Goal: Task Accomplishment & Management: Complete application form

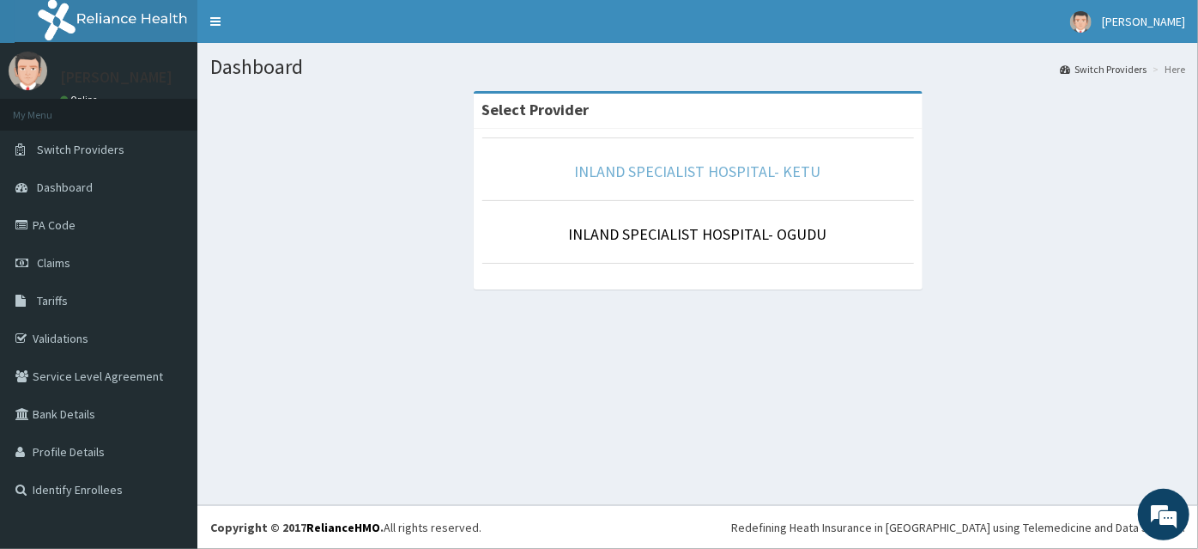
click at [663, 170] on link "INLAND SPECIALIST HOSPITAL- KETU" at bounding box center [698, 171] width 246 height 20
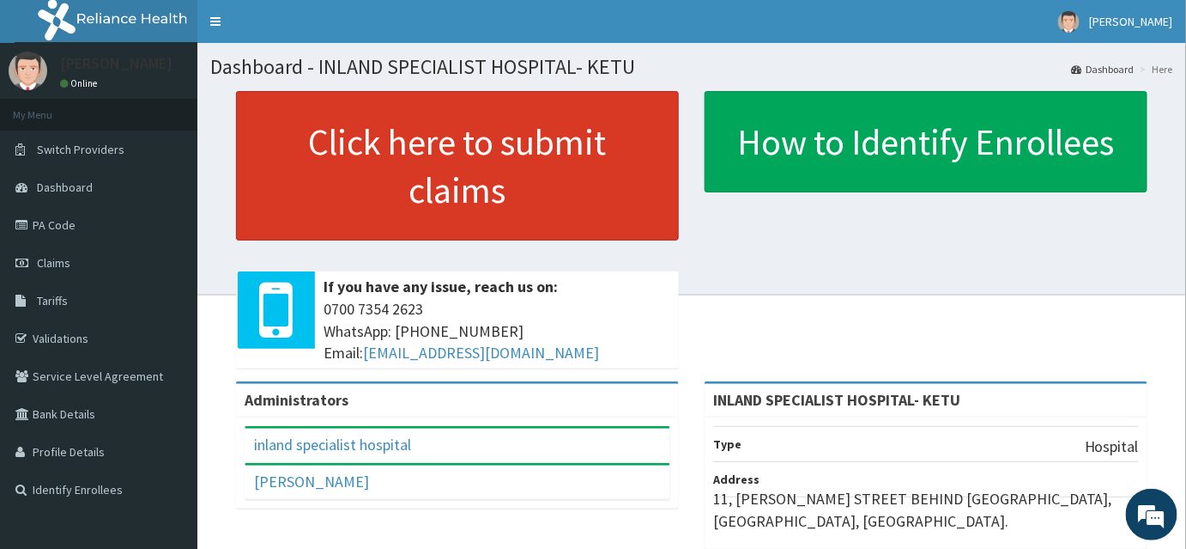
click at [440, 173] on link "Click here to submit claims" at bounding box center [457, 165] width 443 height 149
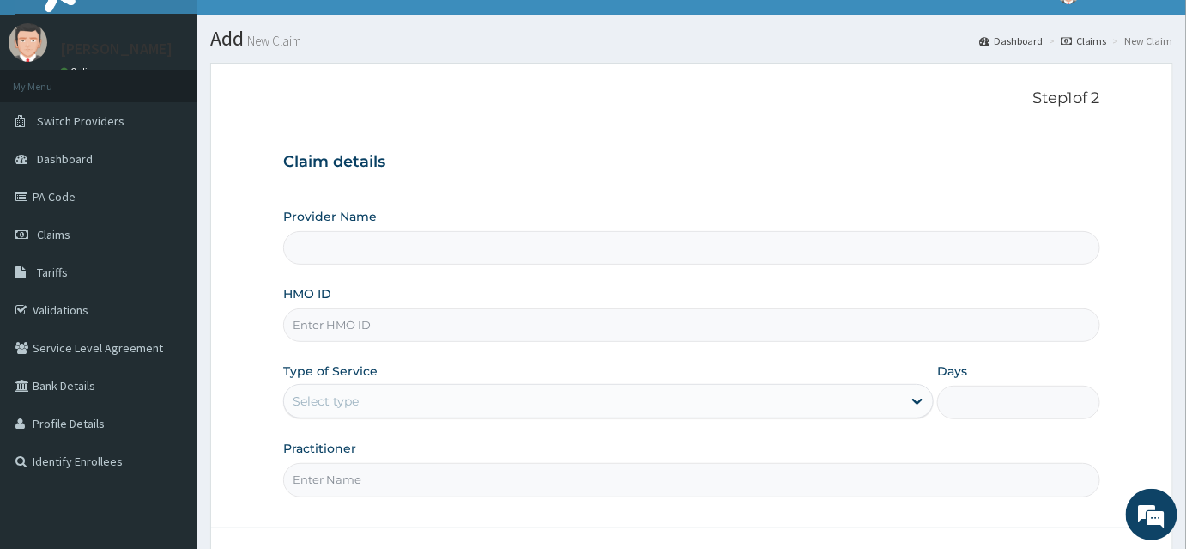
type input "INLAND SPECIALIST HOSPITAL- KETU"
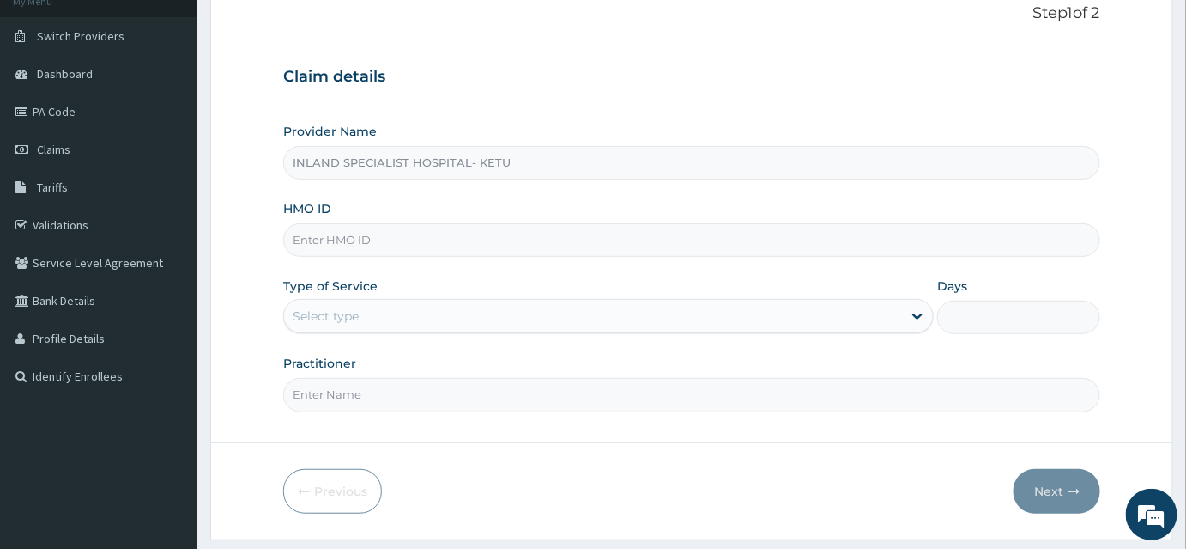
scroll to position [160, 0]
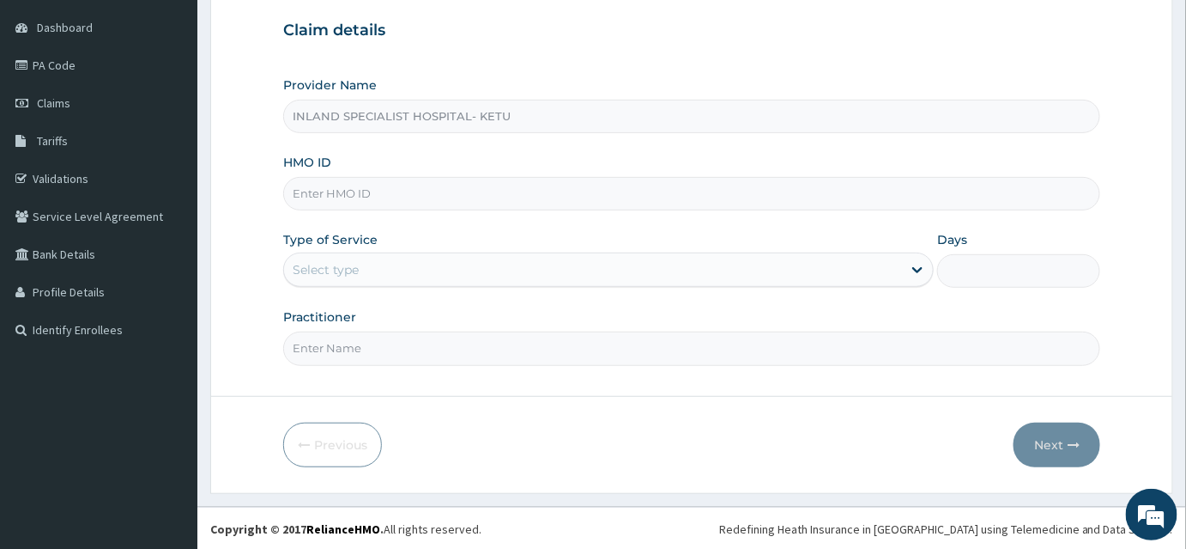
click at [373, 187] on input "HMO ID" at bounding box center [691, 193] width 817 height 33
type input "tll/10075/a"
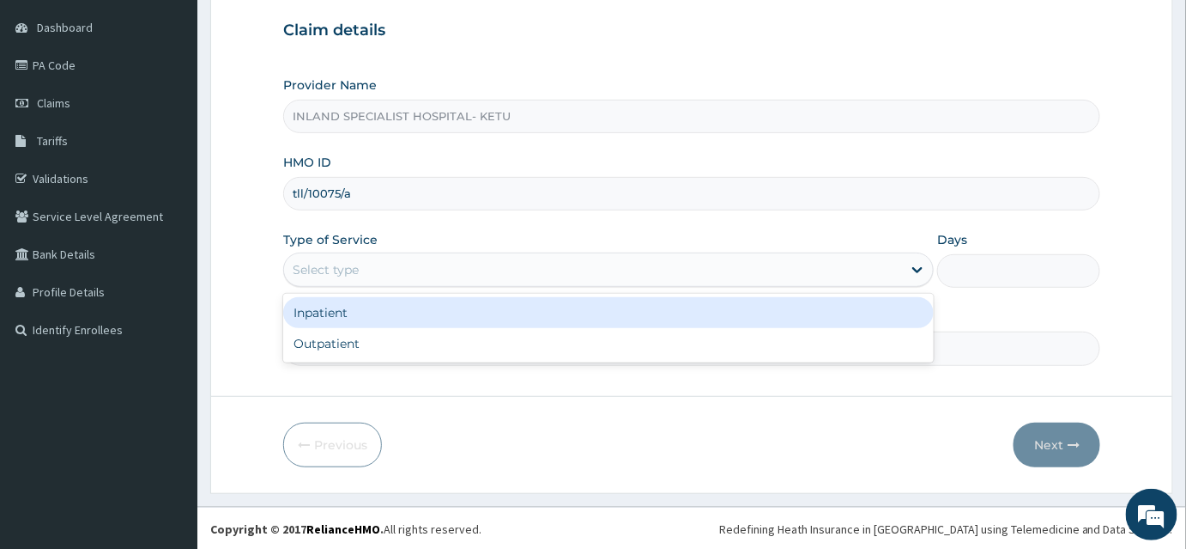
click at [398, 269] on div "Select type" at bounding box center [593, 269] width 618 height 27
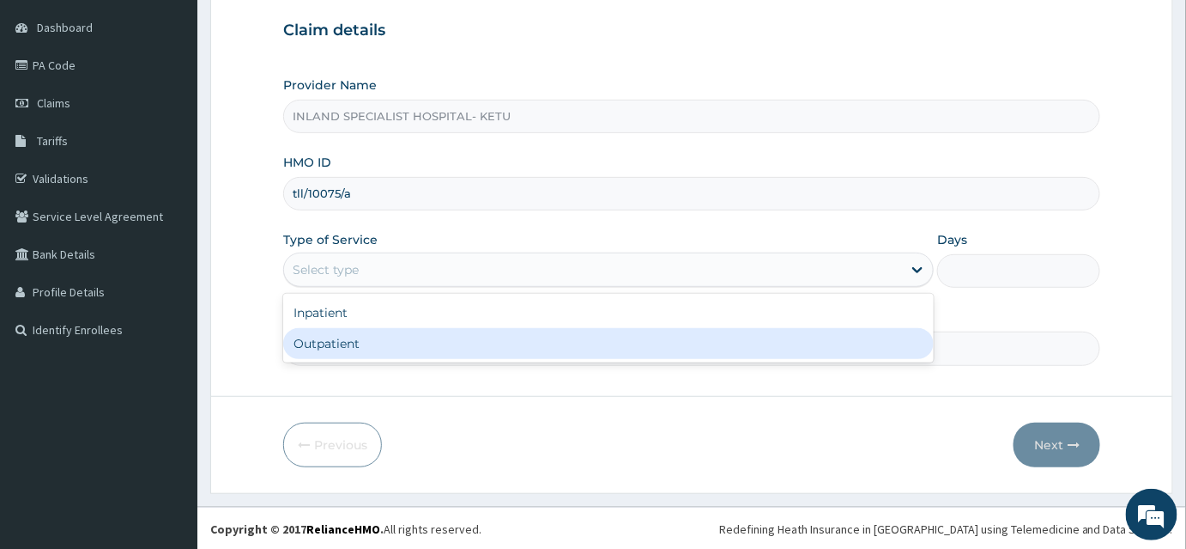
click at [361, 338] on div "Outpatient" at bounding box center [608, 343] width 651 height 31
type input "1"
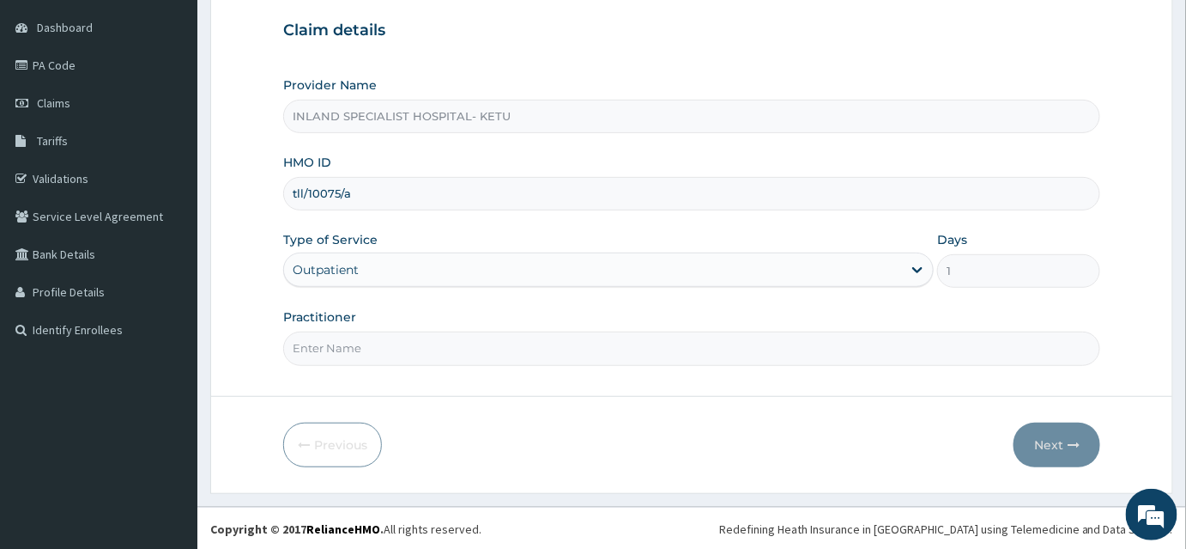
click at [367, 346] on input "Practitioner" at bounding box center [691, 347] width 817 height 33
type input "DR [PERSON_NAME]"
click at [1059, 443] on button "Next" at bounding box center [1057, 444] width 87 height 45
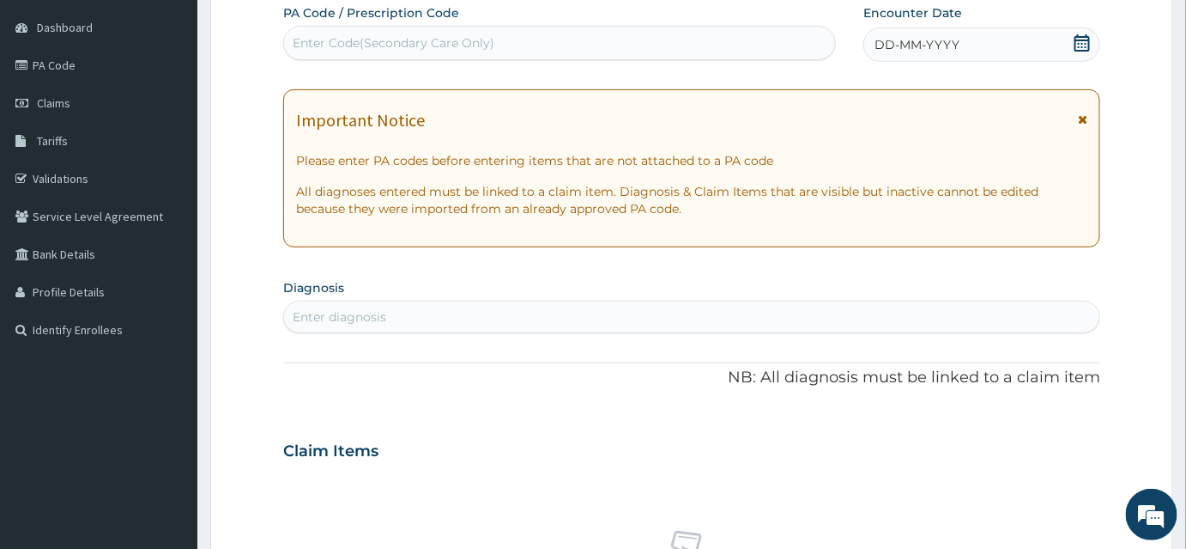
click at [1105, 35] on form "Step 2 of 2 PA Code / Prescription Code Enter Code(Secondary Care Only) Encount…" at bounding box center [691, 473] width 963 height 1085
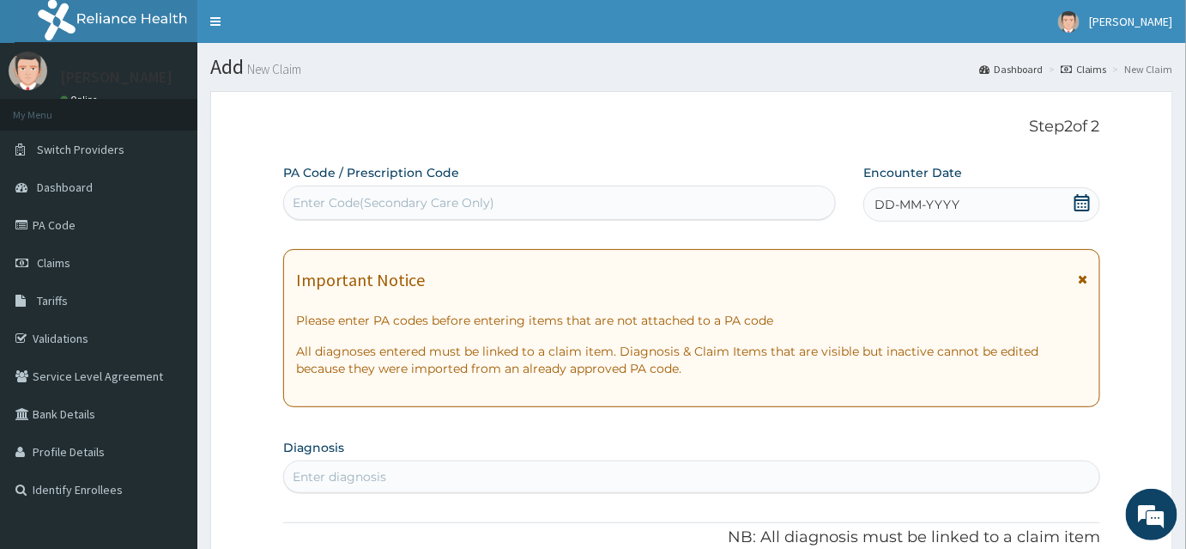
click at [1091, 203] on icon at bounding box center [1082, 202] width 17 height 17
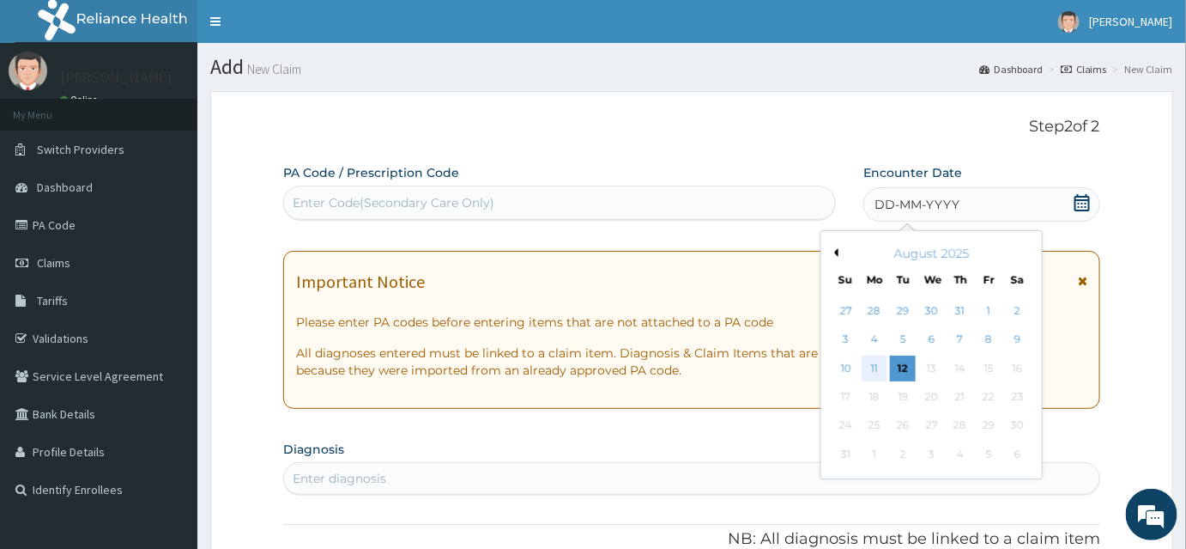
click at [874, 363] on div "11" at bounding box center [875, 368] width 26 height 26
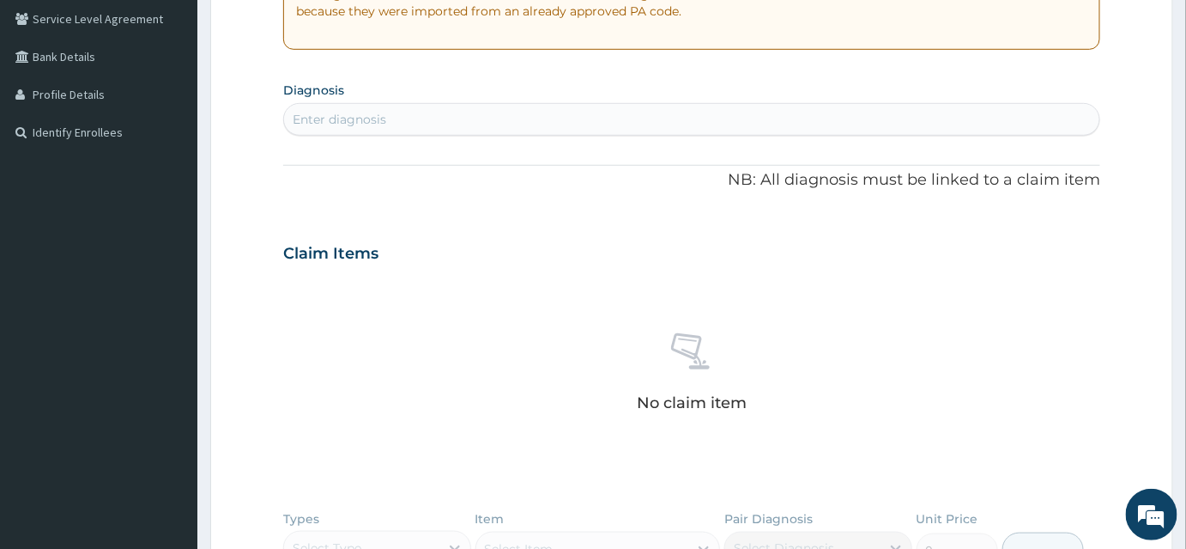
scroll to position [390, 0]
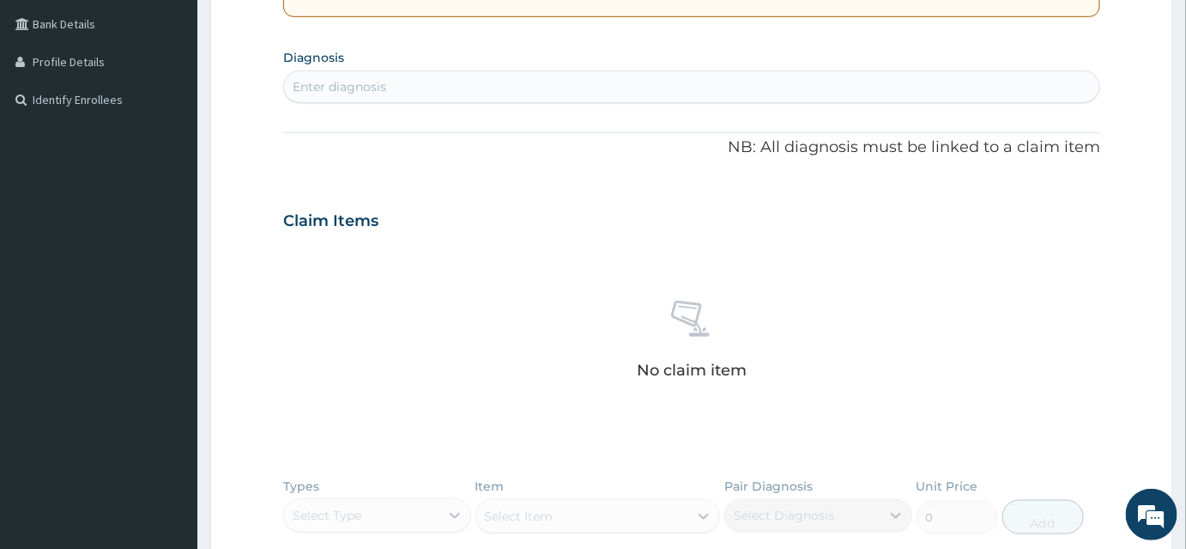
click at [359, 88] on div "Enter diagnosis" at bounding box center [340, 86] width 94 height 17
type input "B"
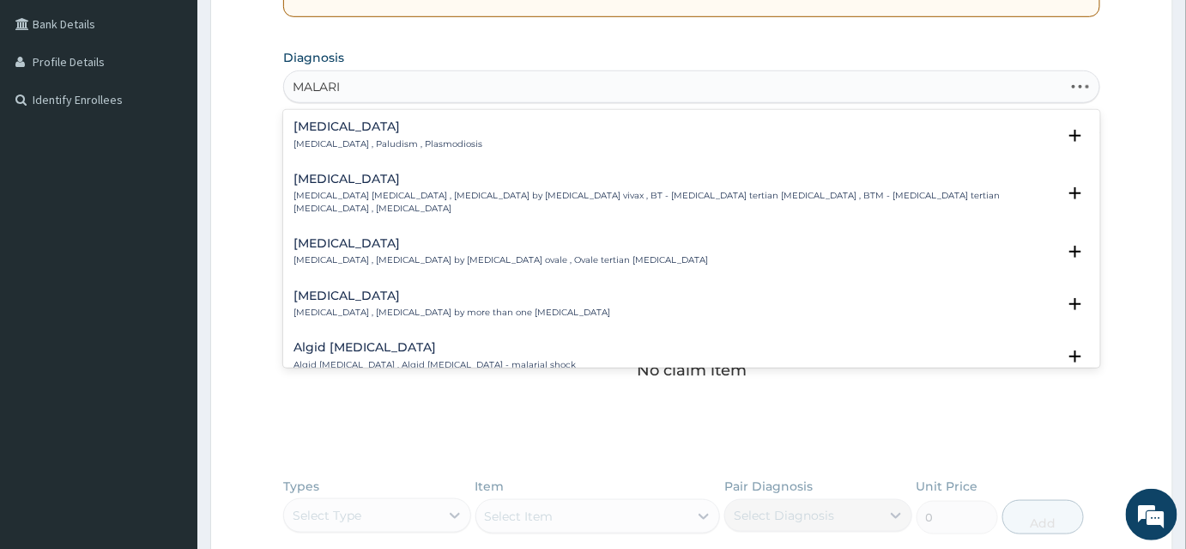
type input "MALARIA"
click at [323, 130] on h4 "Malaria" at bounding box center [388, 126] width 189 height 13
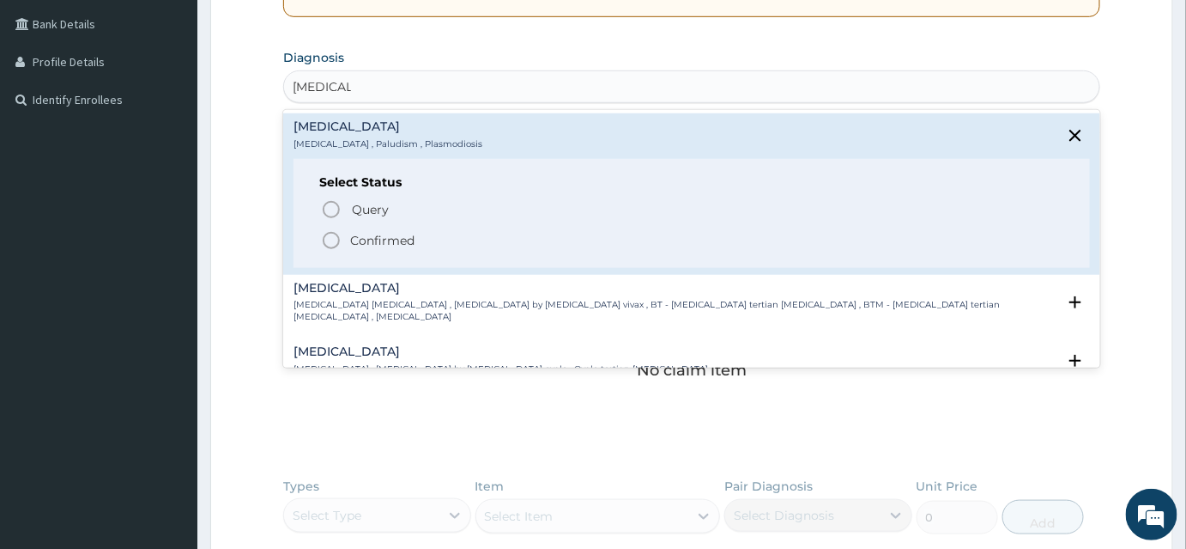
click at [334, 238] on icon "status option filled" at bounding box center [331, 240] width 21 height 21
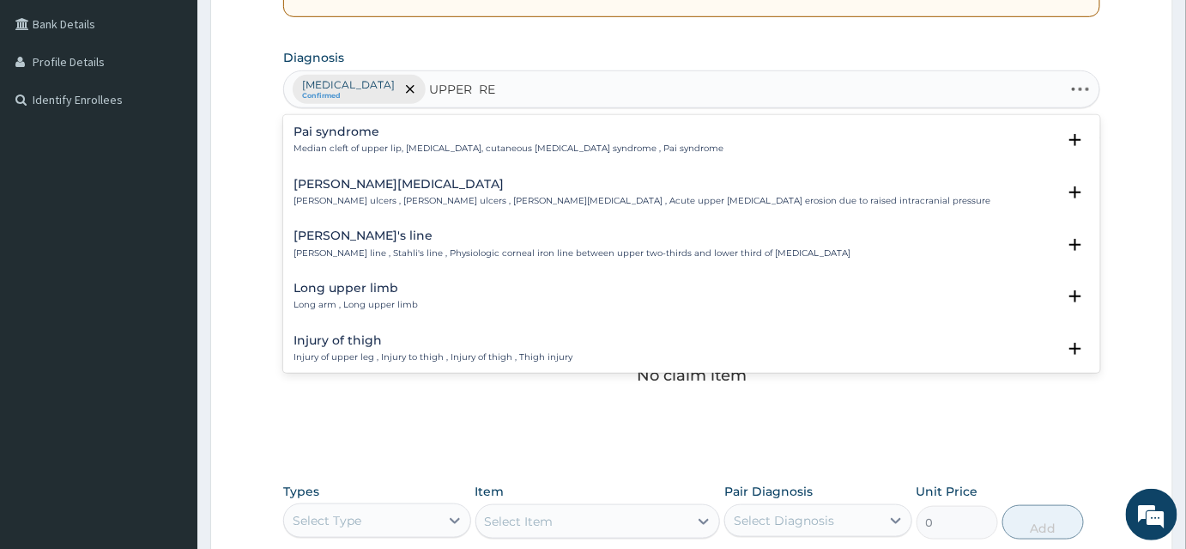
type input "UPPER RES"
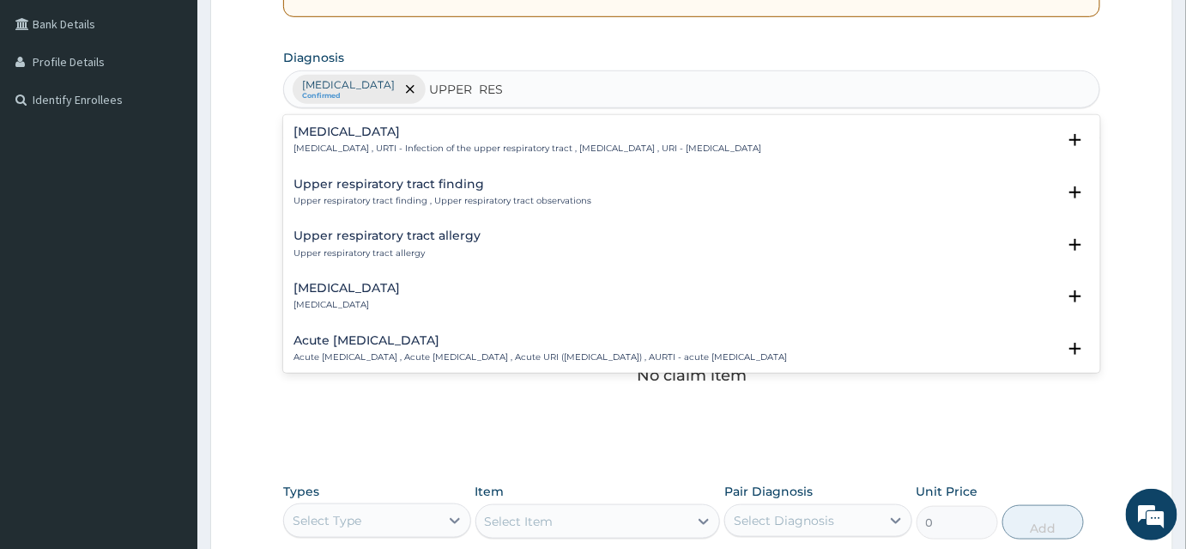
click at [395, 142] on p "Upper respiratory infection , URTI - Infection of the upper respiratory tract ,…" at bounding box center [528, 148] width 468 height 12
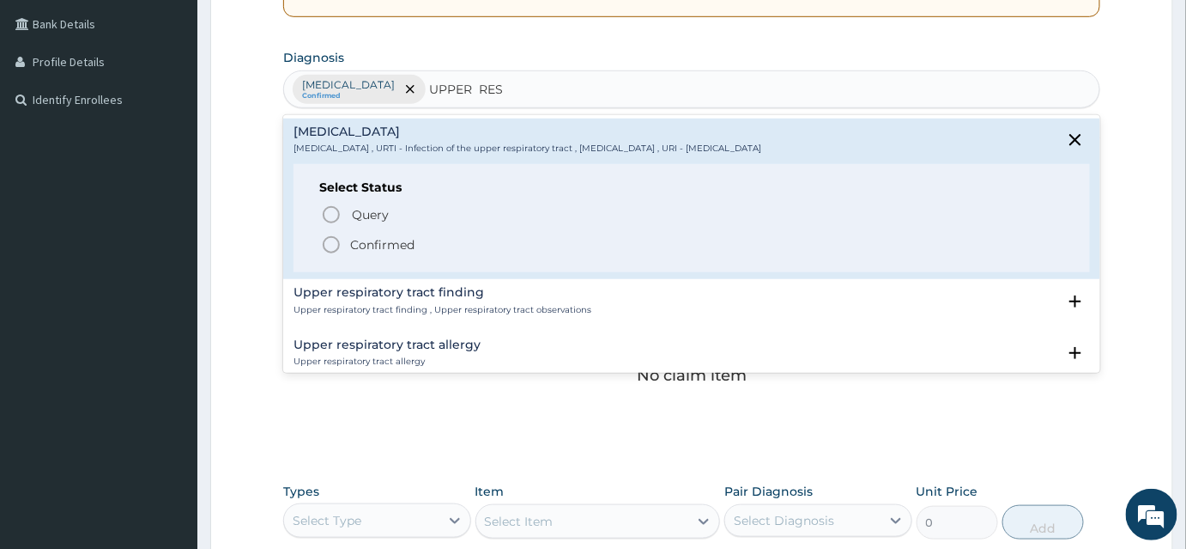
click at [336, 246] on icon "status option filled" at bounding box center [331, 244] width 21 height 21
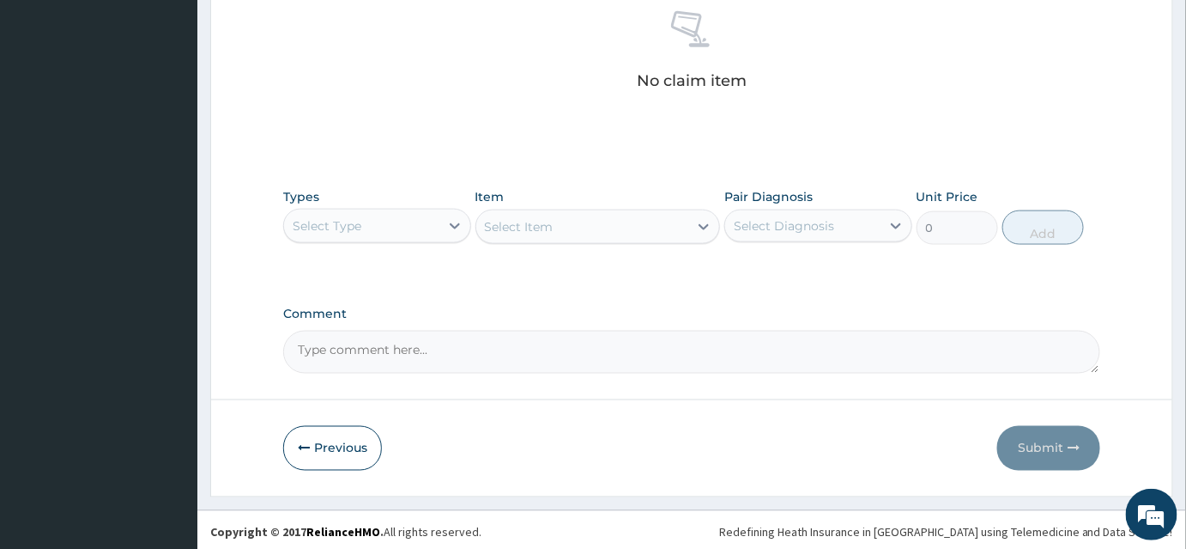
scroll to position [687, 0]
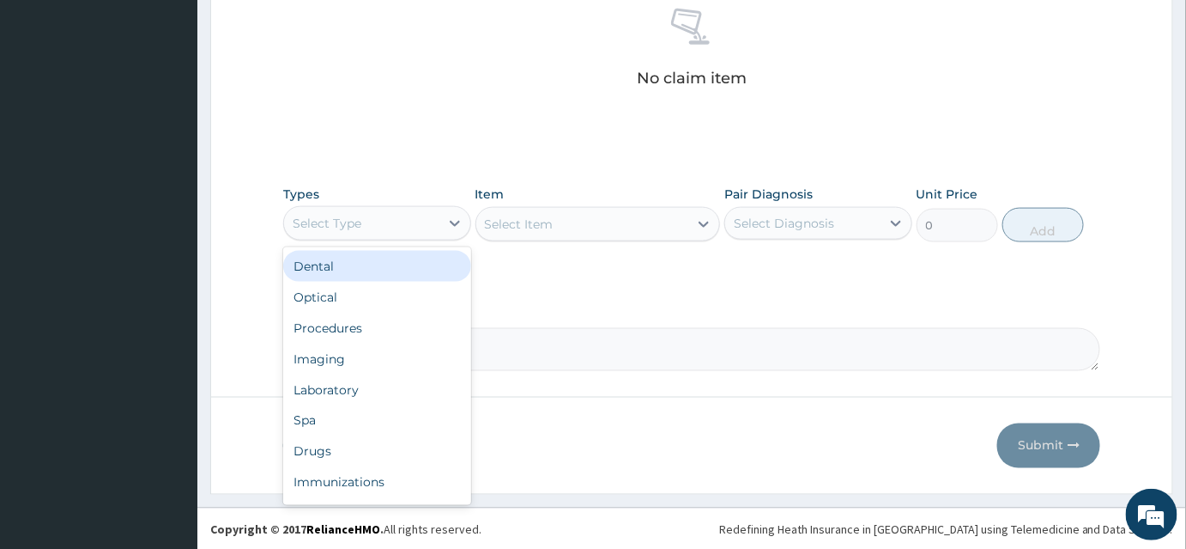
click at [392, 224] on div "Select Type" at bounding box center [361, 222] width 155 height 27
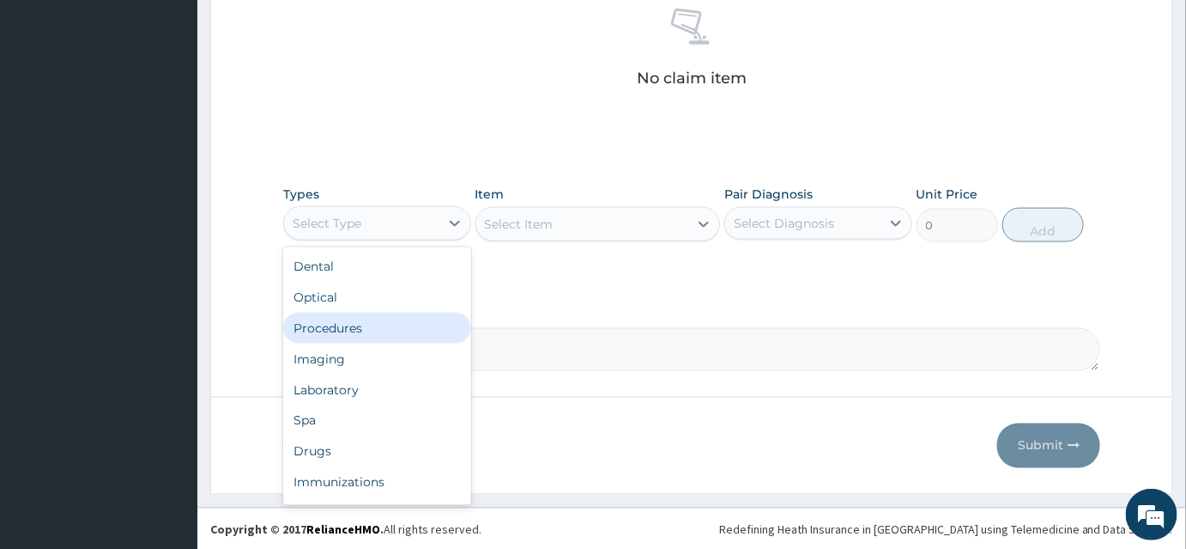
click at [348, 322] on div "Procedures" at bounding box center [377, 327] width 188 height 31
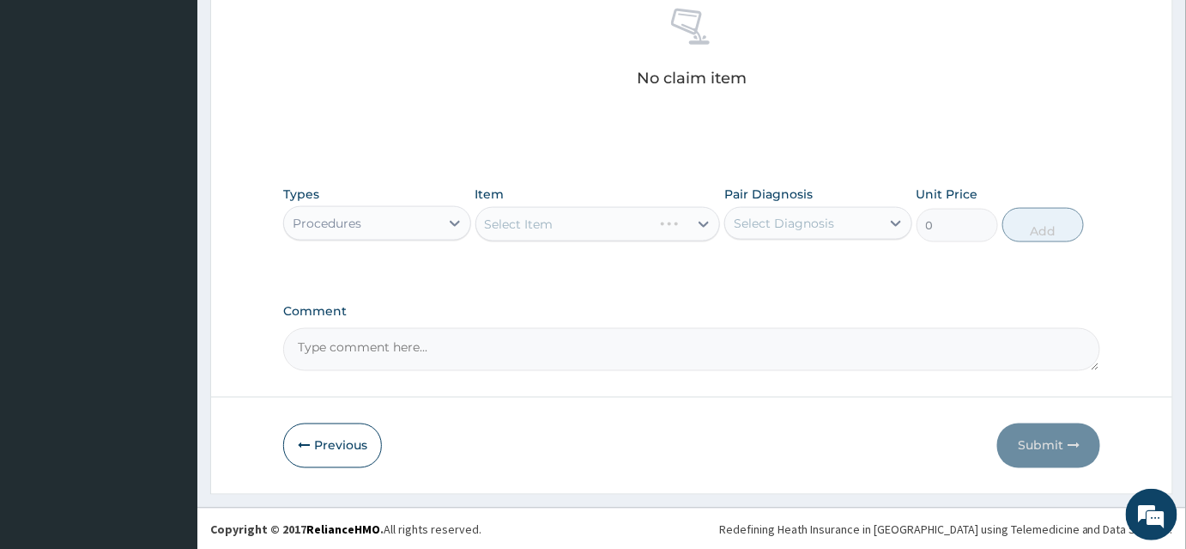
click at [543, 217] on div "Select Item" at bounding box center [598, 224] width 245 height 34
click at [561, 230] on div "Select Item" at bounding box center [598, 224] width 245 height 34
click at [567, 218] on div "Select Item" at bounding box center [598, 224] width 245 height 34
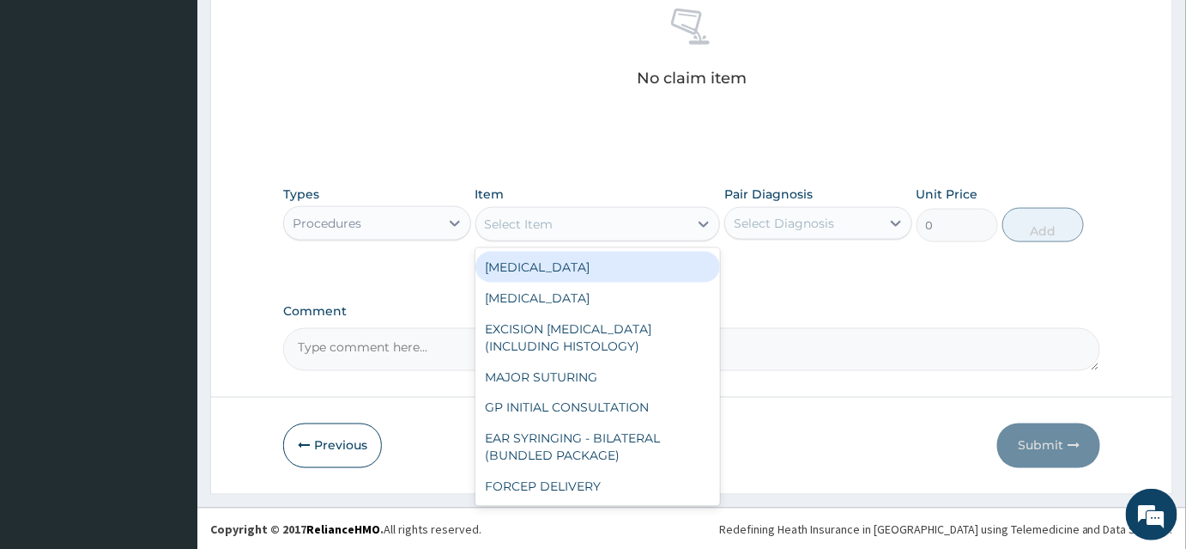
click at [567, 218] on div "Select Item" at bounding box center [582, 223] width 213 height 27
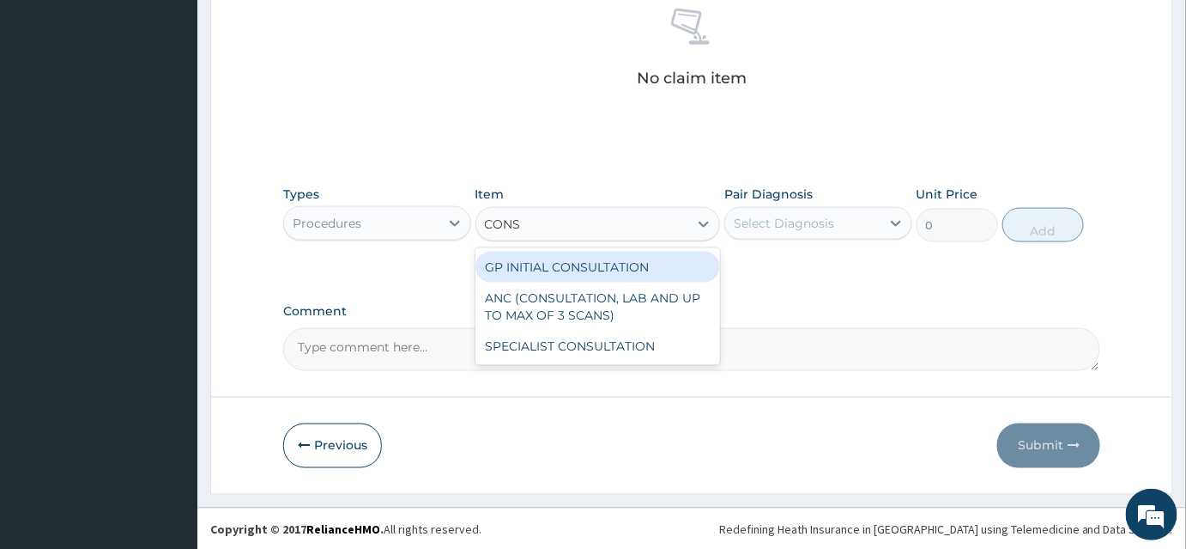
type input "CONSU"
click at [578, 268] on div "GP INITIAL CONSULTATION" at bounding box center [598, 267] width 245 height 31
type input "2000"
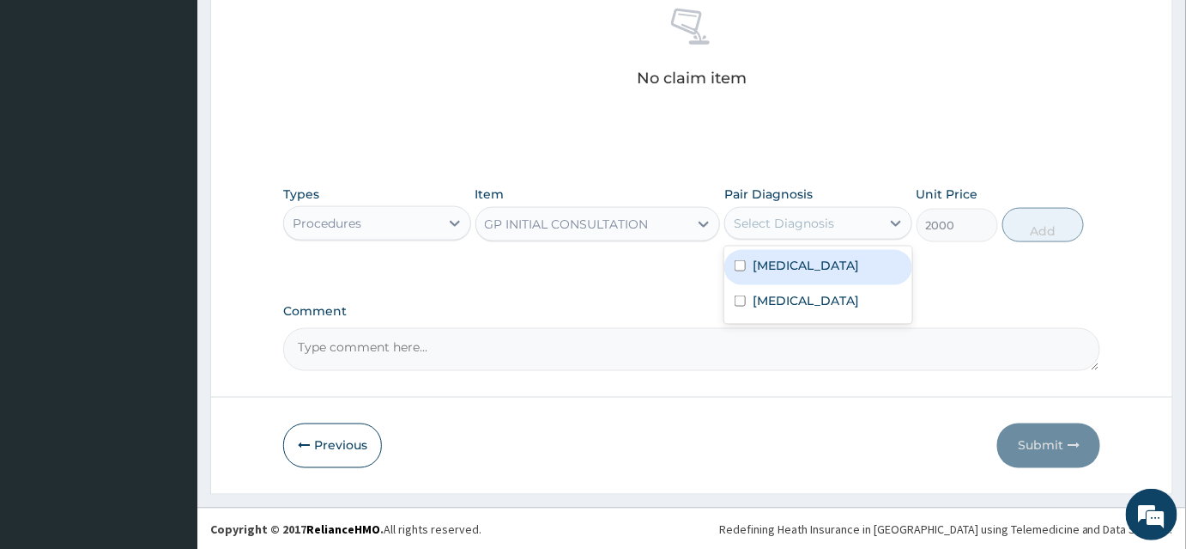
click at [789, 219] on div "Select Diagnosis" at bounding box center [784, 223] width 100 height 17
click at [774, 258] on label "Malaria" at bounding box center [806, 265] width 106 height 17
checkbox input "true"
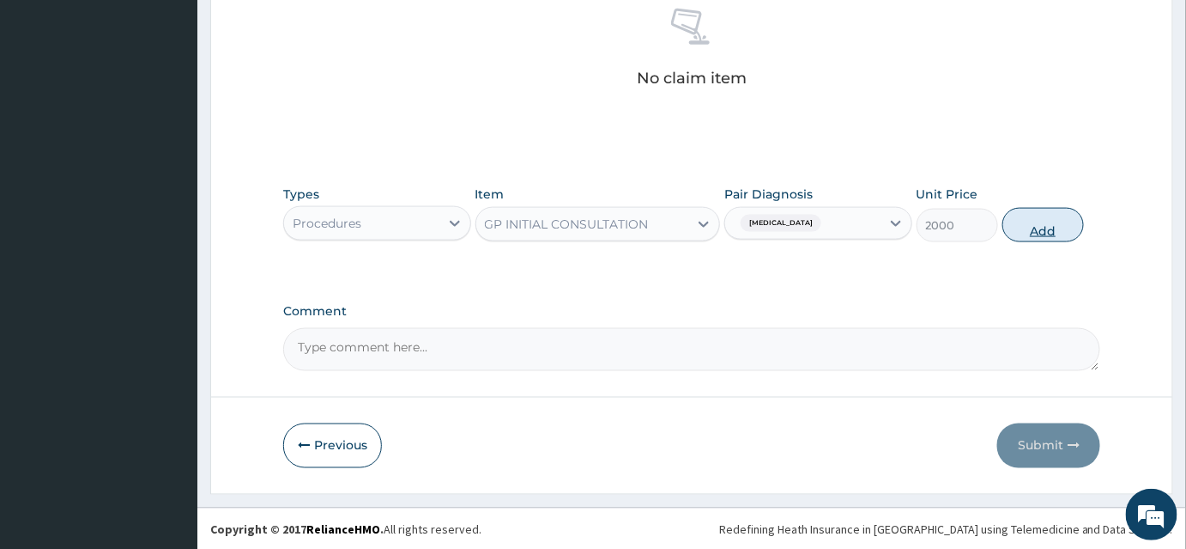
click at [1026, 228] on button "Add" at bounding box center [1044, 225] width 82 height 34
type input "0"
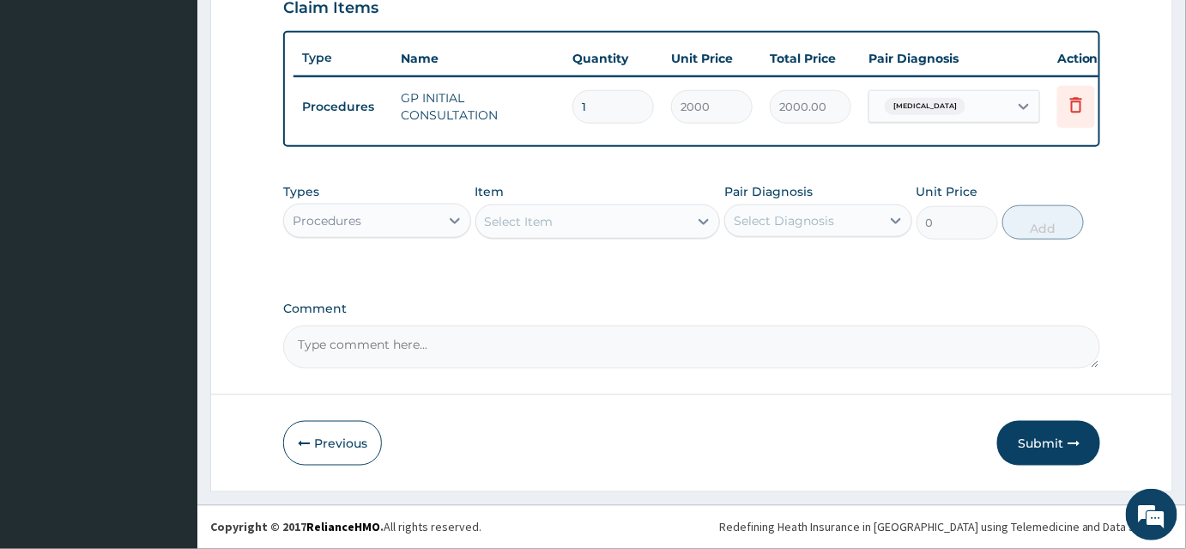
click at [352, 224] on div "Procedures" at bounding box center [327, 220] width 69 height 17
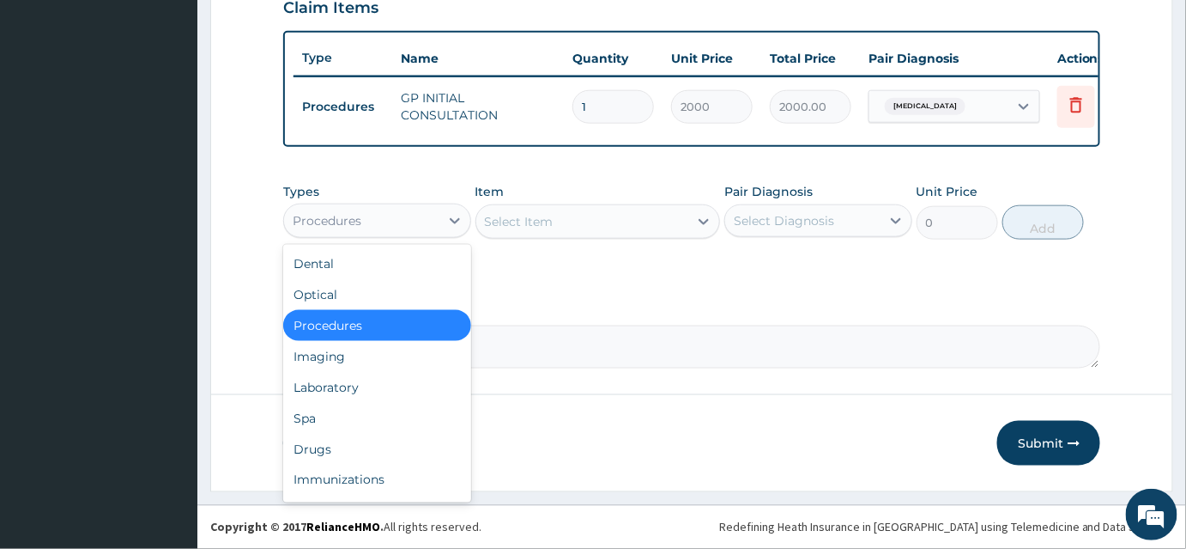
scroll to position [58, 0]
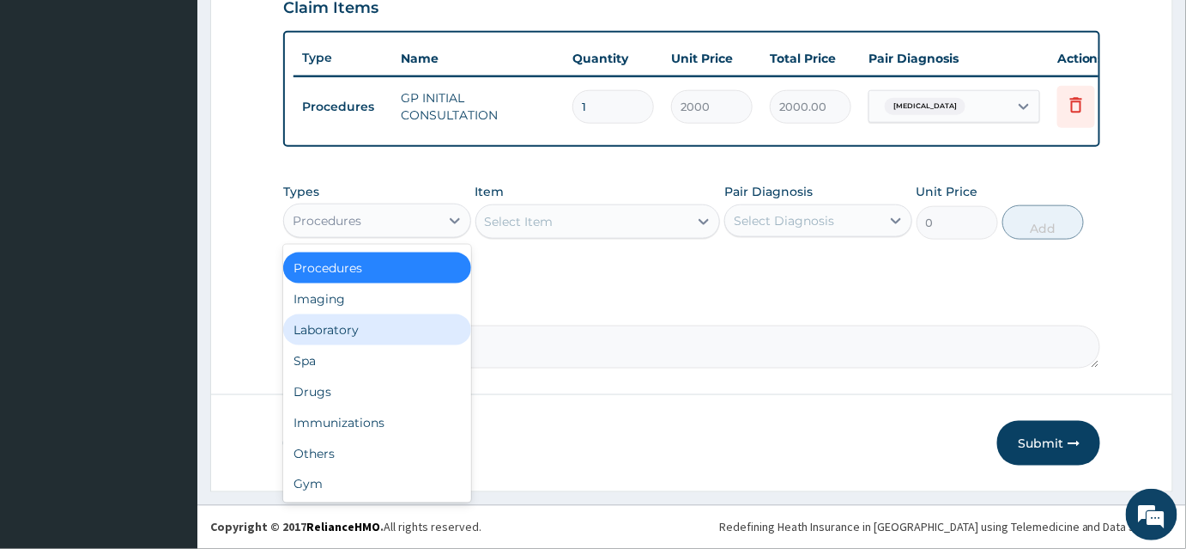
click at [343, 330] on div "Laboratory" at bounding box center [377, 329] width 188 height 31
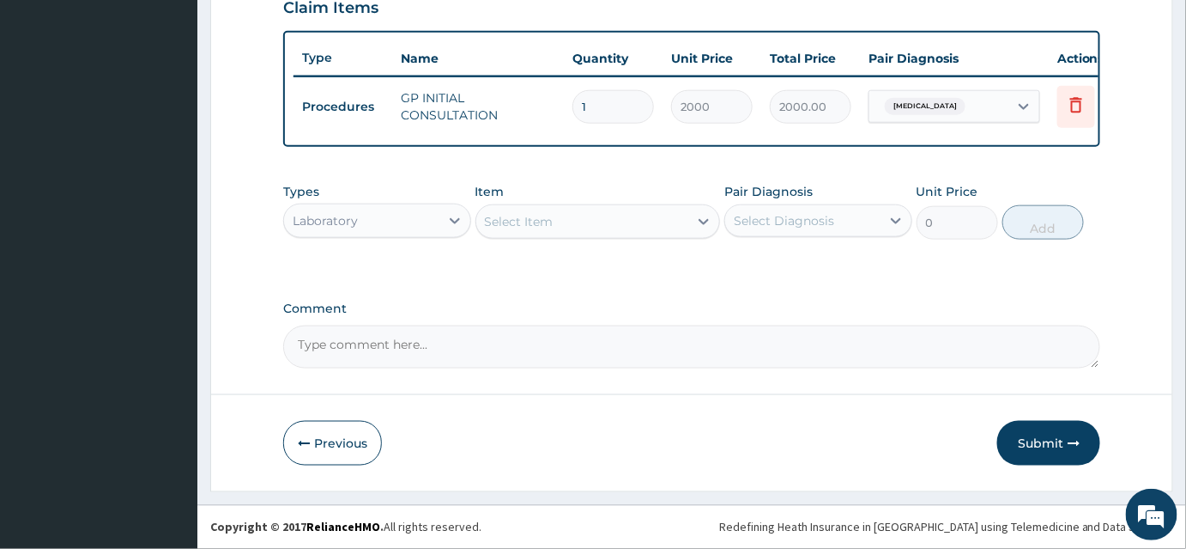
click at [543, 216] on div "Select Item" at bounding box center [519, 221] width 69 height 17
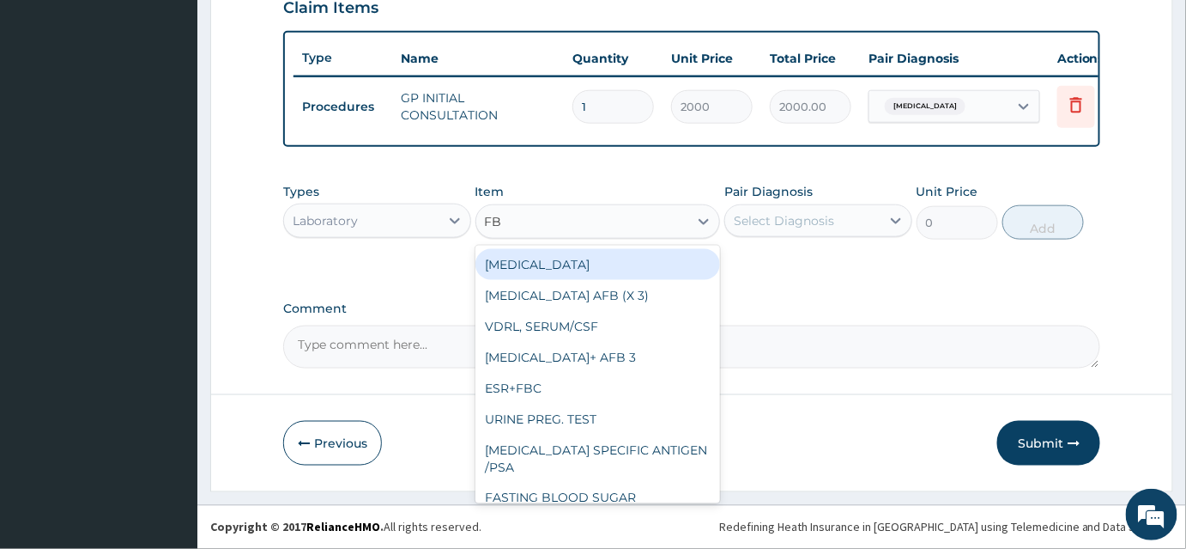
type input "FBC"
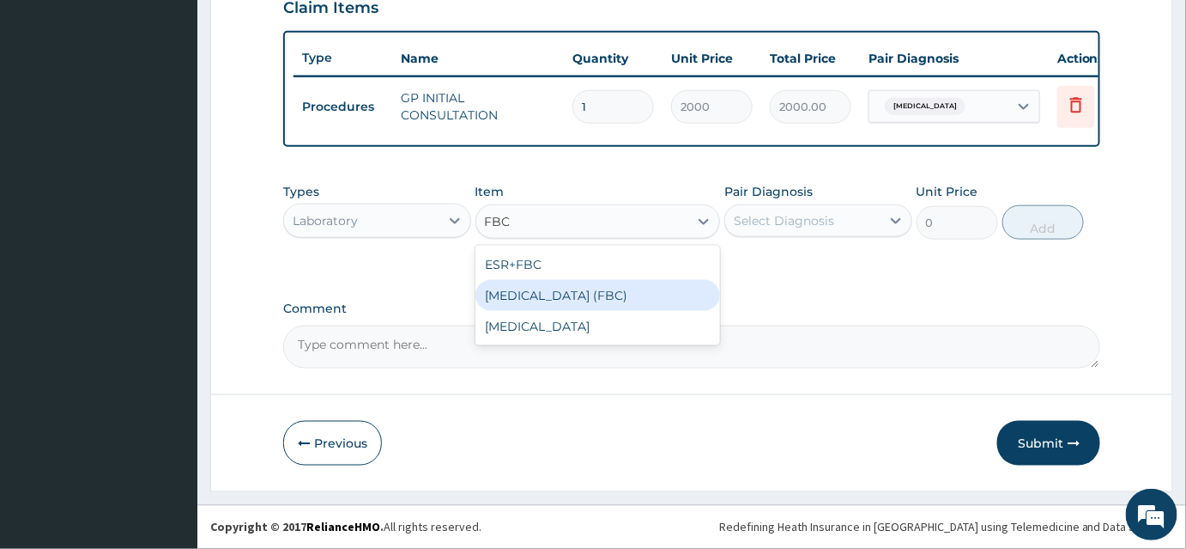
click at [565, 300] on div "FULL BLOOD COUNT (FBC)" at bounding box center [598, 295] width 245 height 31
type input "5000"
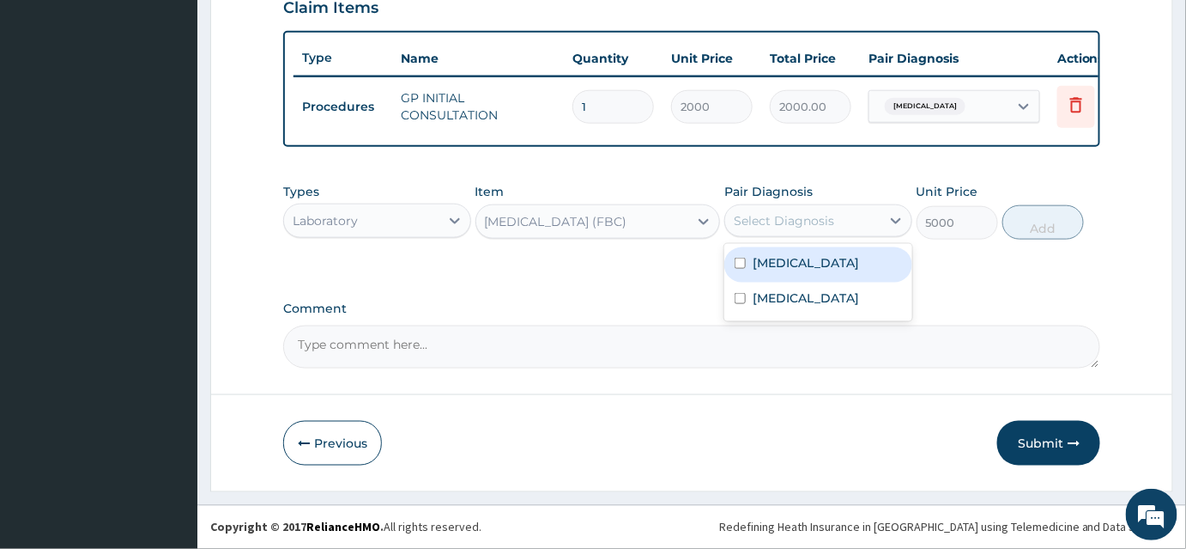
click at [755, 215] on div "Select Diagnosis" at bounding box center [784, 220] width 100 height 17
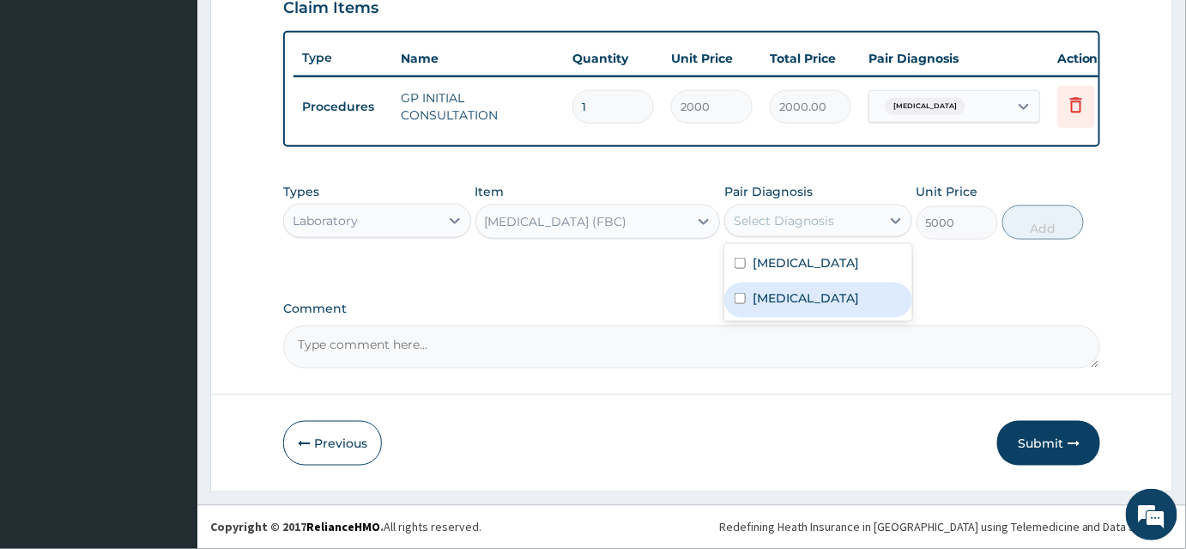
click at [789, 297] on label "Upper respiratory infection" at bounding box center [806, 297] width 106 height 17
checkbox input "true"
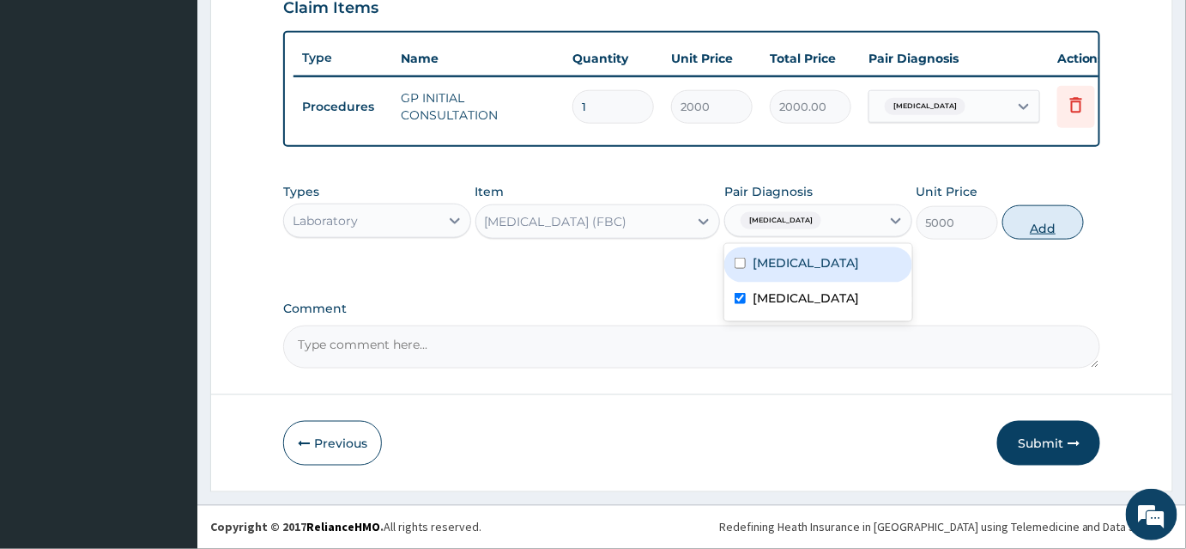
click at [1052, 226] on button "Add" at bounding box center [1044, 222] width 82 height 34
type input "0"
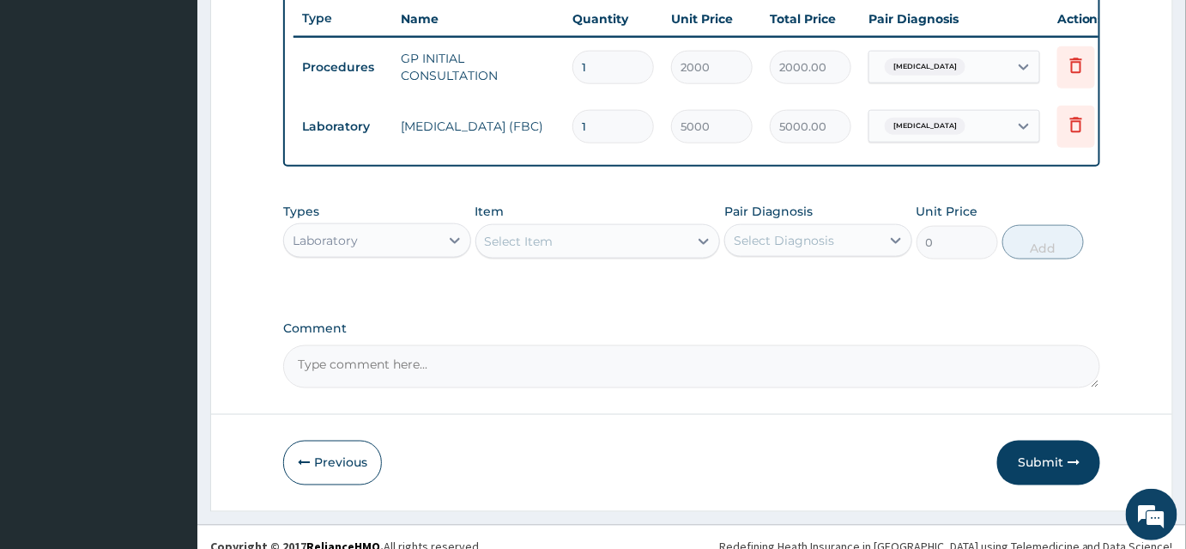
scroll to position [675, 0]
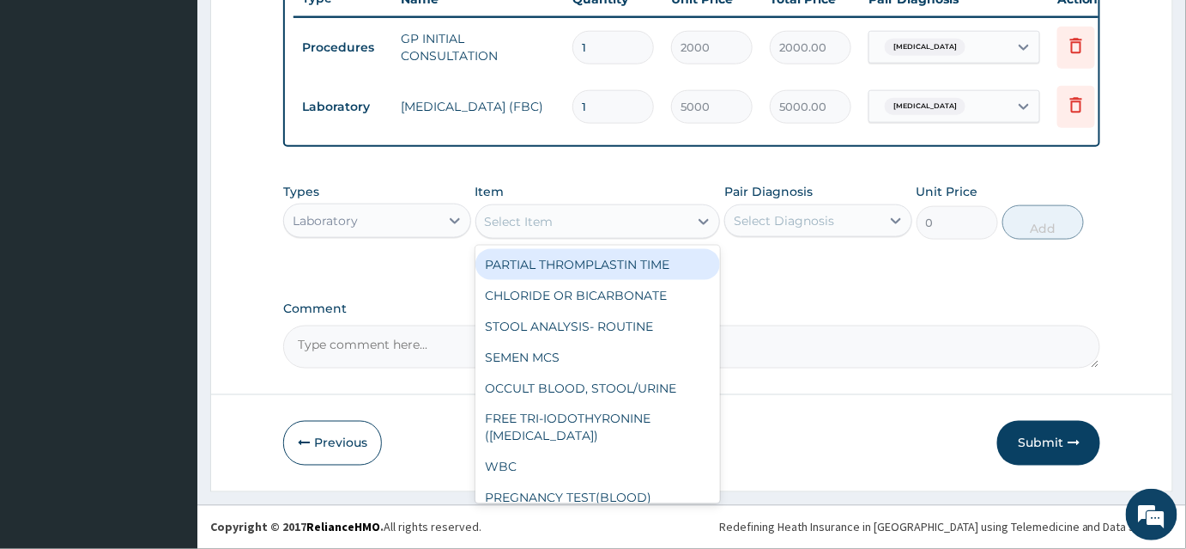
click at [538, 209] on div "Select Item" at bounding box center [582, 221] width 213 height 27
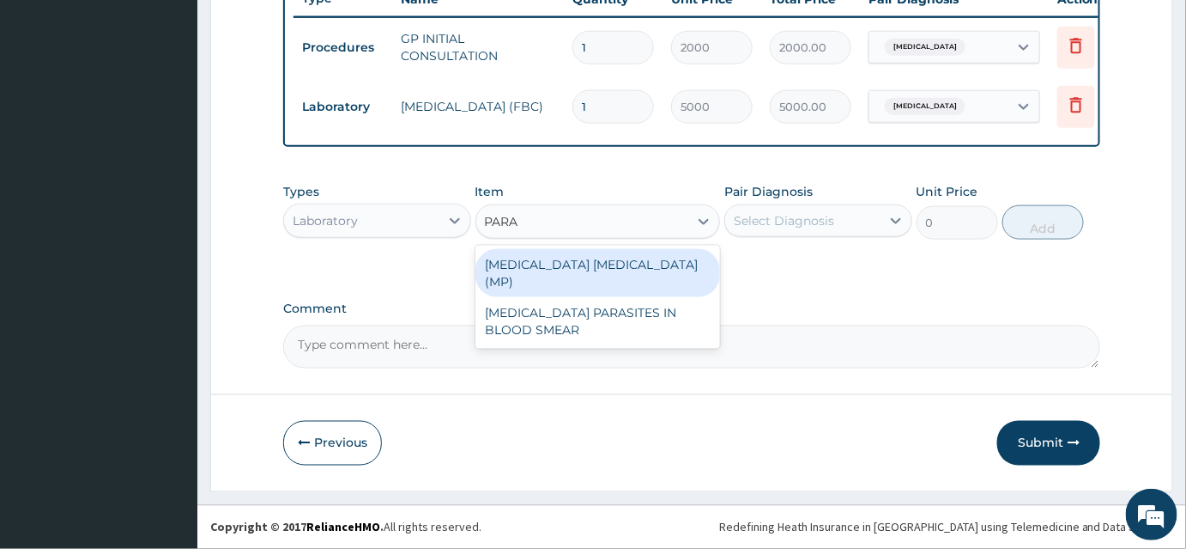
type input "PARAS"
click at [558, 268] on div "MALARIA PARASITE (MP)" at bounding box center [598, 273] width 245 height 48
type input "2000"
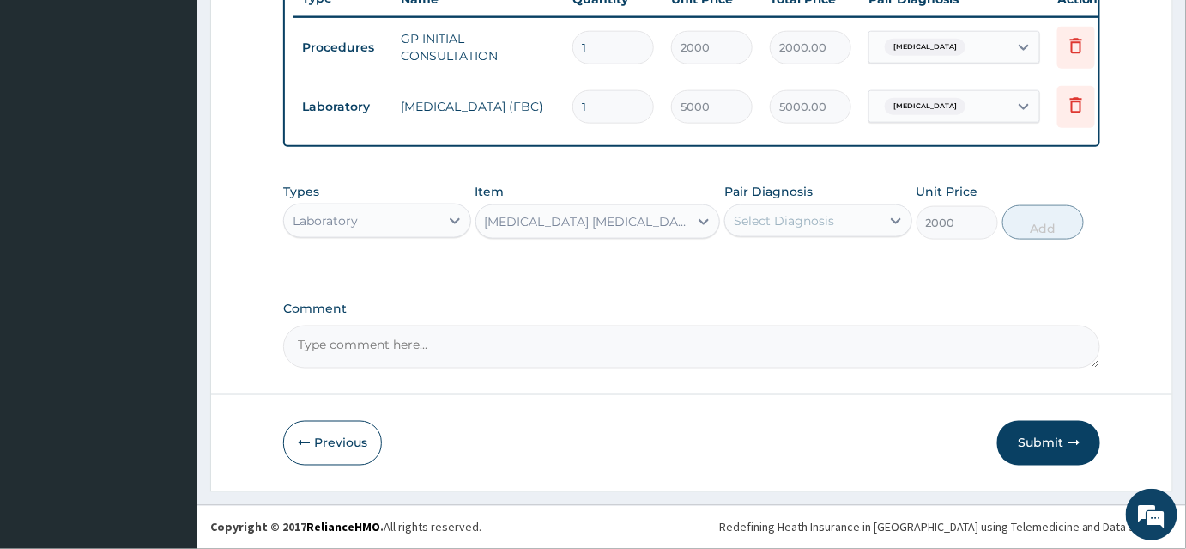
click at [760, 225] on div "Select Diagnosis" at bounding box center [784, 220] width 100 height 17
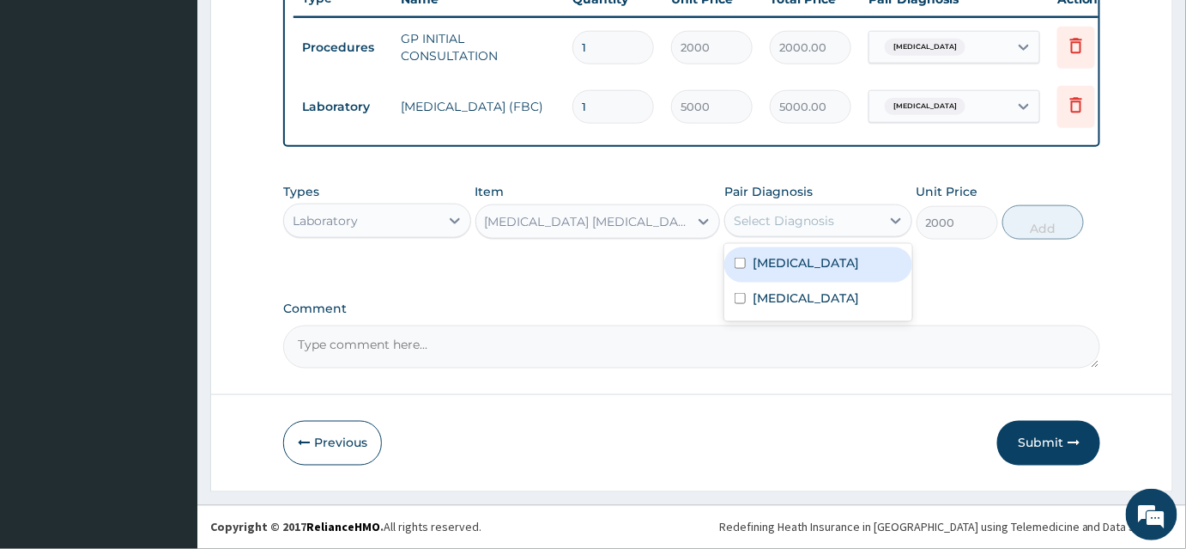
click at [785, 272] on div "Malaria" at bounding box center [818, 264] width 188 height 35
checkbox input "true"
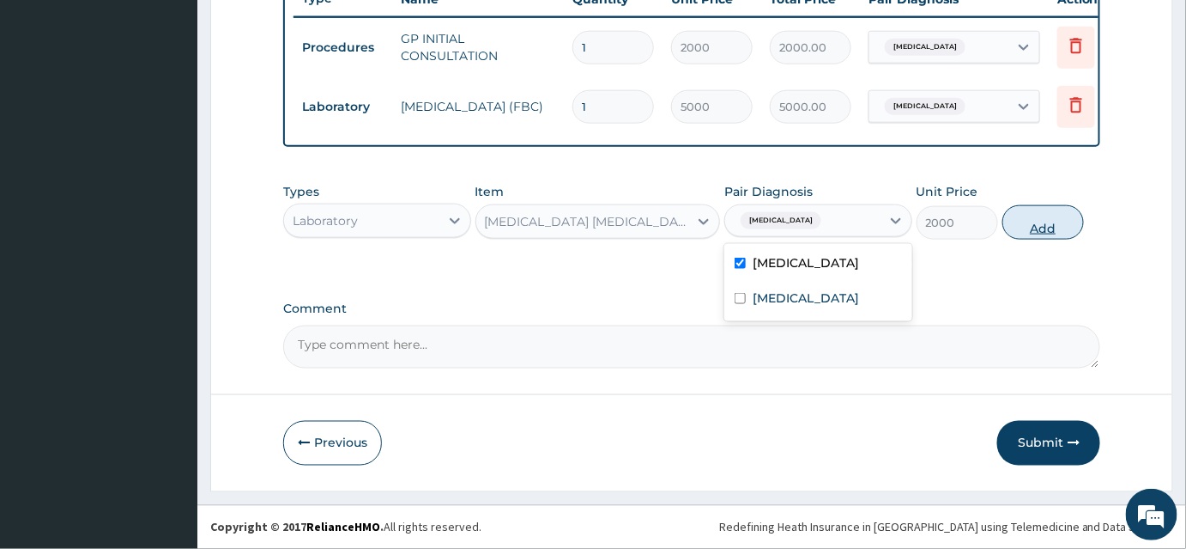
click at [1053, 227] on button "Add" at bounding box center [1044, 222] width 82 height 34
type input "0"
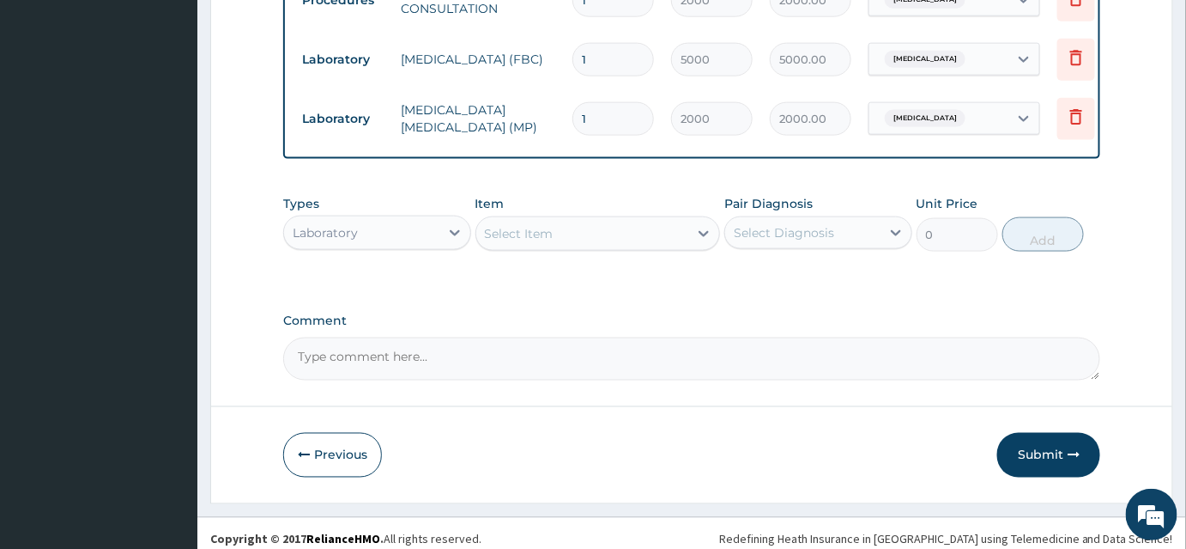
scroll to position [735, 0]
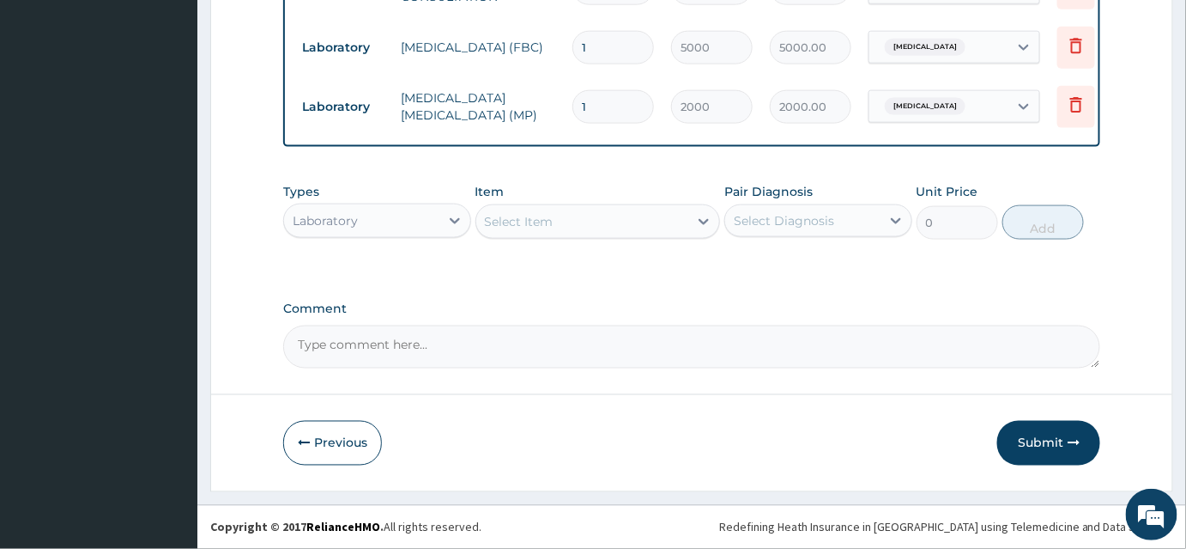
click at [378, 227] on div "Laboratory" at bounding box center [361, 220] width 155 height 27
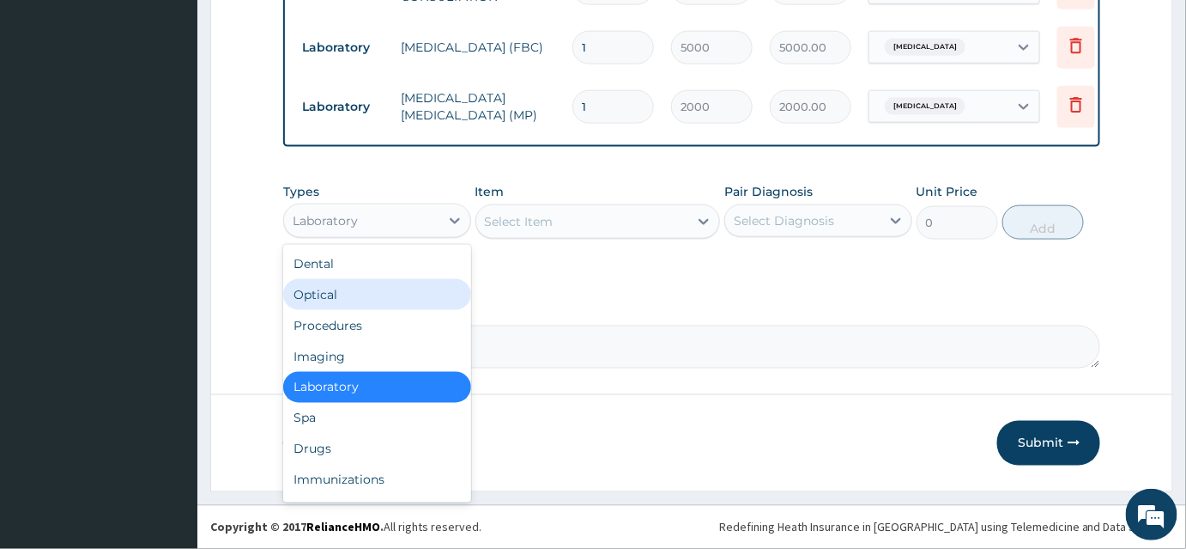
scroll to position [58, 0]
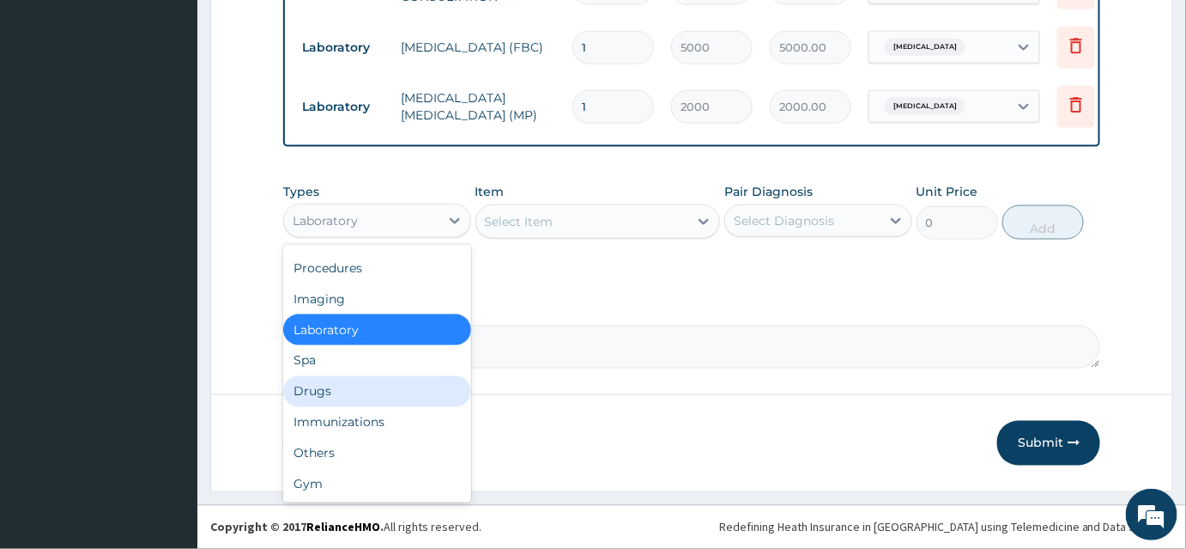
click at [334, 393] on div "Drugs" at bounding box center [377, 391] width 188 height 31
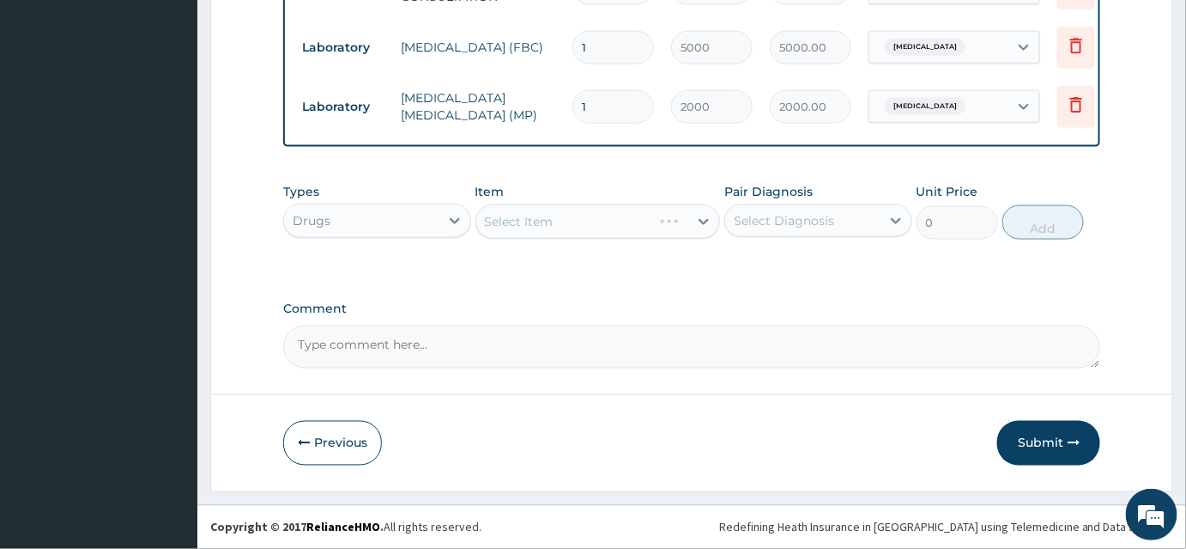
click at [536, 219] on div "Select Item" at bounding box center [598, 221] width 245 height 34
click at [535, 230] on div "Select Item" at bounding box center [598, 221] width 245 height 34
click at [582, 219] on div "Select Item" at bounding box center [598, 221] width 245 height 34
click at [605, 216] on div "Select Item" at bounding box center [598, 221] width 245 height 34
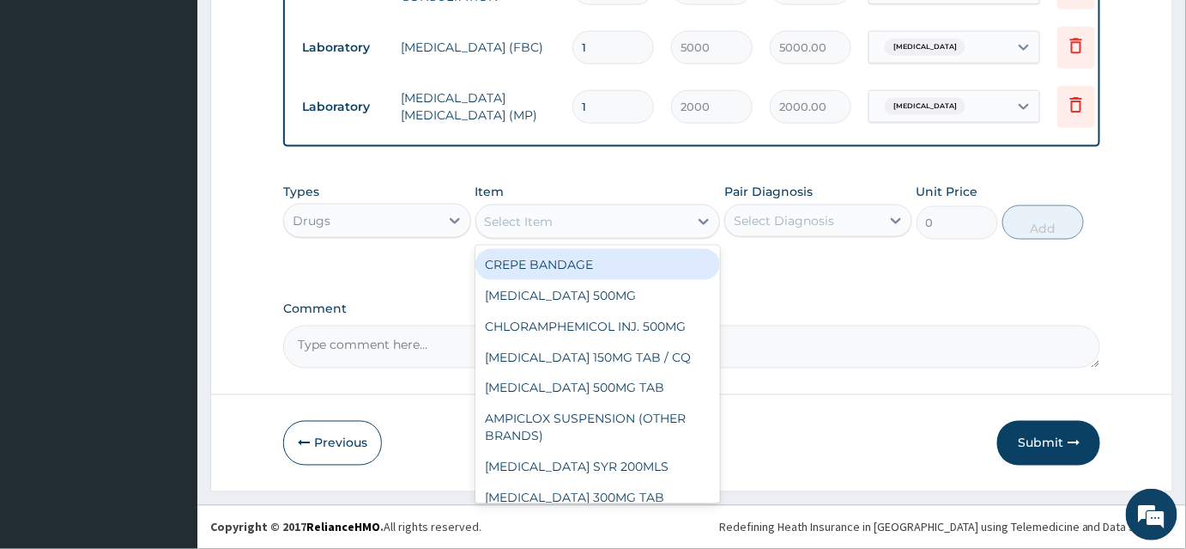
click at [530, 209] on div "Select Item" at bounding box center [582, 221] width 213 height 27
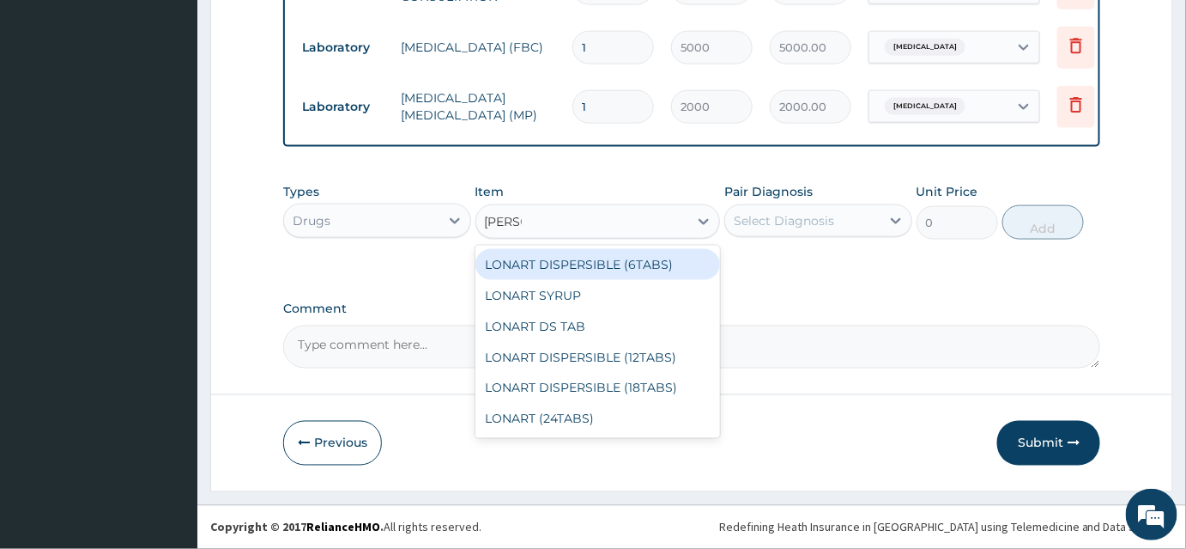
type input "LONAR"
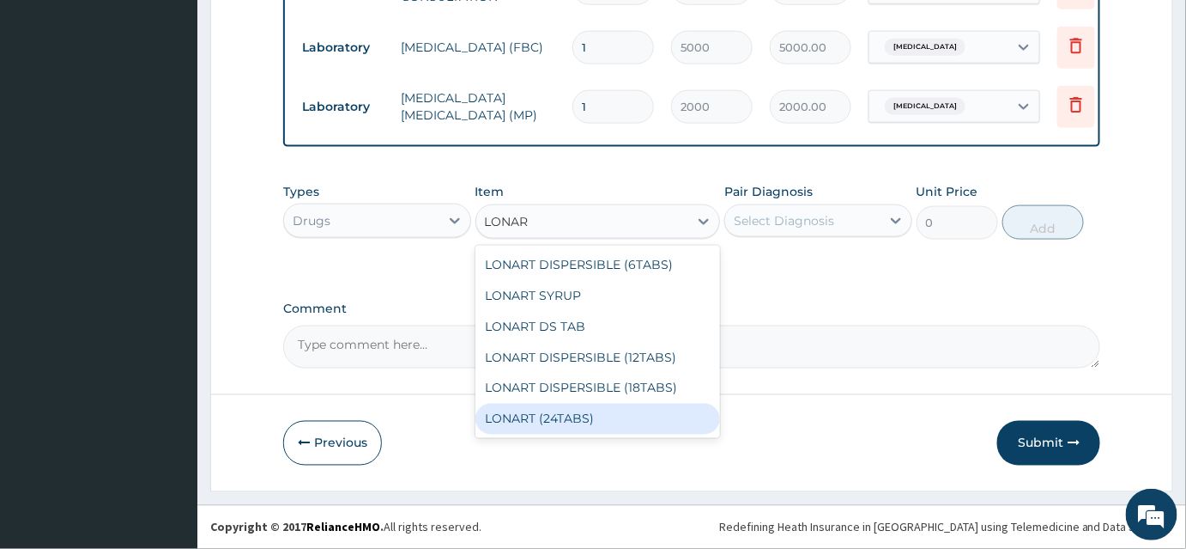
click at [547, 409] on div "LONART (24TABS)" at bounding box center [598, 418] width 245 height 31
type input "1800"
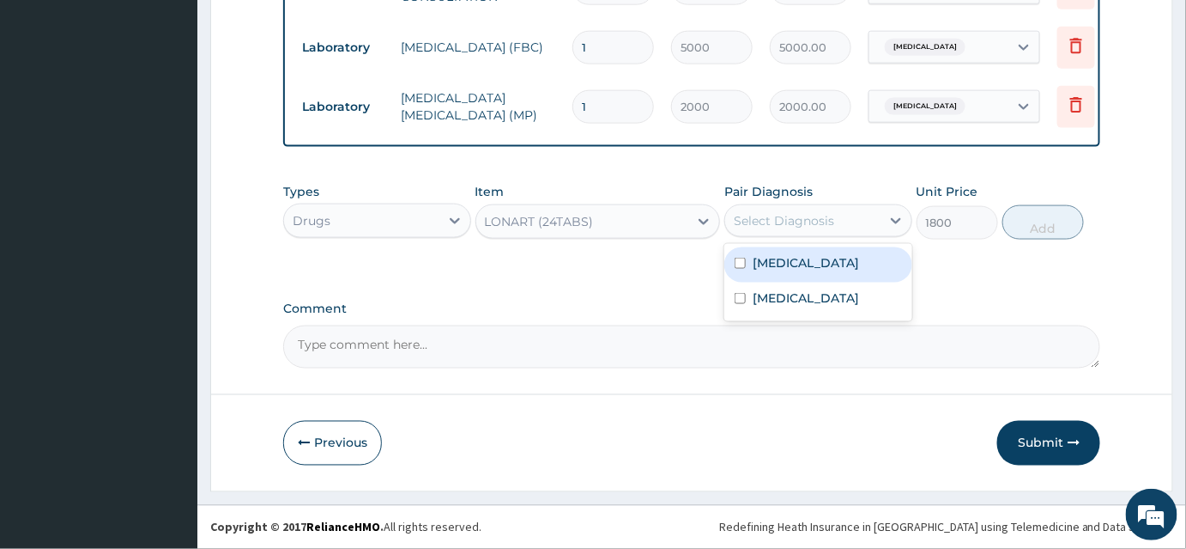
click at [761, 219] on div "Select Diagnosis" at bounding box center [784, 220] width 100 height 17
click at [777, 264] on label "Malaria" at bounding box center [806, 262] width 106 height 17
checkbox input "true"
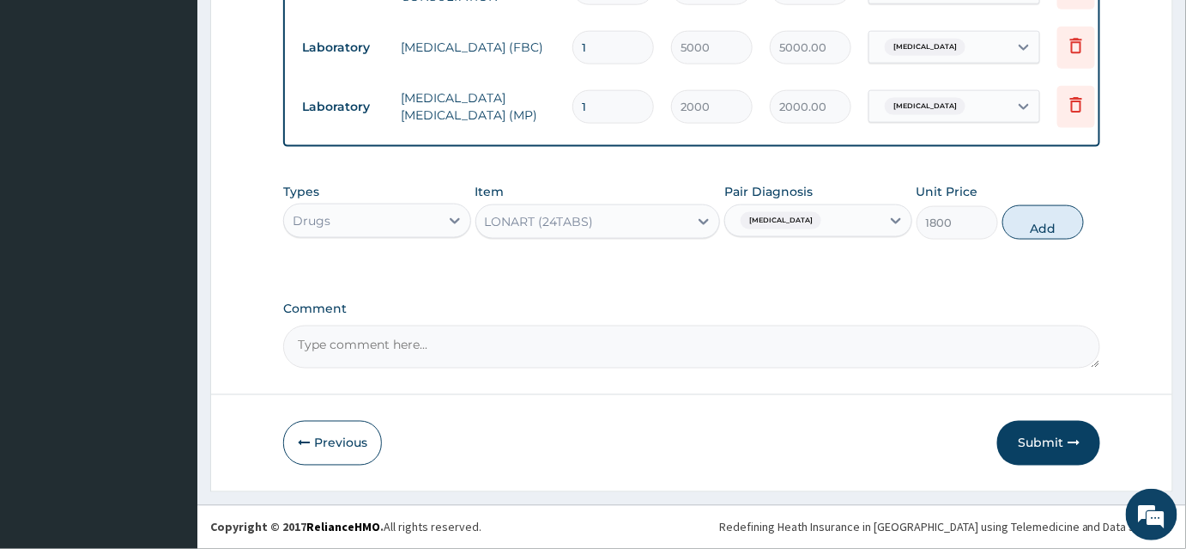
drag, startPoint x: 1058, startPoint y: 226, endPoint x: 900, endPoint y: 190, distance: 162.8
click at [1055, 226] on button "Add" at bounding box center [1044, 222] width 82 height 34
type input "0"
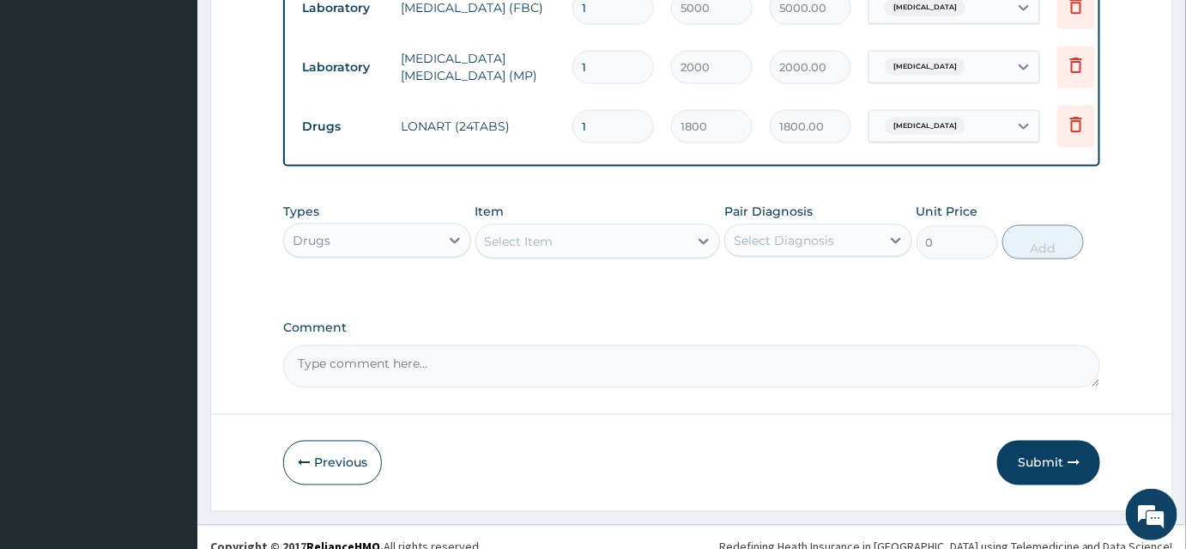
scroll to position [794, 0]
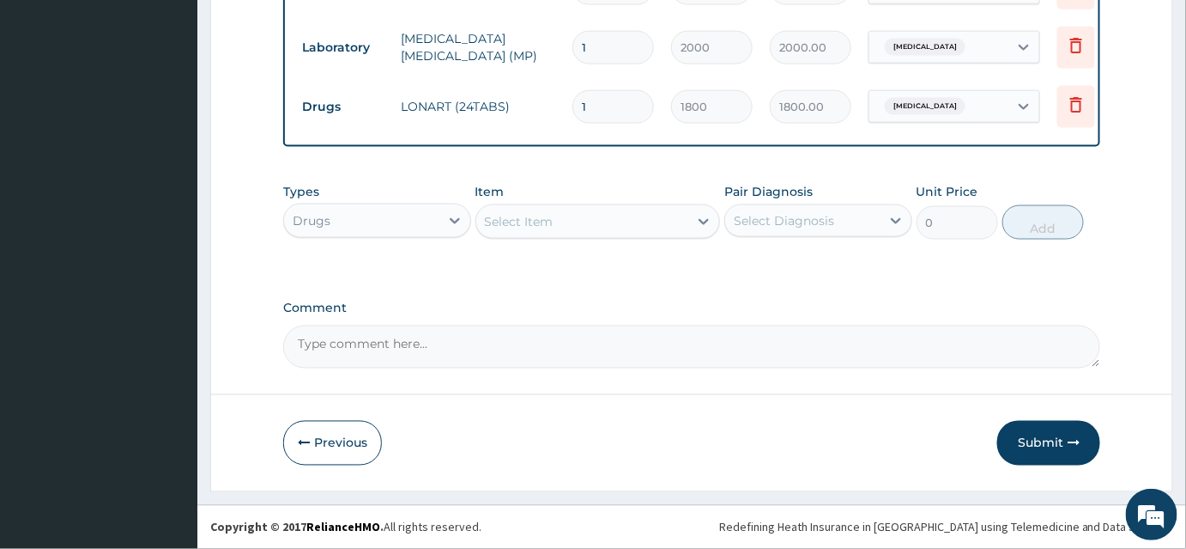
click at [517, 225] on div "Select Item" at bounding box center [519, 221] width 69 height 17
type input "PARA"
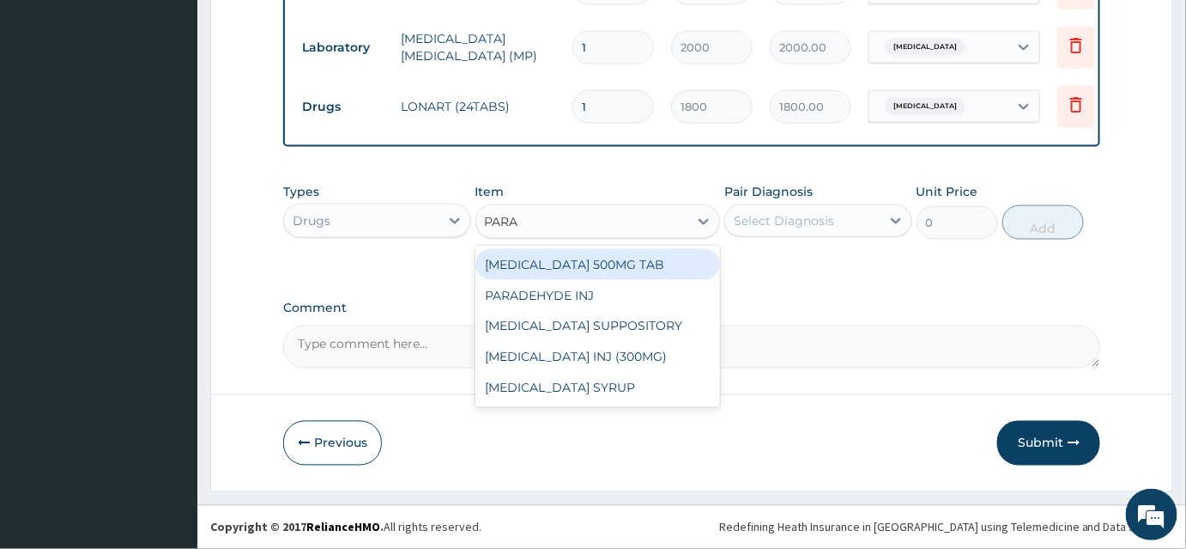
click at [539, 264] on div "PARACETAMOL 500MG TAB" at bounding box center [598, 264] width 245 height 31
type input "15"
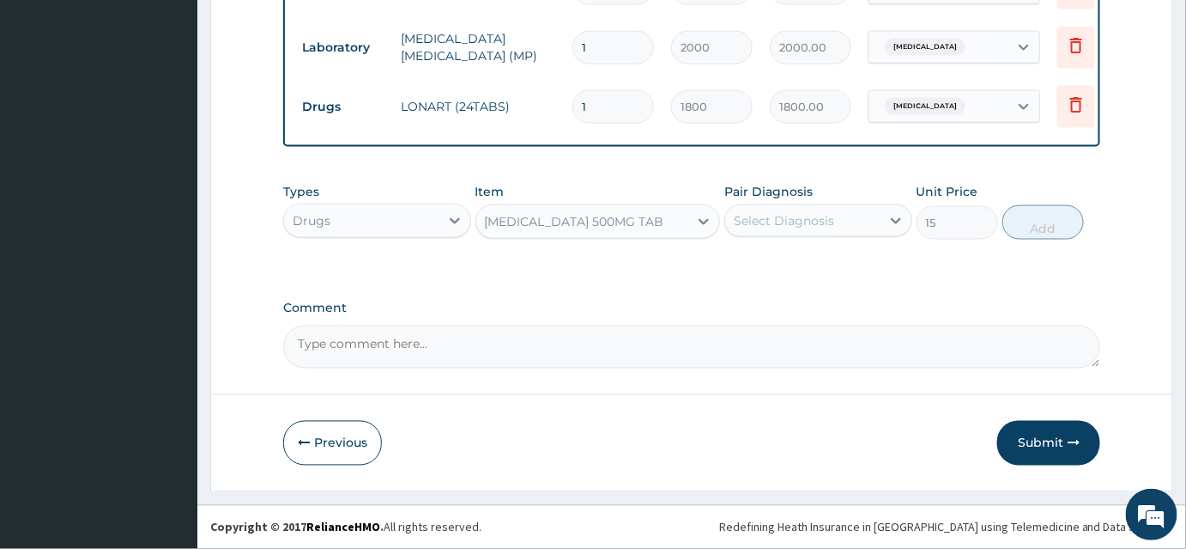
click at [817, 218] on div "Select Diagnosis" at bounding box center [784, 220] width 100 height 17
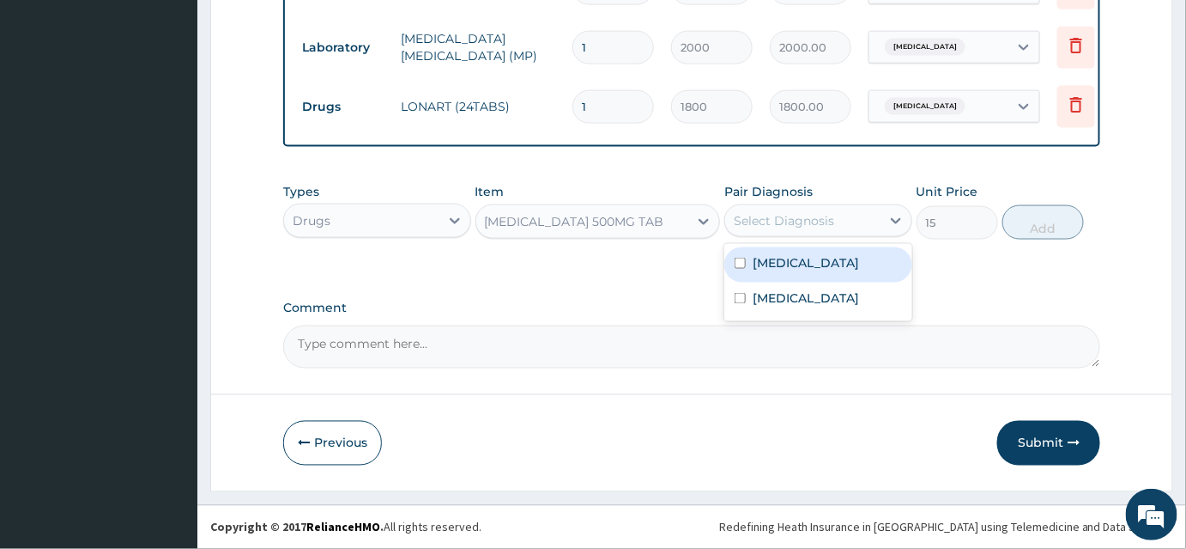
click at [797, 256] on label "Malaria" at bounding box center [806, 262] width 106 height 17
checkbox input "true"
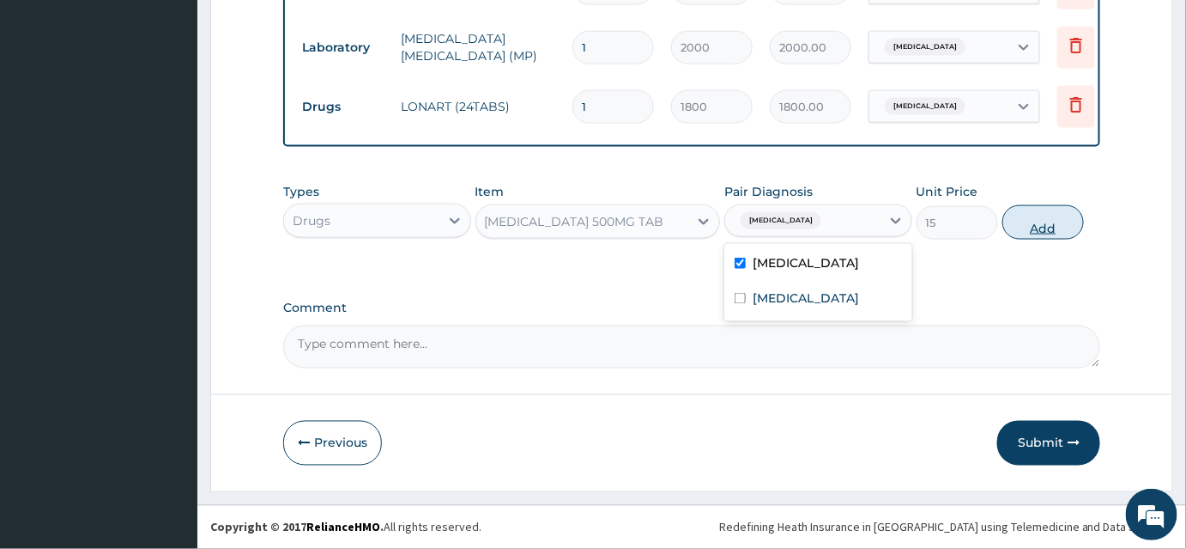
click at [1037, 225] on button "Add" at bounding box center [1044, 222] width 82 height 34
type input "0"
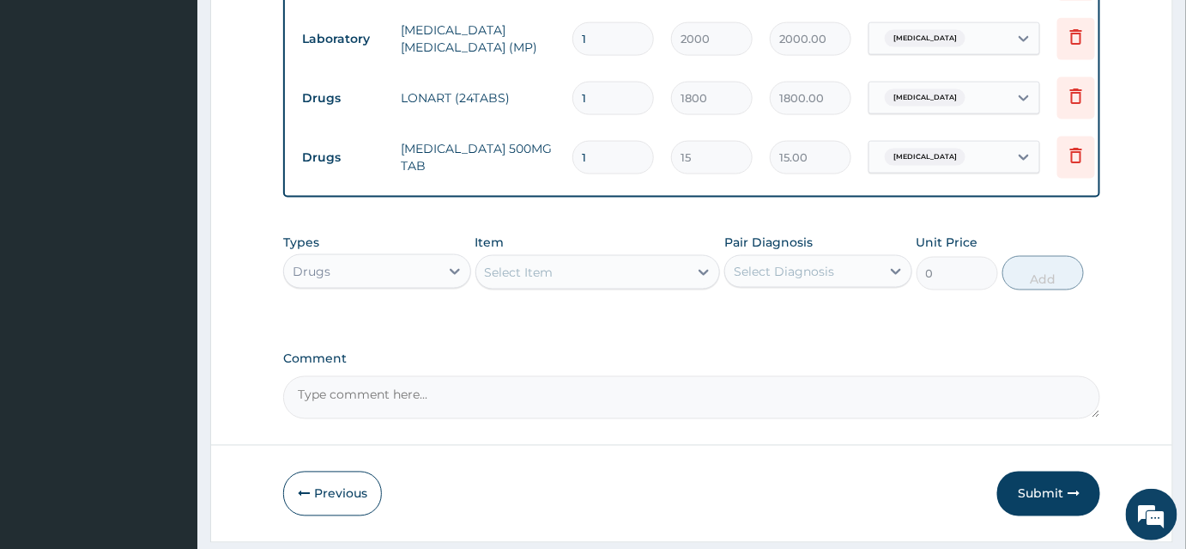
click at [611, 155] on input "1" at bounding box center [614, 157] width 82 height 33
type input "18"
type input "270.00"
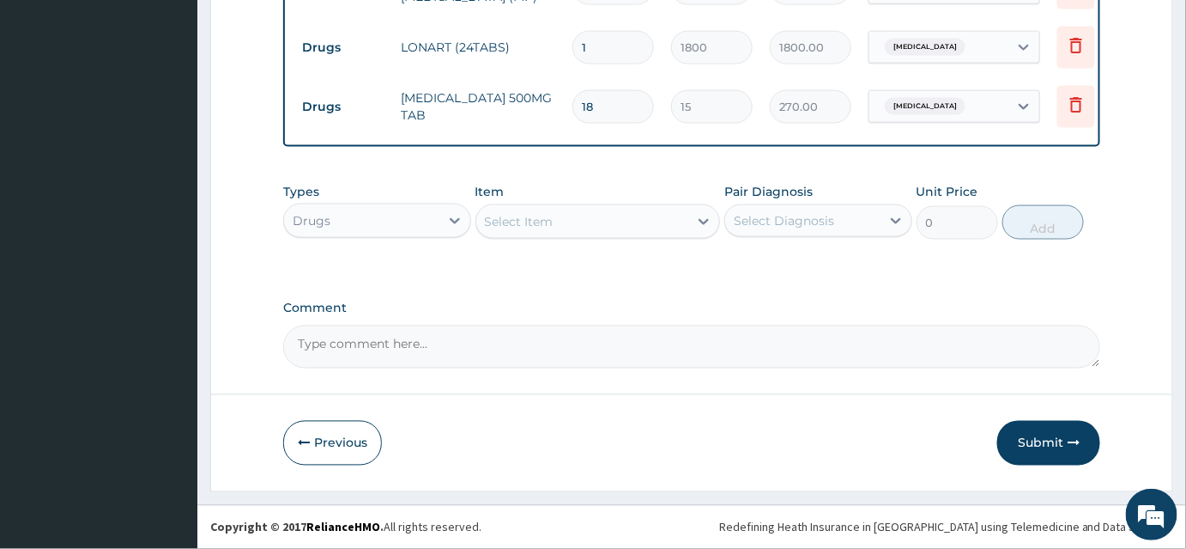
scroll to position [854, 0]
type input "18"
click at [534, 223] on div "Select Item" at bounding box center [519, 221] width 69 height 17
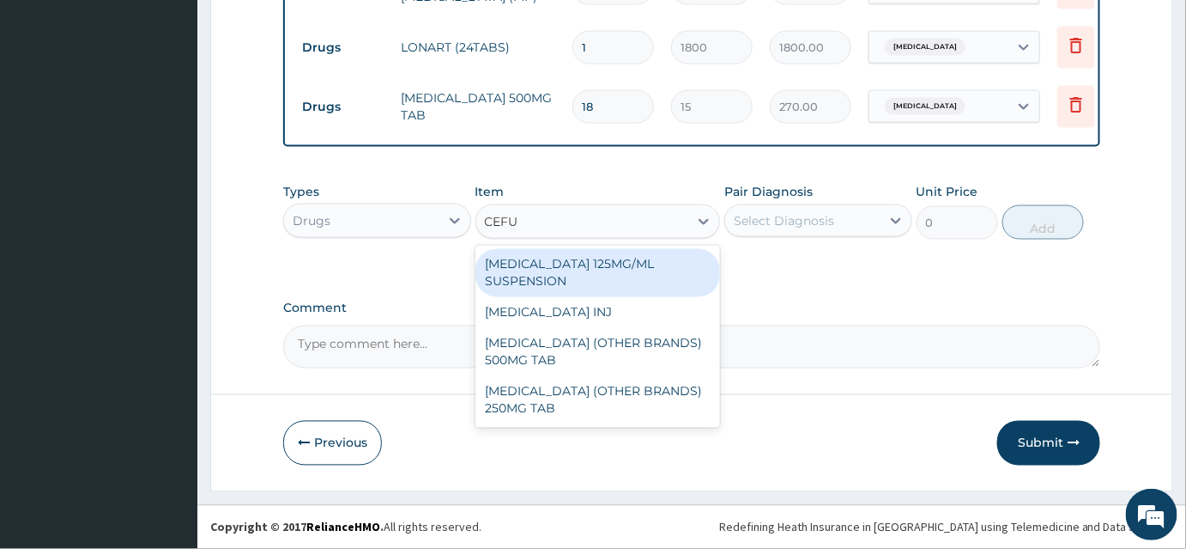
type input "CEFUR"
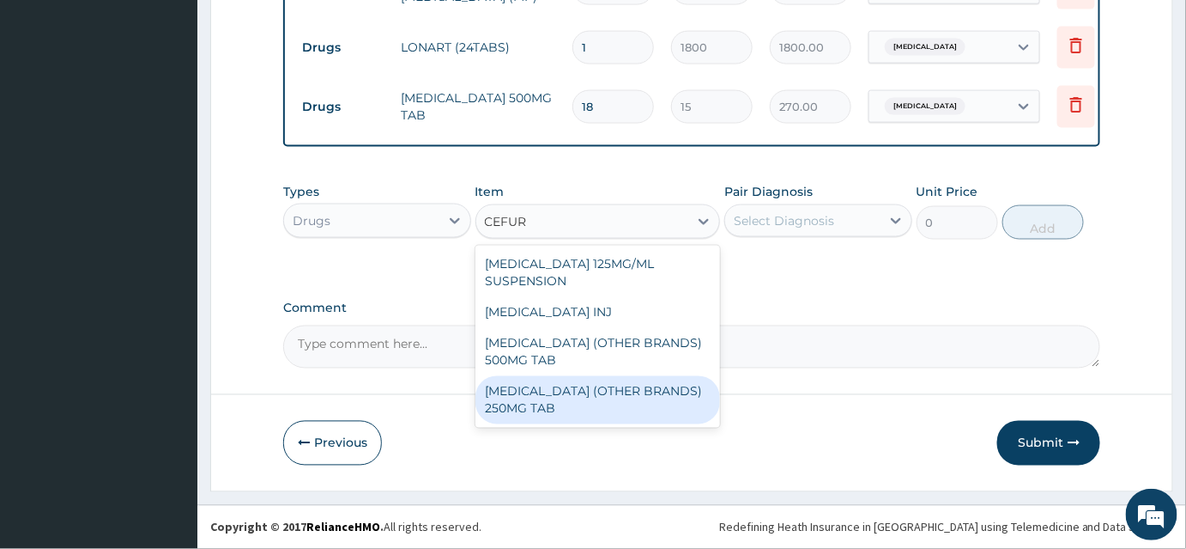
click at [546, 403] on div "CEFUROXIME (OTHER BRANDS) 250MG TAB" at bounding box center [598, 400] width 245 height 48
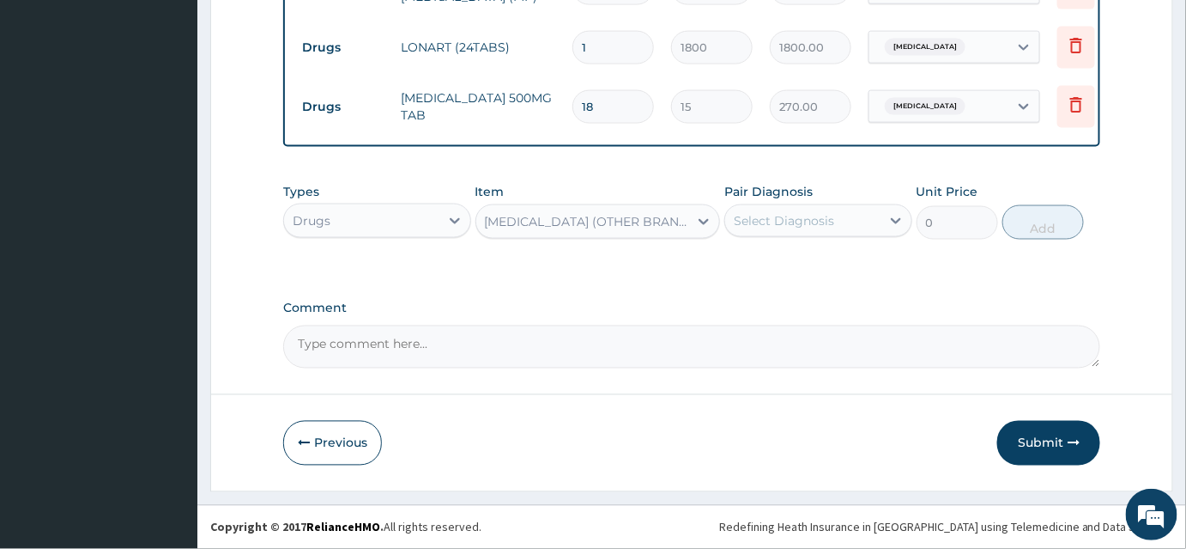
type input "200"
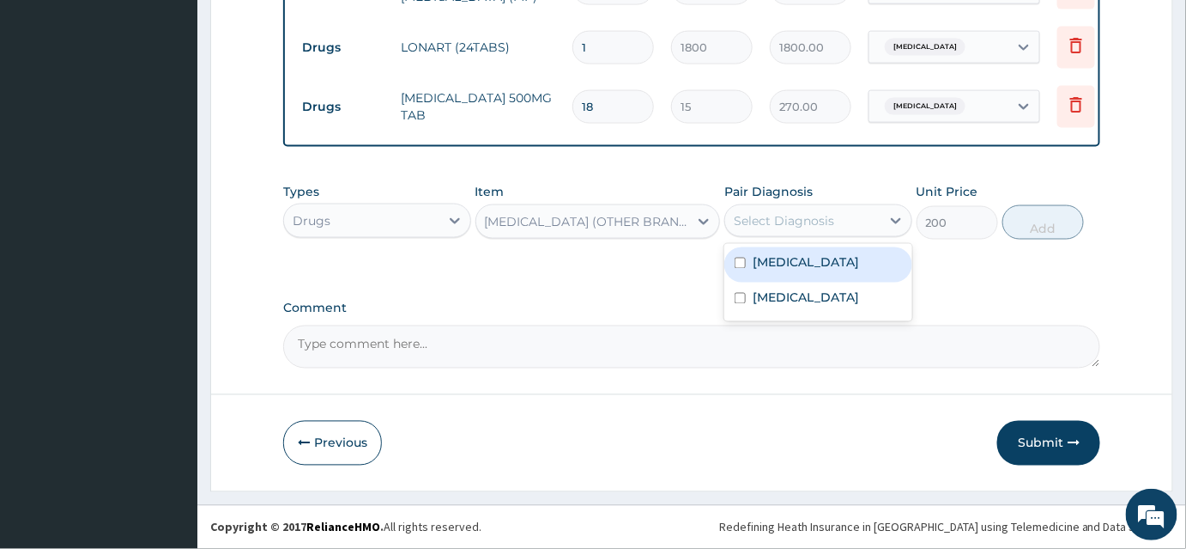
click at [767, 221] on div "Select Diagnosis" at bounding box center [784, 220] width 100 height 17
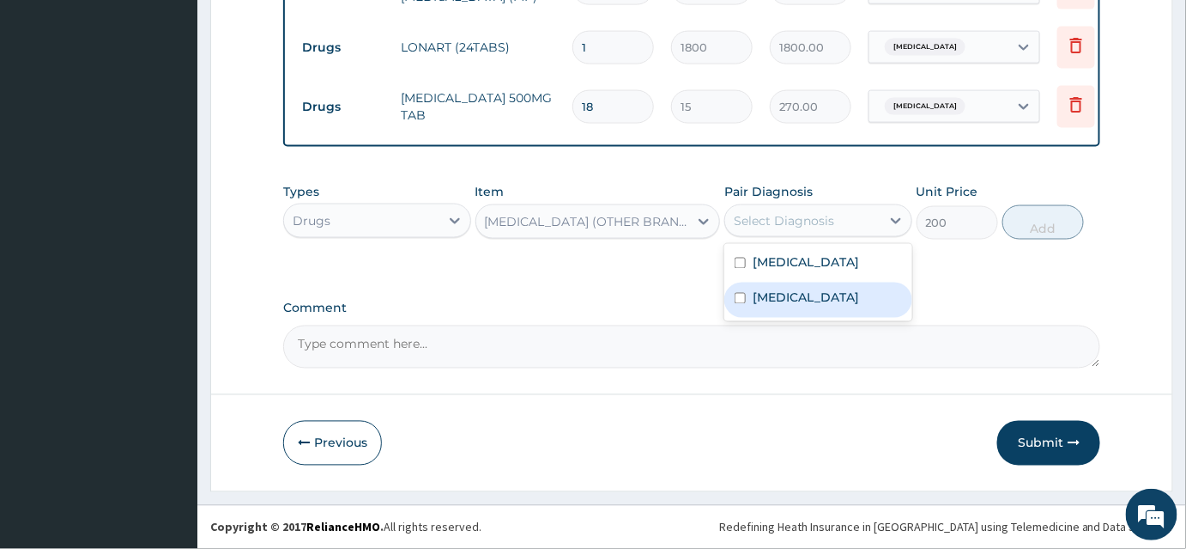
click at [770, 304] on label "Upper respiratory infection" at bounding box center [806, 297] width 106 height 17
checkbox input "true"
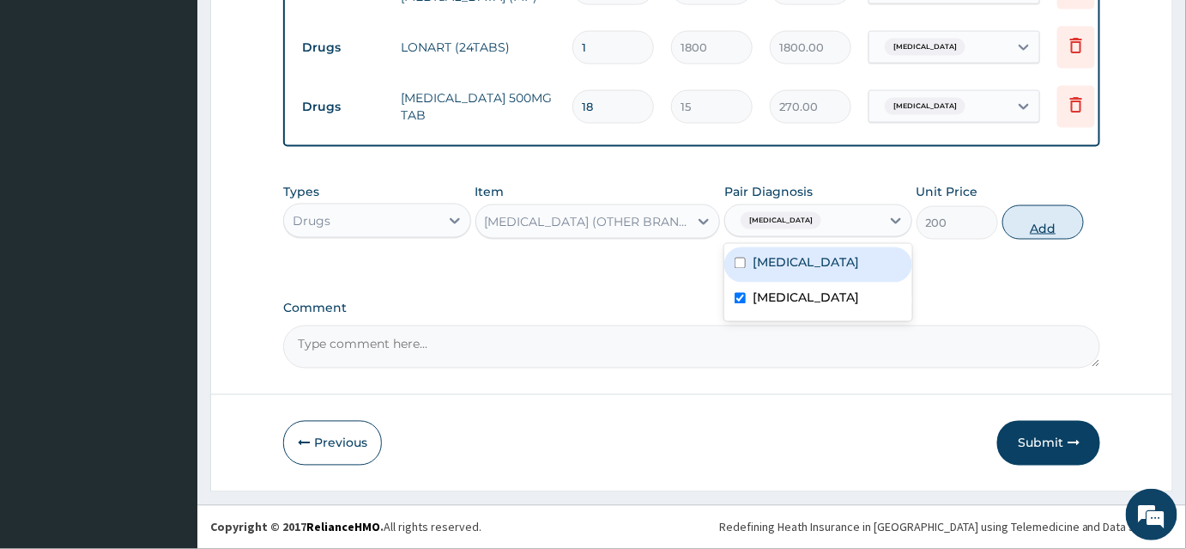
click at [1040, 227] on button "Add" at bounding box center [1044, 222] width 82 height 34
type input "0"
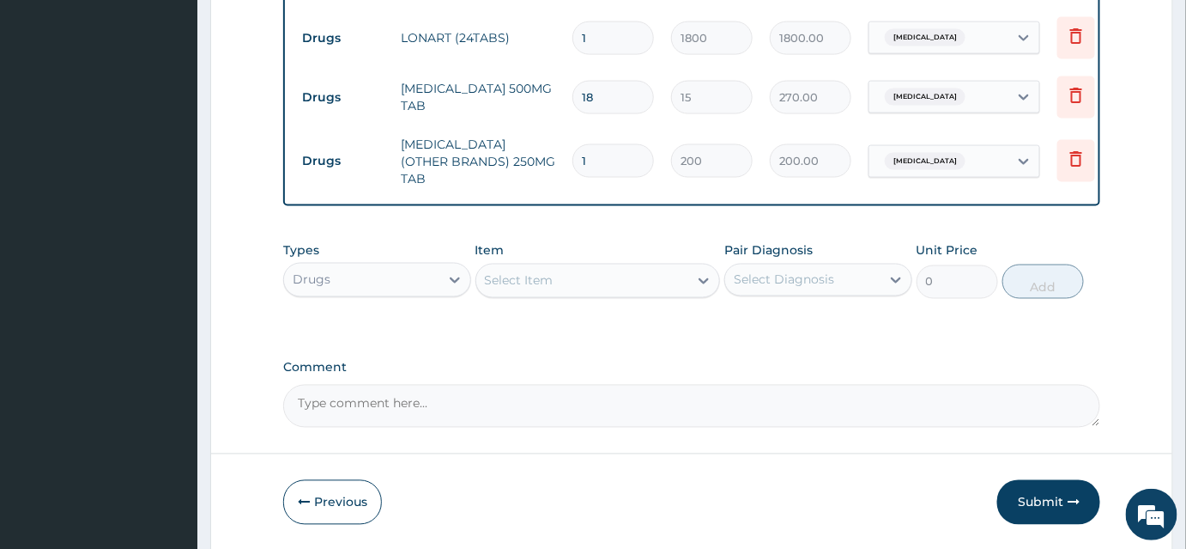
click at [615, 161] on input "1" at bounding box center [614, 160] width 82 height 33
type input "14"
type input "2800.00"
type input "14"
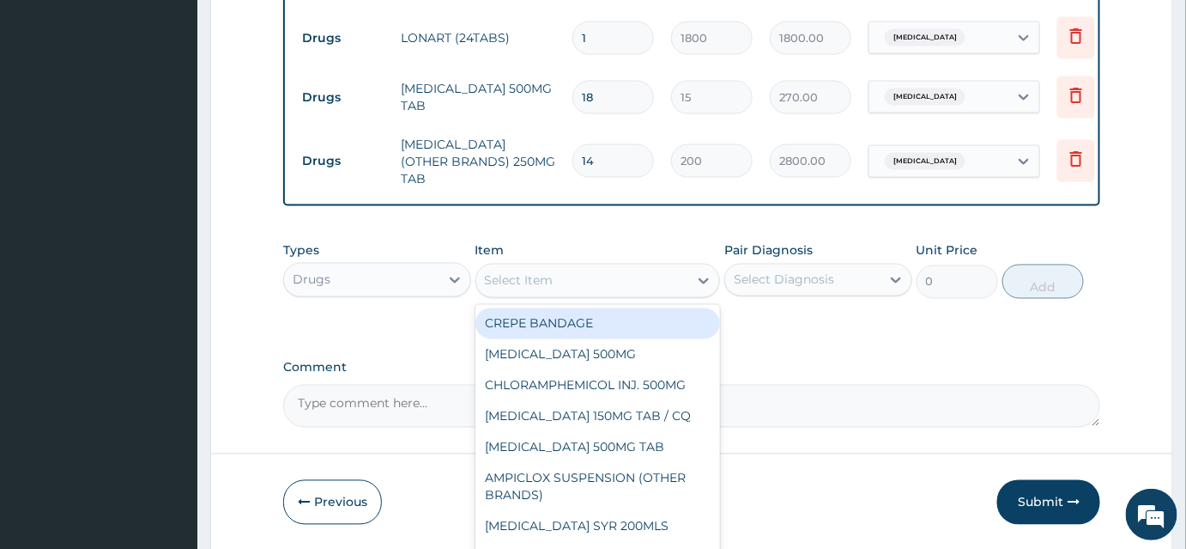
click at [535, 285] on div "Select Item" at bounding box center [519, 280] width 69 height 17
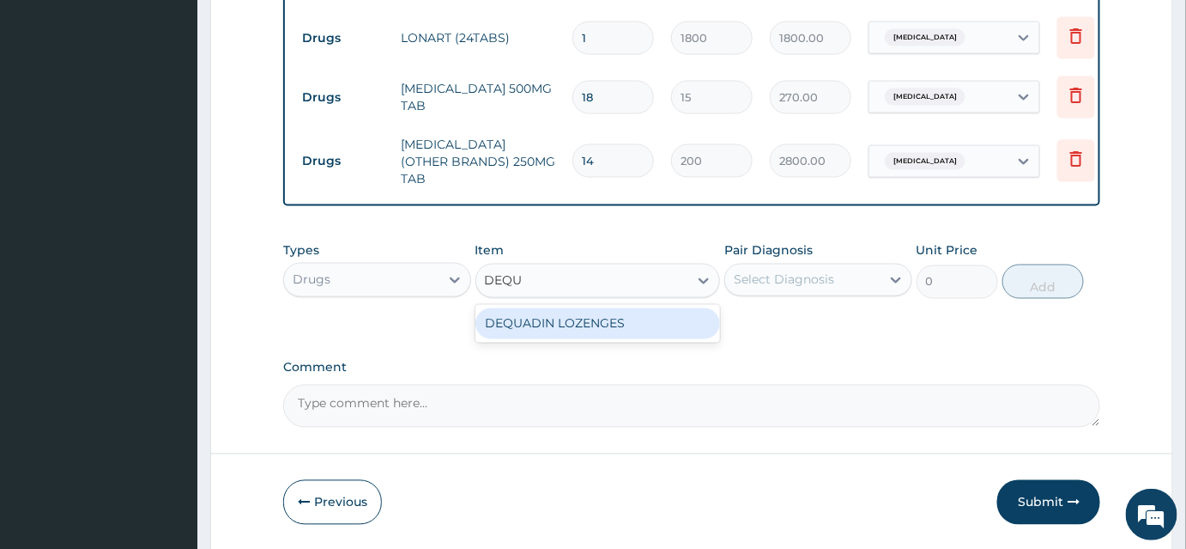
type input "DEQUA"
click at [544, 333] on div "DEQUADIN LOZENGES" at bounding box center [598, 323] width 245 height 31
type input "150"
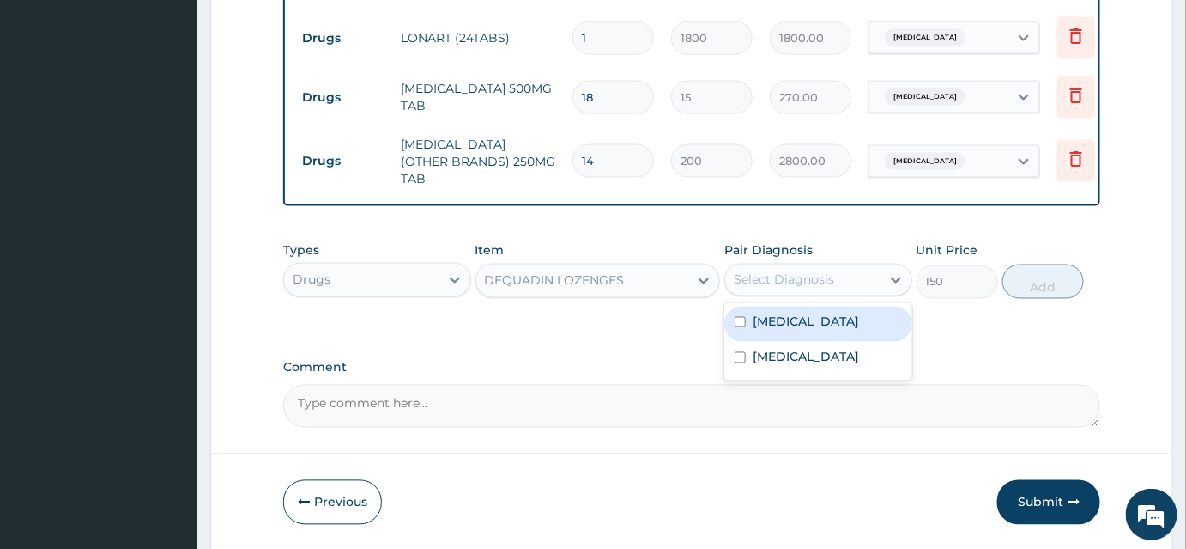
click at [767, 288] on div "Select Diagnosis" at bounding box center [784, 279] width 100 height 17
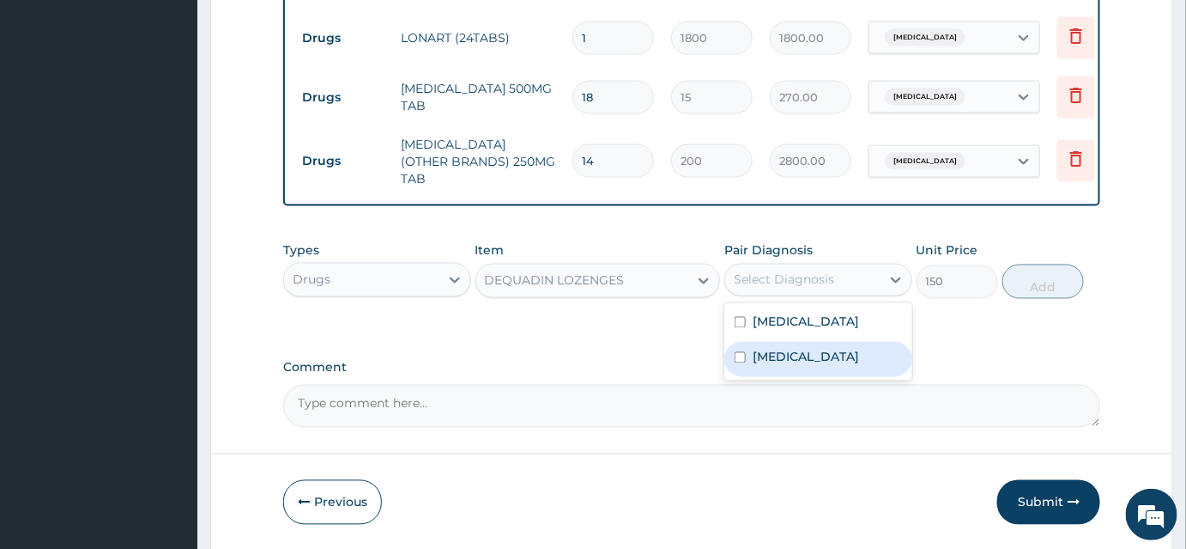
click at [785, 366] on label "Upper respiratory infection" at bounding box center [806, 357] width 106 height 17
checkbox input "true"
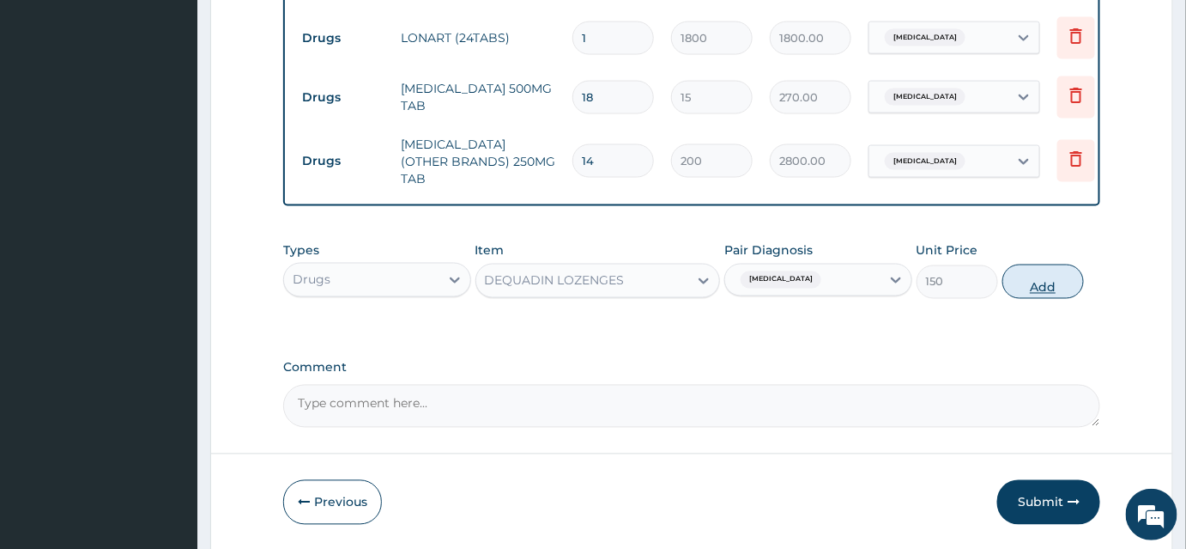
click at [1048, 285] on button "Add" at bounding box center [1044, 281] width 82 height 34
type input "0"
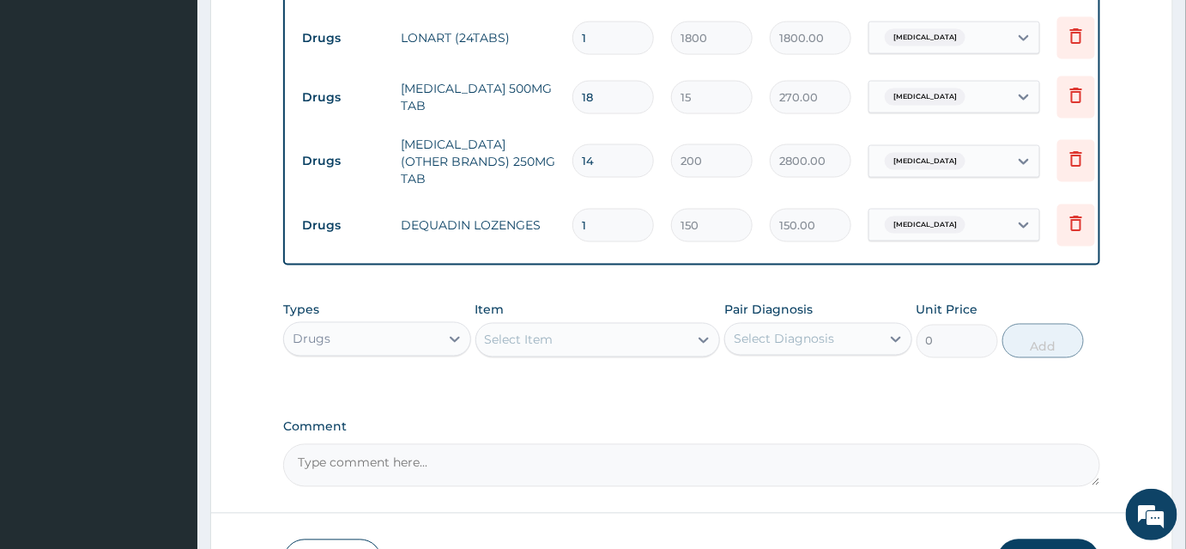
click at [592, 228] on input "1" at bounding box center [614, 225] width 82 height 33
type input "0.00"
type input "9"
type input "1350.00"
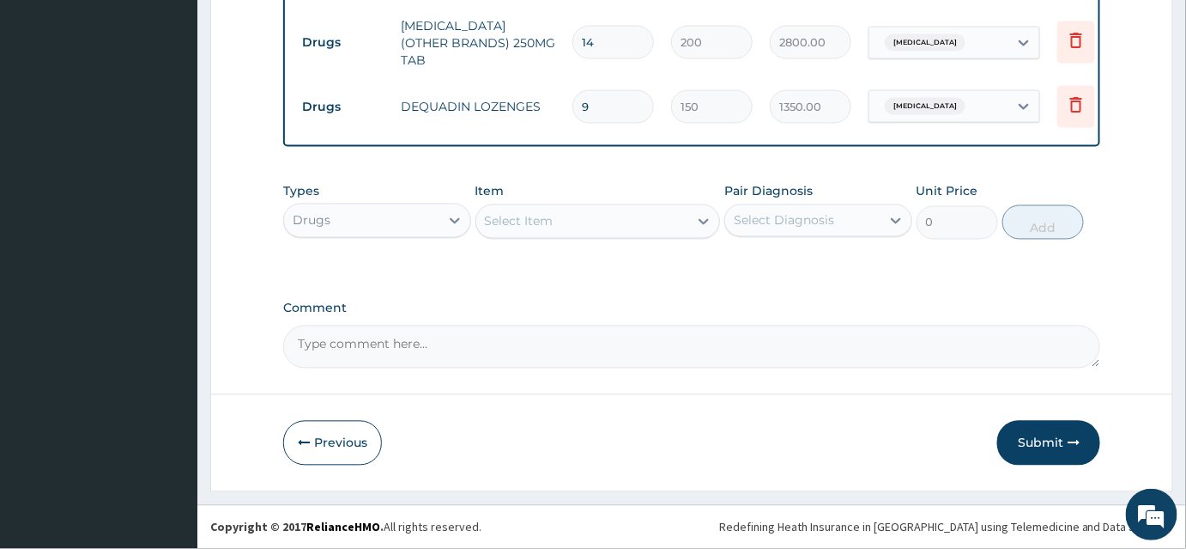
scroll to position [973, 0]
type input "9"
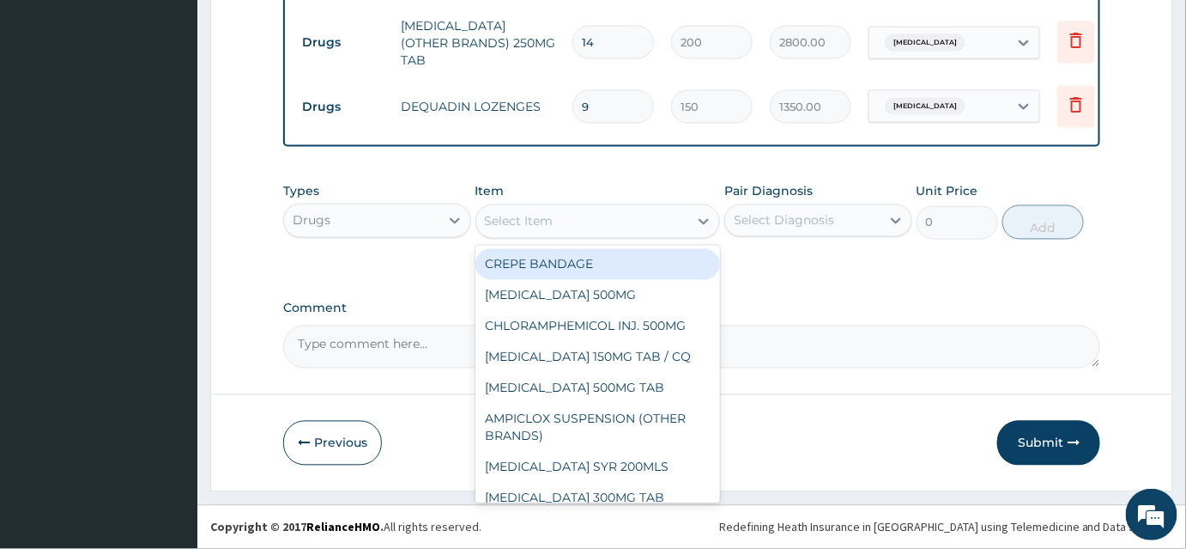
click at [558, 222] on div "Select Item" at bounding box center [582, 221] width 213 height 27
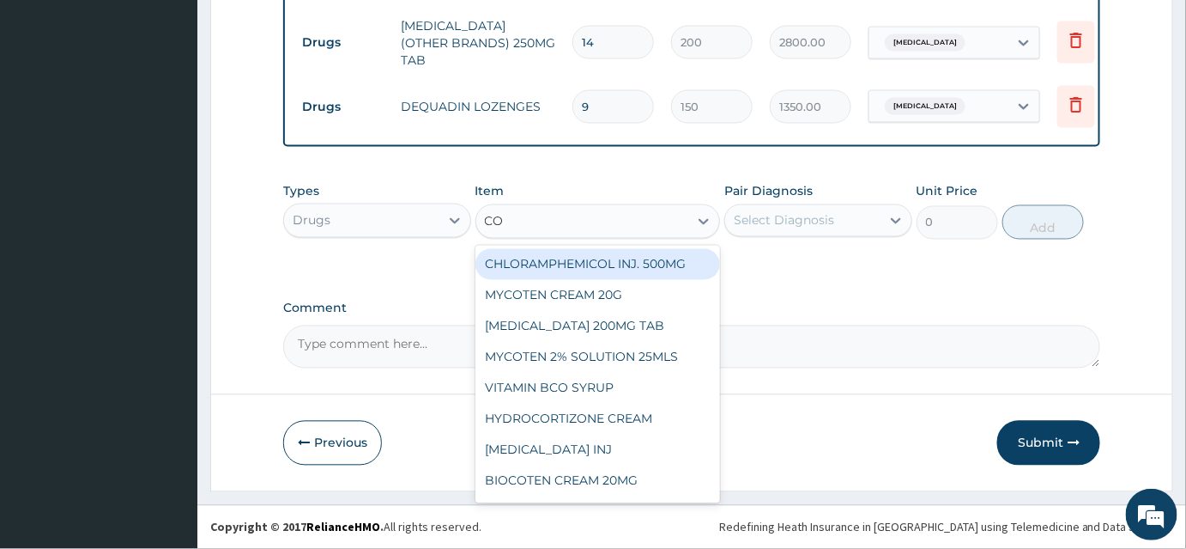
type input "C"
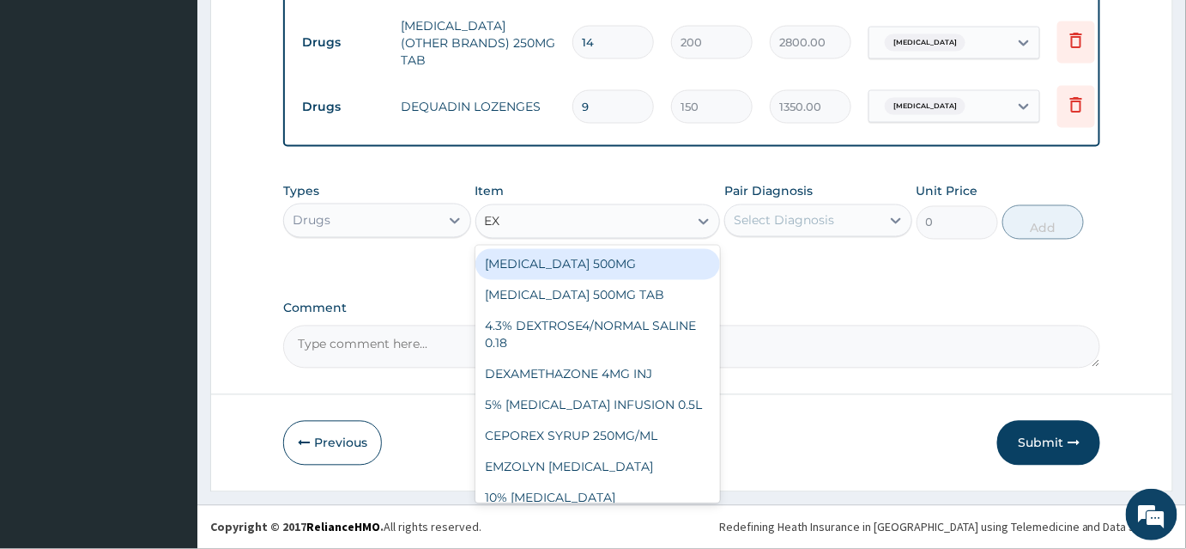
type input "EXP"
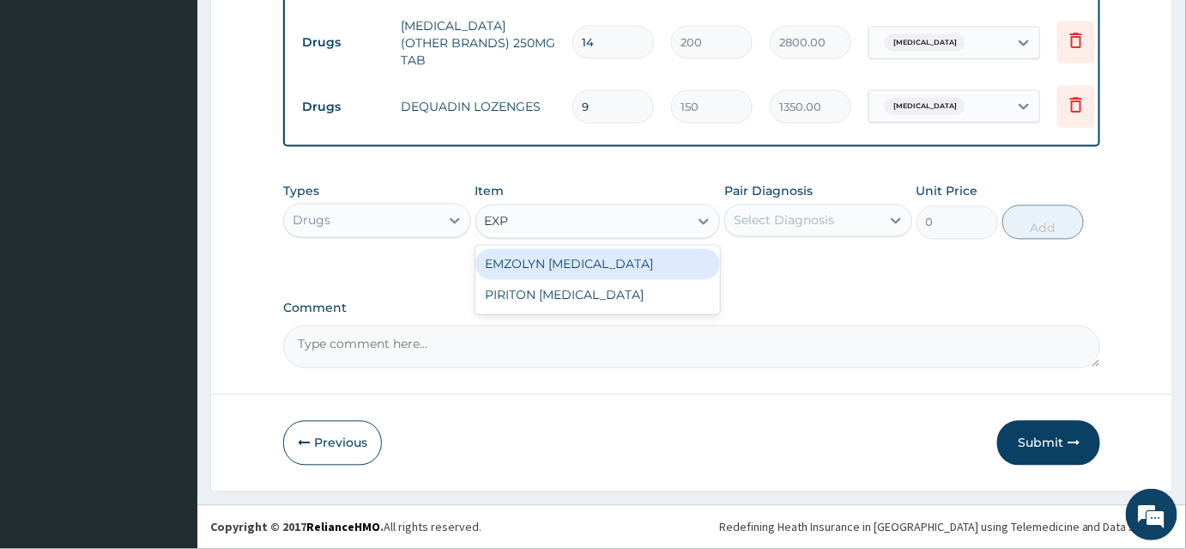
click at [536, 264] on div "EMZOLYN EXPECTORANT" at bounding box center [598, 264] width 245 height 31
type input "500"
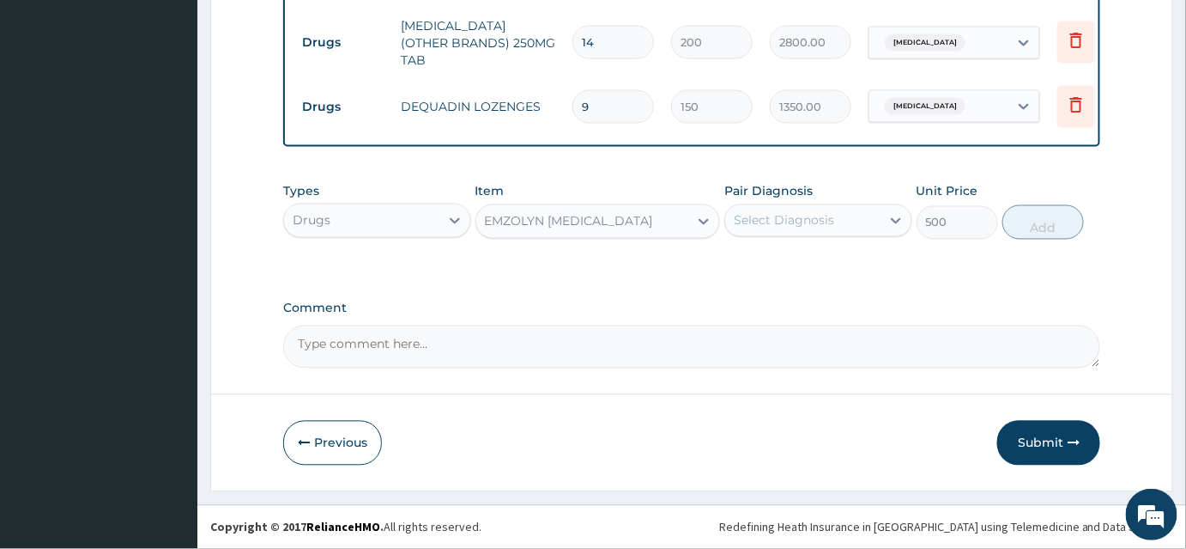
click at [842, 228] on div "Select Diagnosis" at bounding box center [802, 220] width 155 height 27
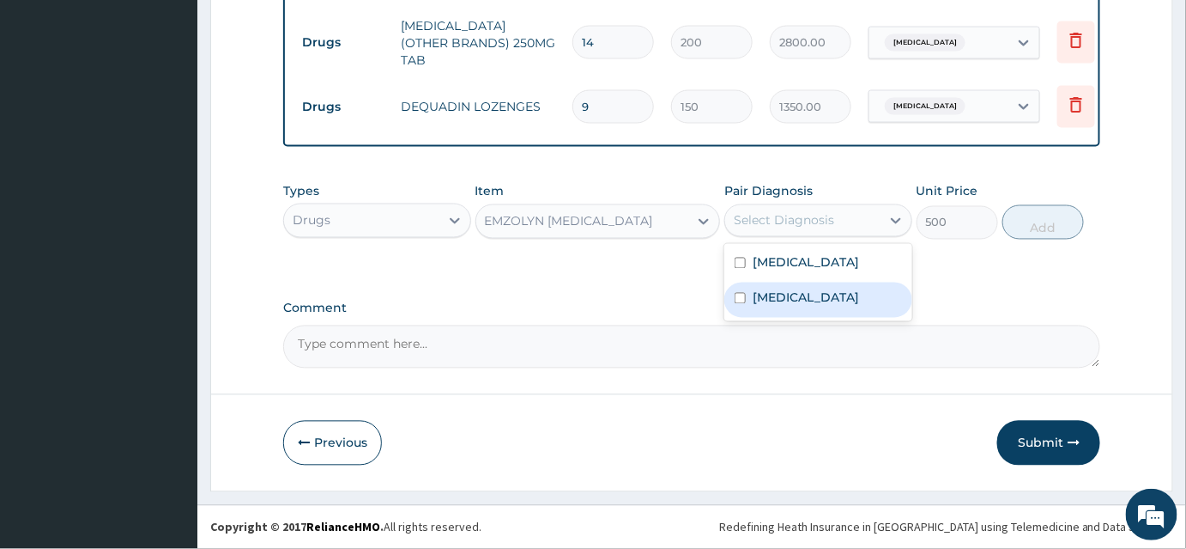
click at [776, 297] on label "Upper respiratory infection" at bounding box center [806, 297] width 106 height 17
checkbox input "true"
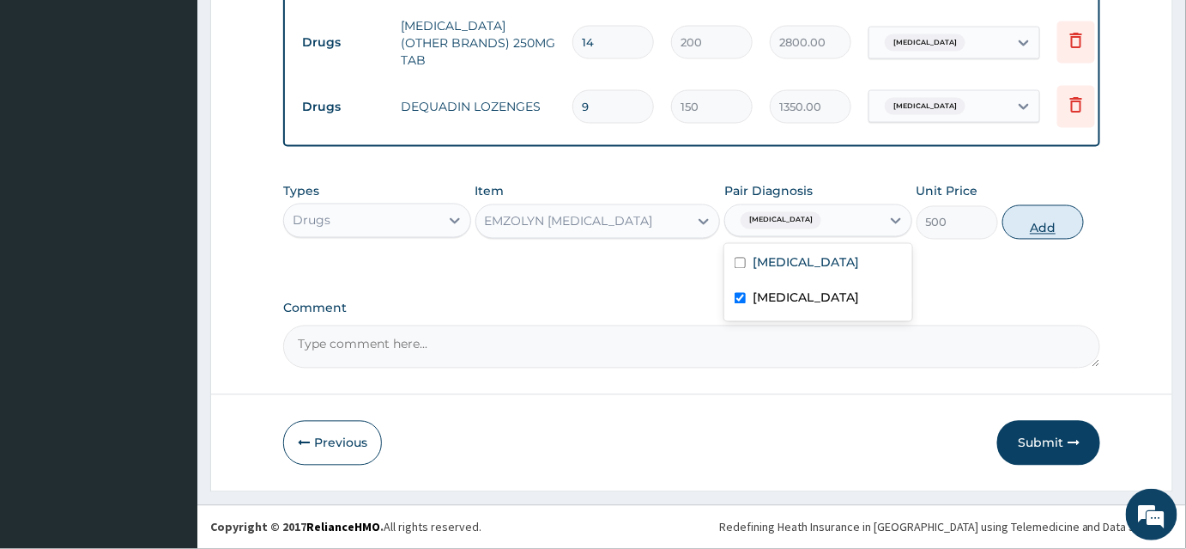
click at [1058, 226] on button "Add" at bounding box center [1044, 222] width 82 height 34
type input "0"
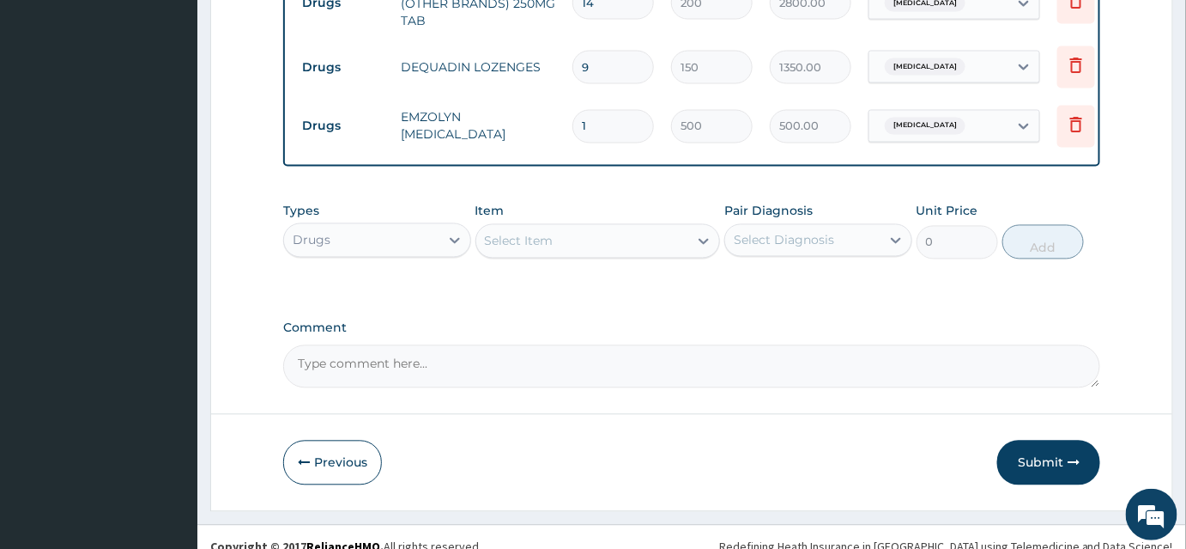
scroll to position [1033, 0]
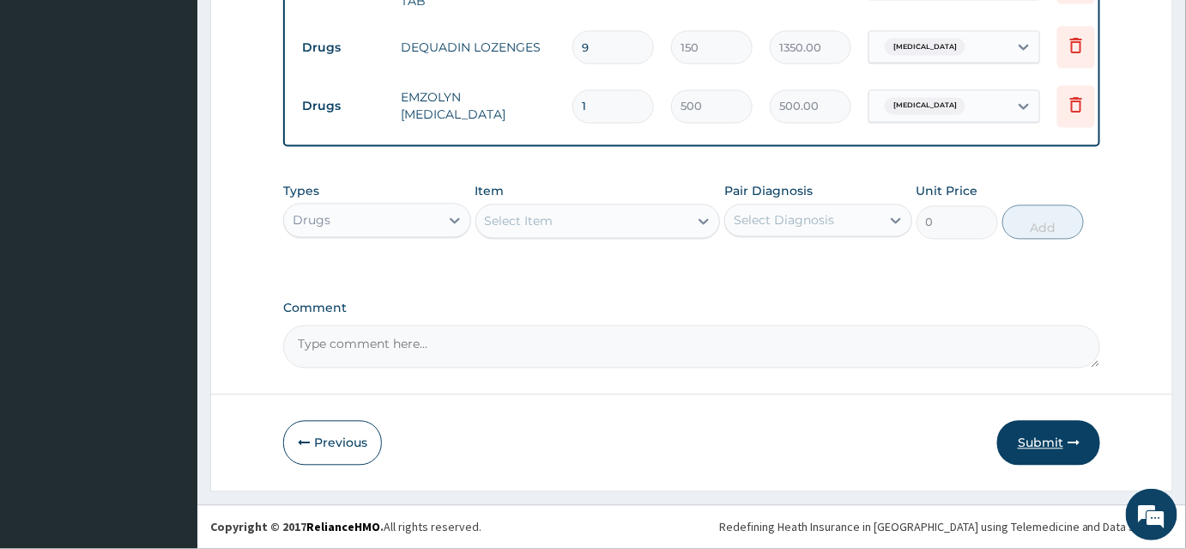
click at [1048, 446] on button "Submit" at bounding box center [1048, 443] width 103 height 45
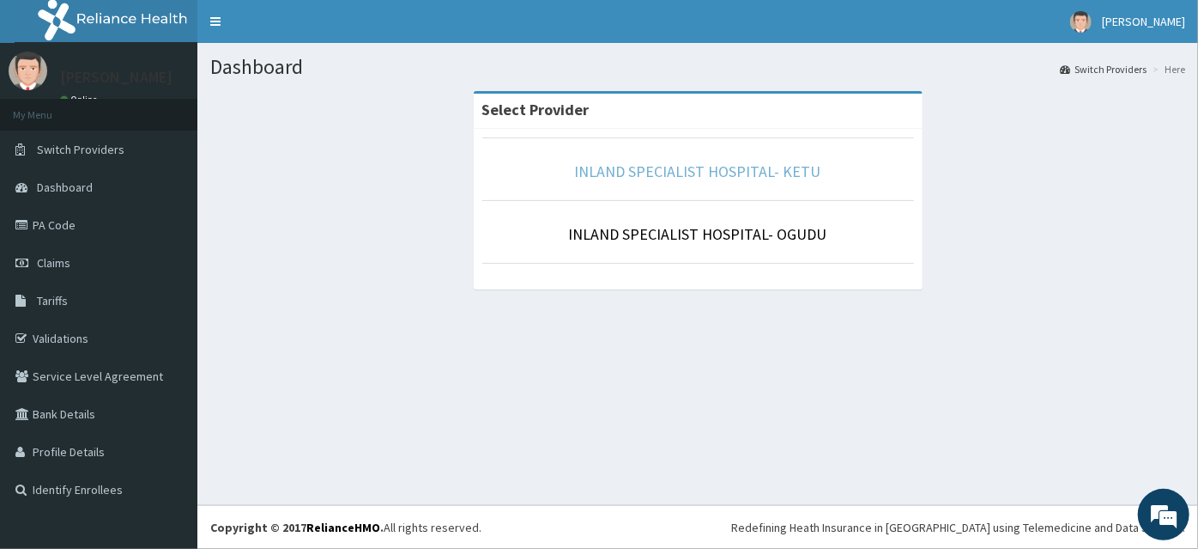
click at [652, 167] on link "INLAND SPECIALIST HOSPITAL- KETU" at bounding box center [698, 171] width 246 height 20
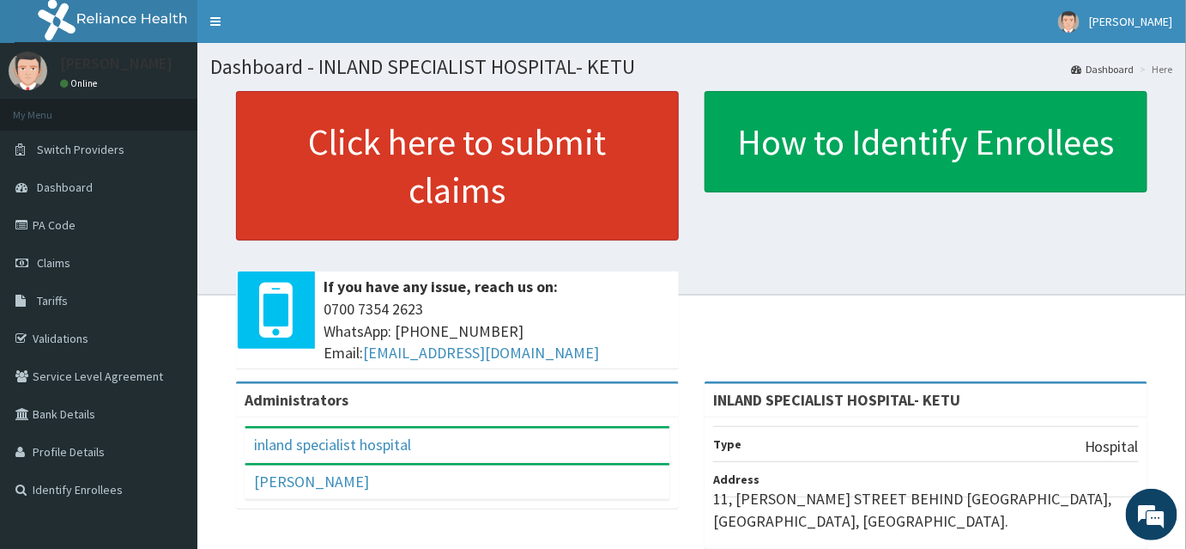
click at [481, 225] on link "Click here to submit claims" at bounding box center [457, 165] width 443 height 149
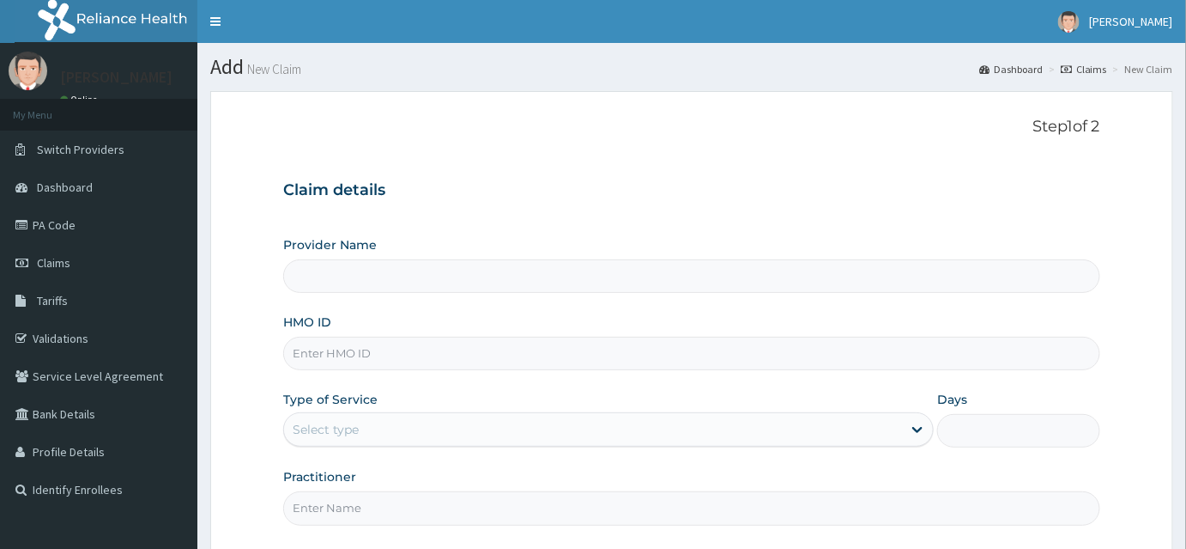
type input "INLAND SPECIALIST HOSPITAL- KETU"
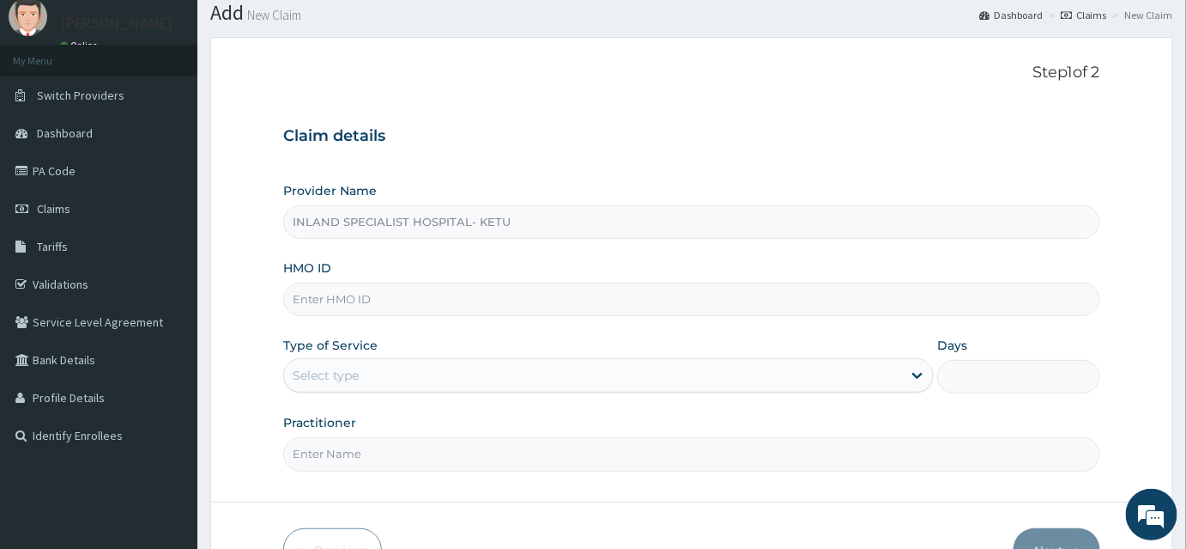
scroll to position [160, 0]
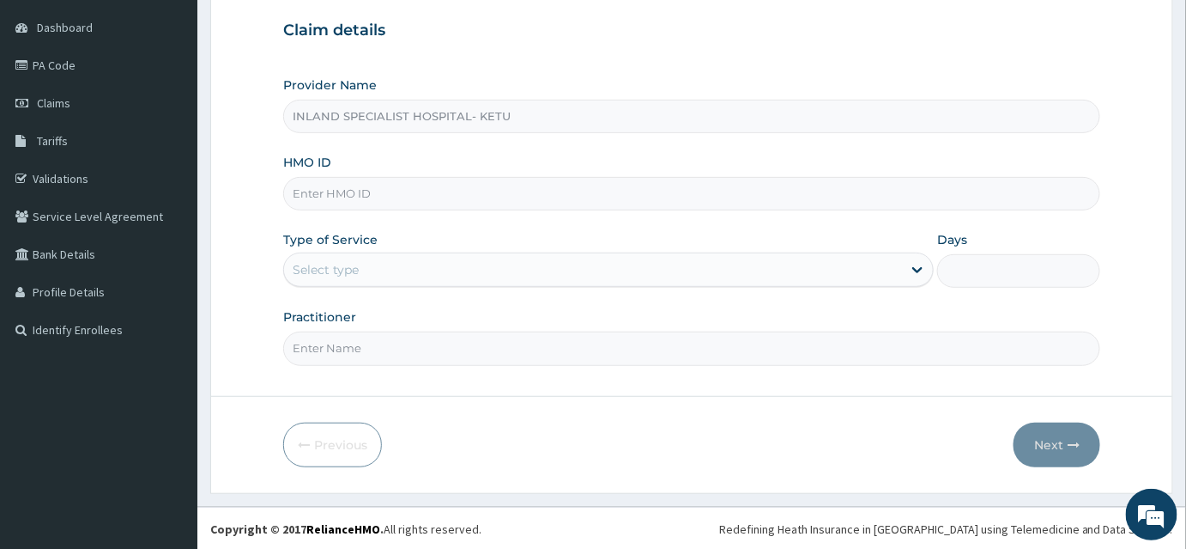
click at [363, 194] on input "HMO ID" at bounding box center [691, 193] width 817 height 33
type input "SLB/10491/C"
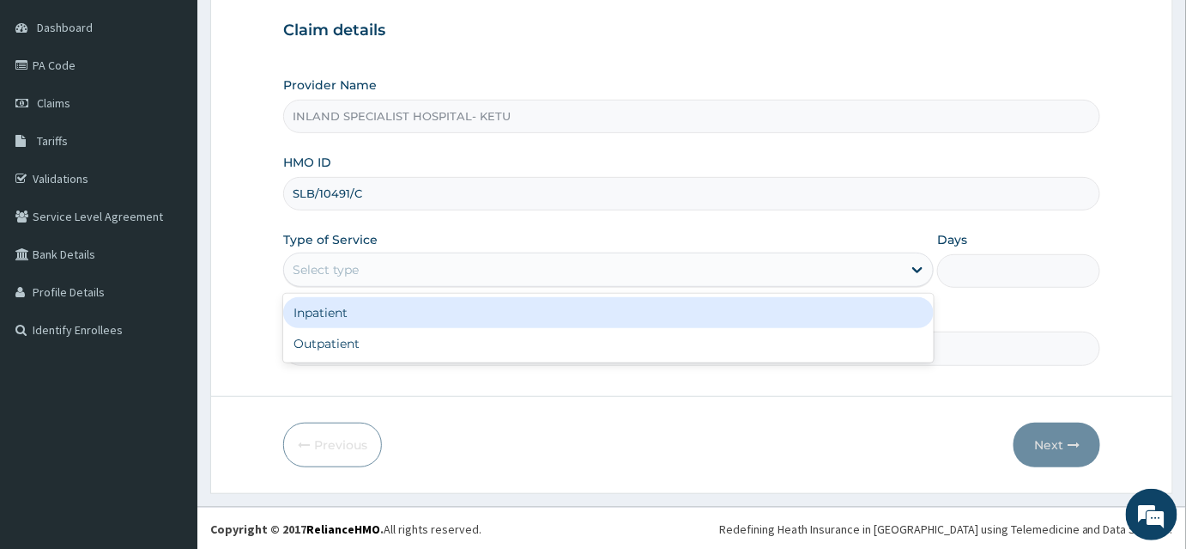
click at [363, 278] on div "Select type" at bounding box center [593, 269] width 618 height 27
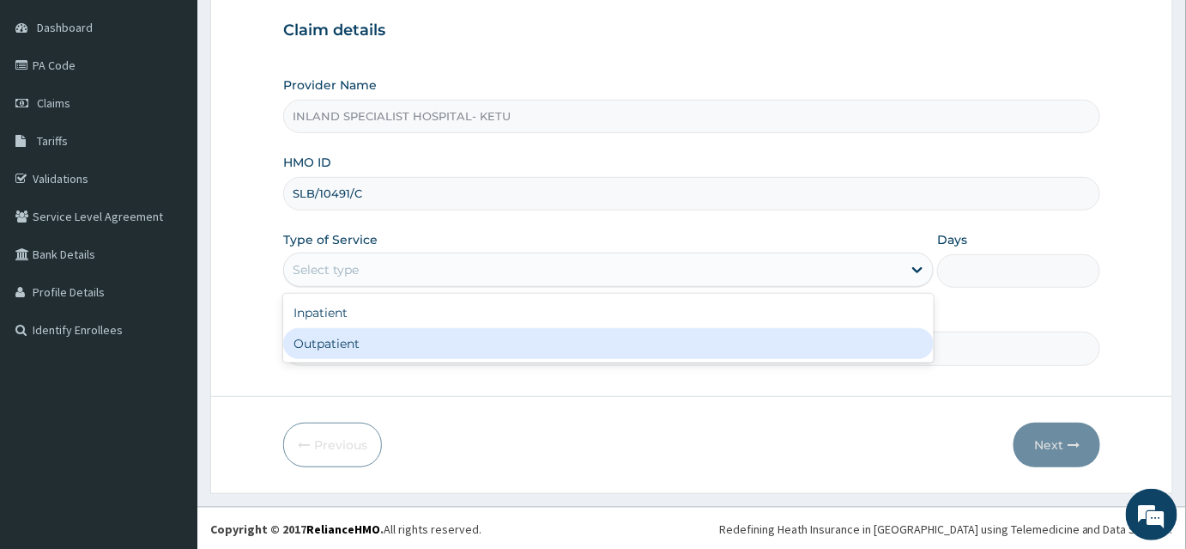
click at [325, 350] on div "Outpatient" at bounding box center [608, 343] width 651 height 31
type input "1"
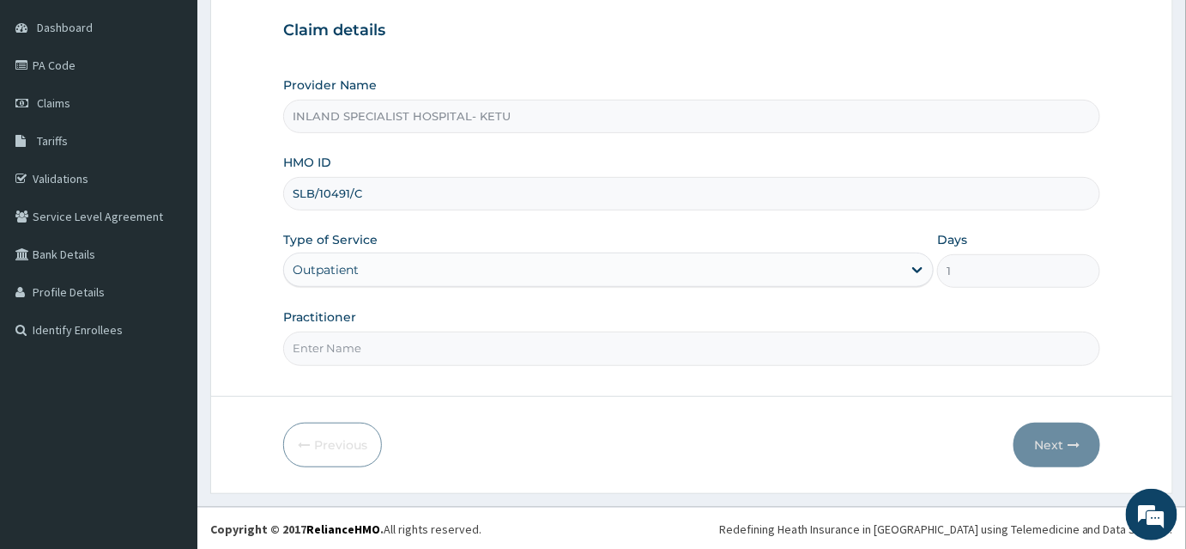
click at [373, 336] on input "Practitioner" at bounding box center [691, 347] width 817 height 33
type input "DR OMOGBEMI"
click at [1052, 441] on button "Next" at bounding box center [1057, 444] width 87 height 45
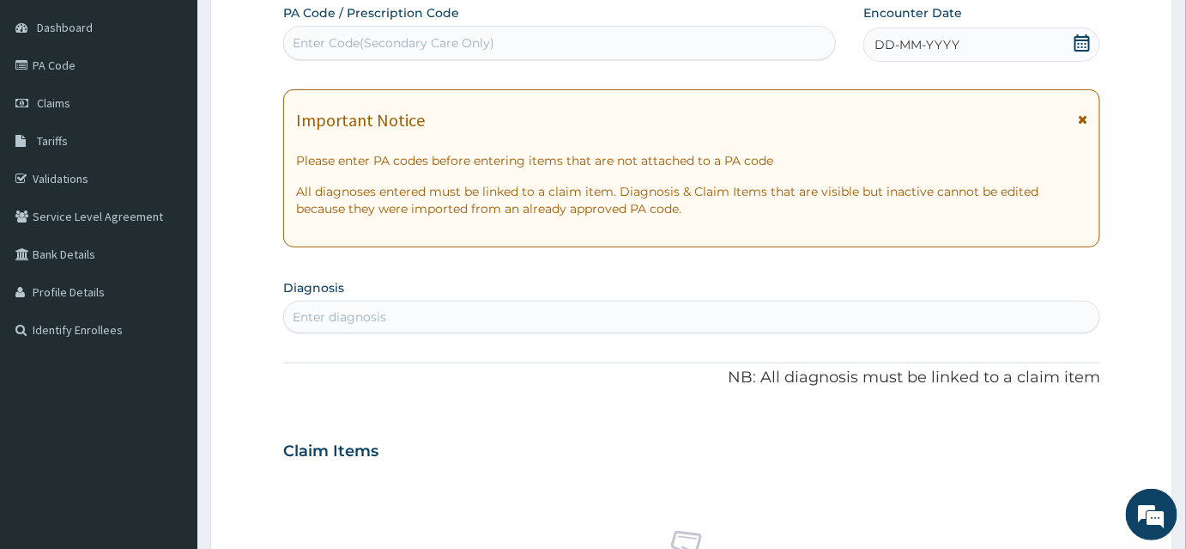
click at [1079, 43] on icon at bounding box center [1082, 42] width 15 height 17
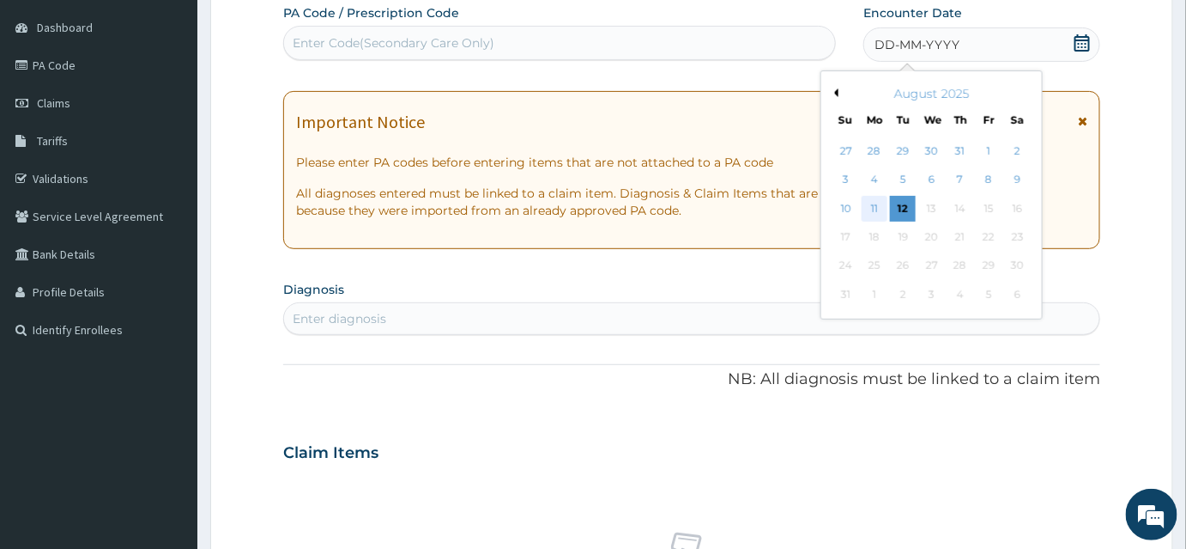
click at [875, 206] on div "11" at bounding box center [875, 209] width 26 height 26
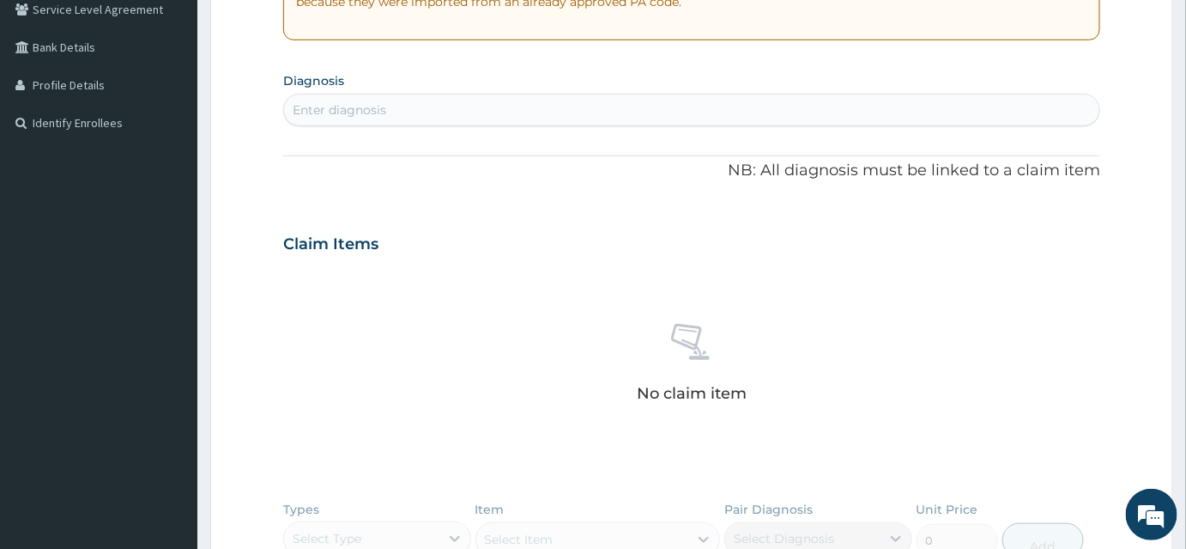
scroll to position [394, 0]
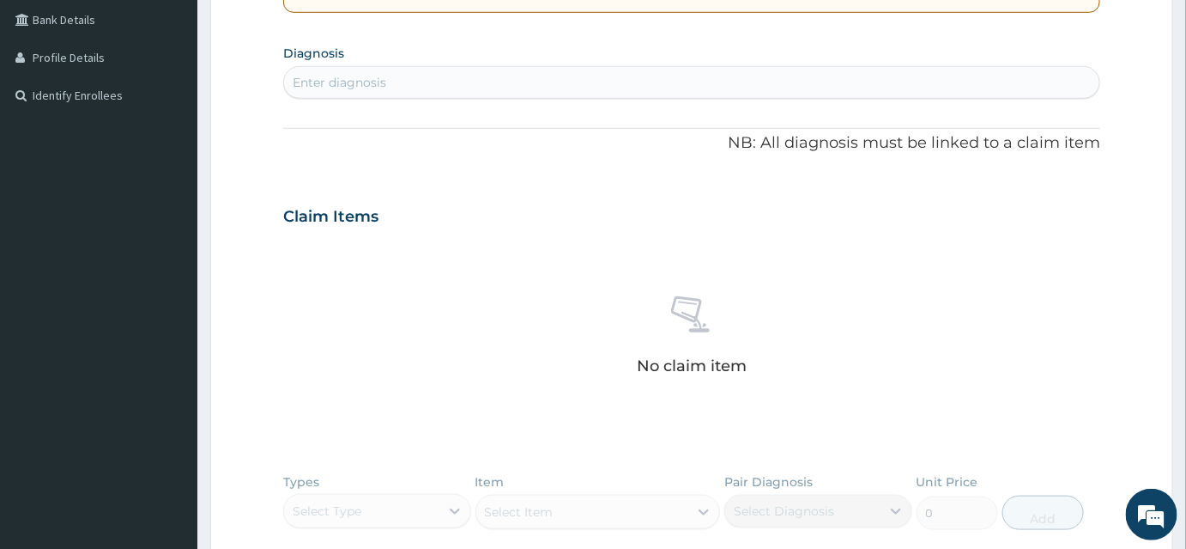
click at [396, 88] on div "Enter diagnosis" at bounding box center [691, 82] width 815 height 27
type input "MALARIA"
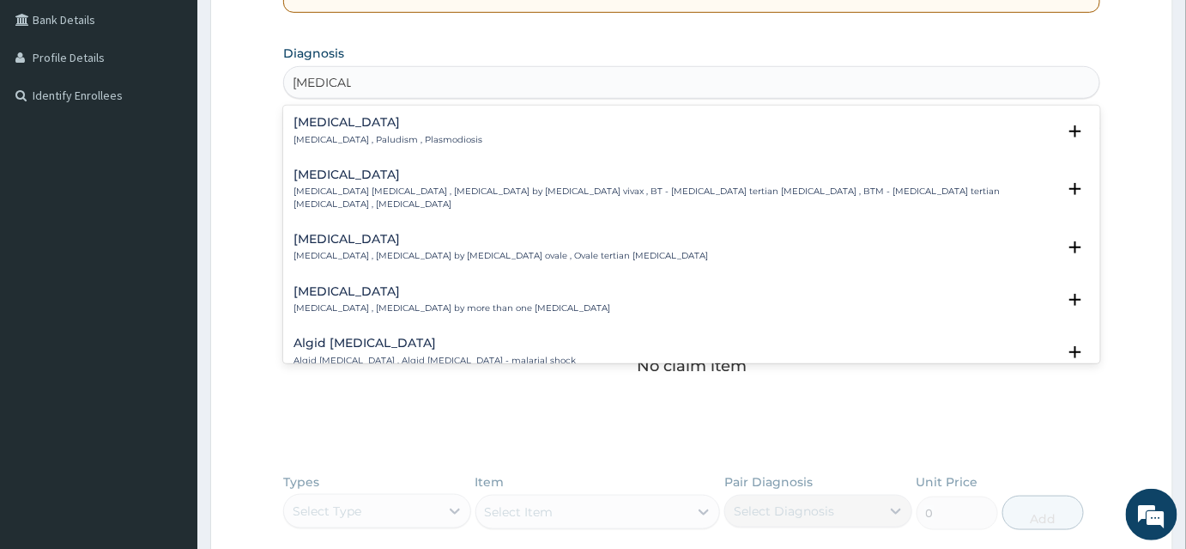
click at [342, 116] on h4 "Malaria" at bounding box center [388, 122] width 189 height 13
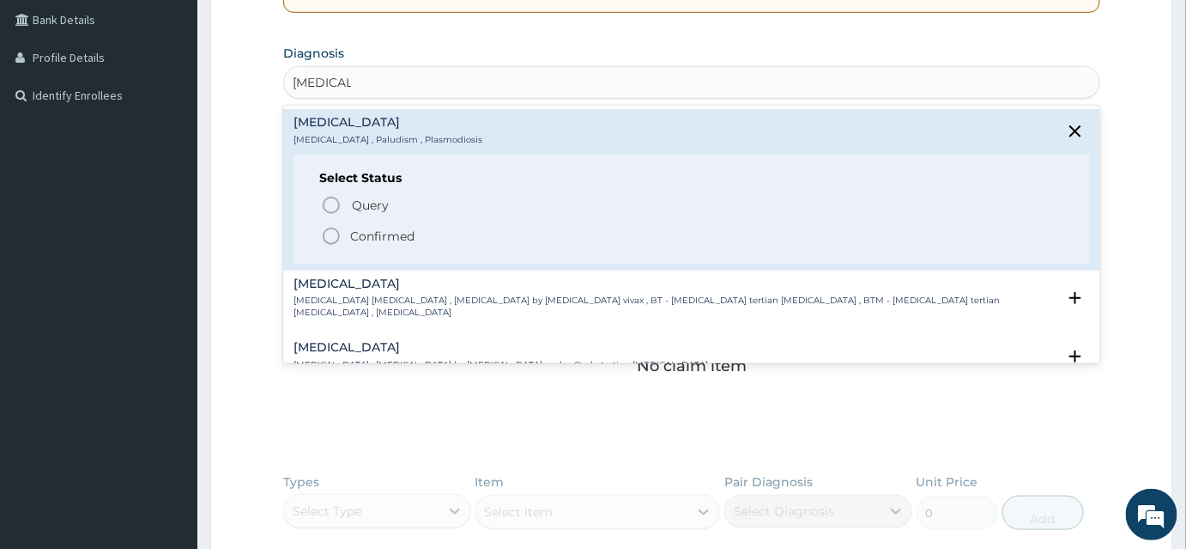
click at [337, 237] on circle "status option filled" at bounding box center [331, 235] width 15 height 15
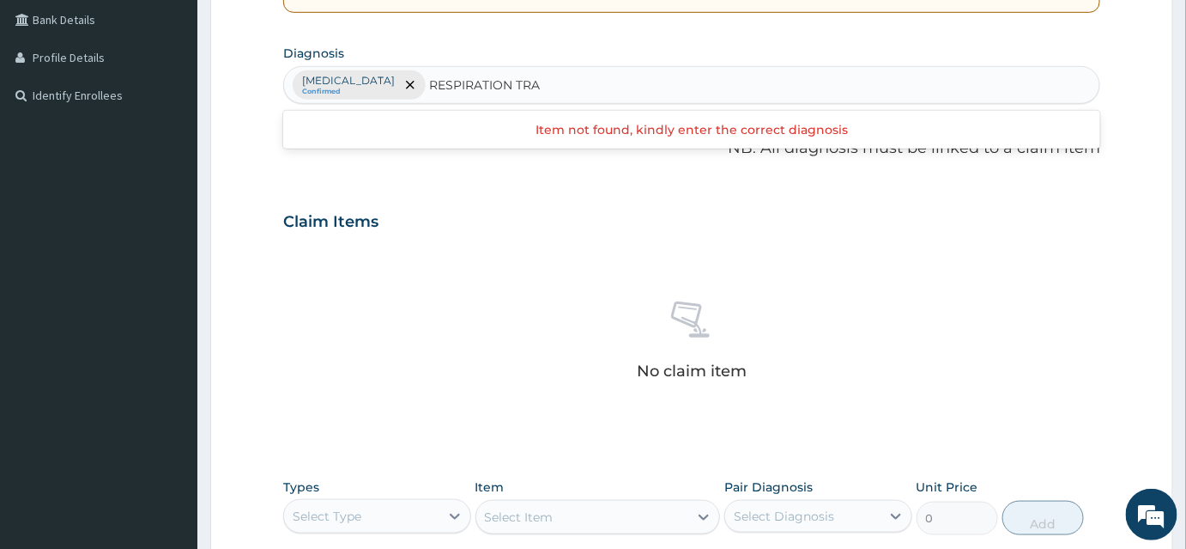
scroll to position [0, 0]
type input "R"
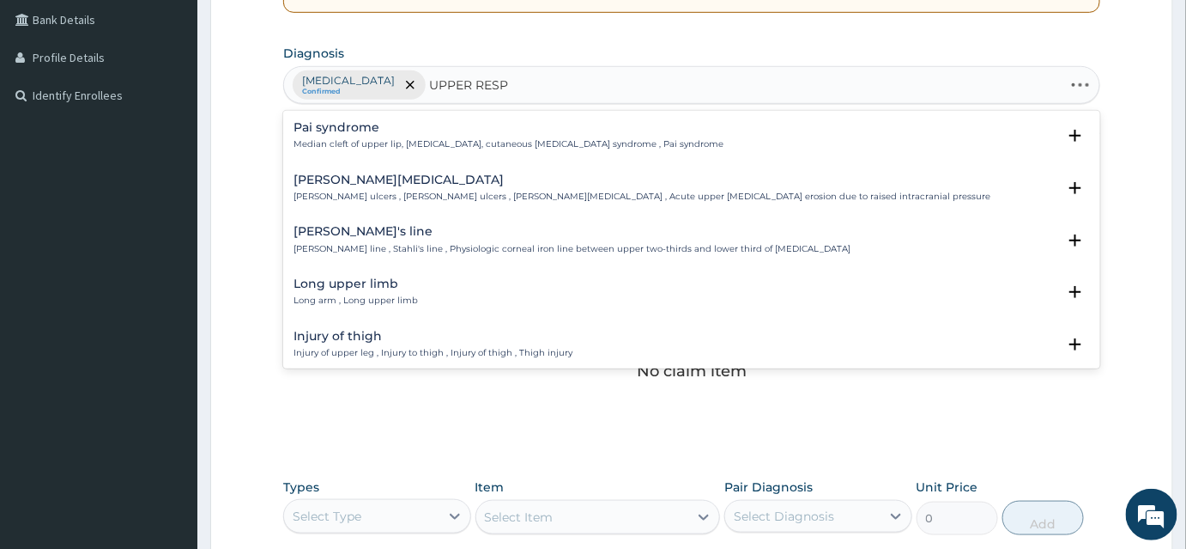
type input "UPPER RESPI"
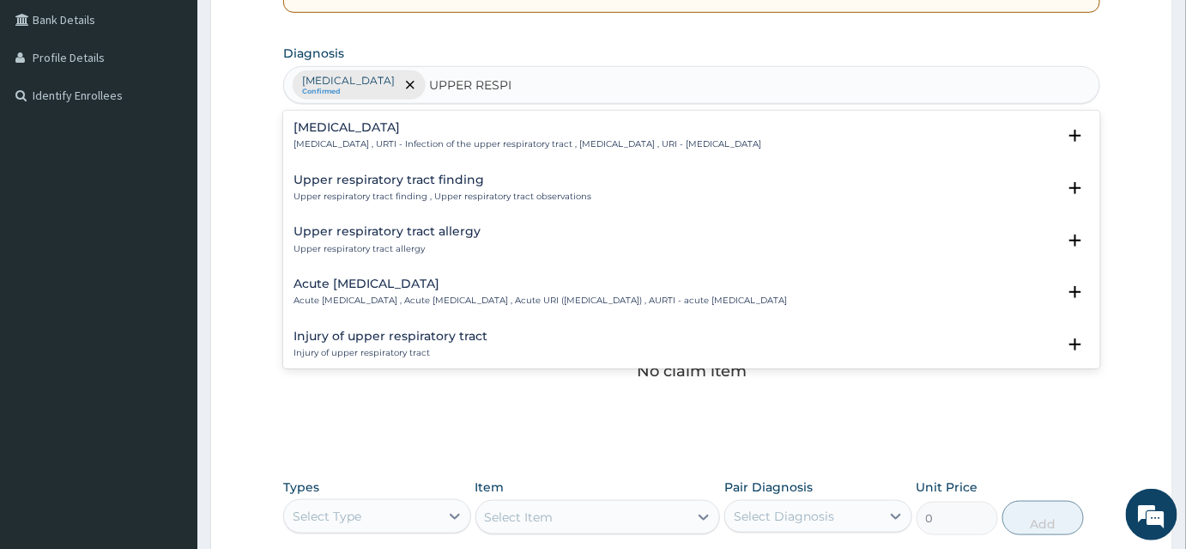
click at [365, 285] on h4 "Acute upper respiratory infection" at bounding box center [541, 283] width 494 height 13
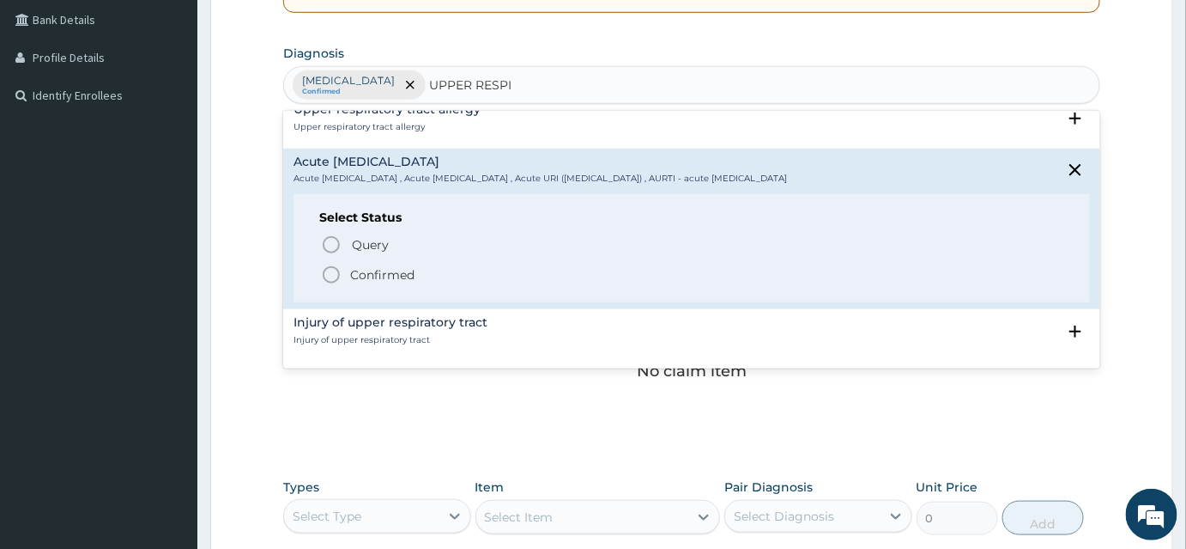
scroll to position [155, 0]
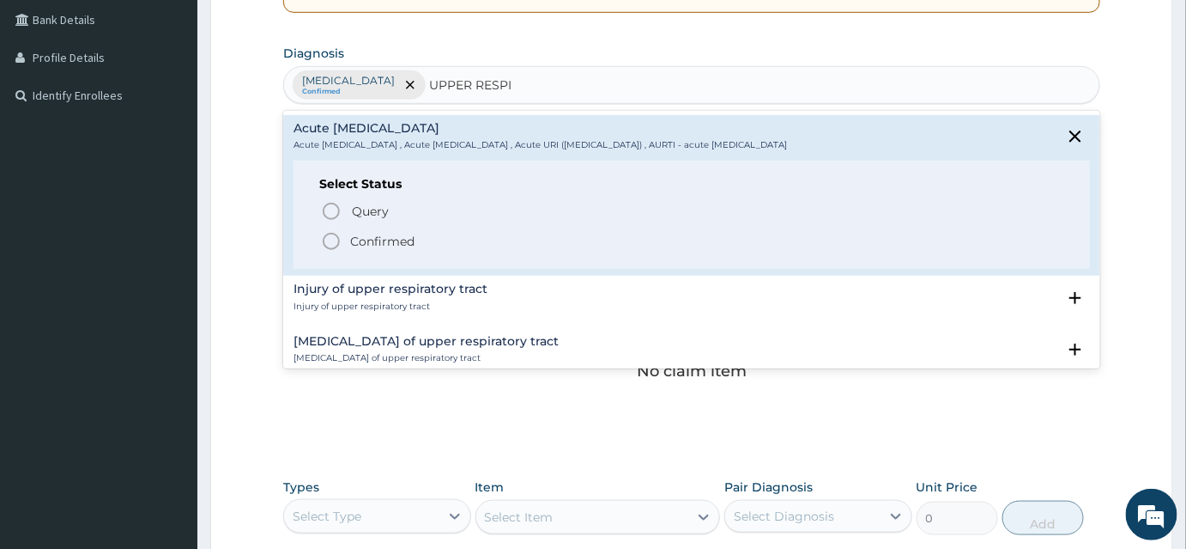
click at [330, 239] on icon "status option filled" at bounding box center [331, 241] width 21 height 21
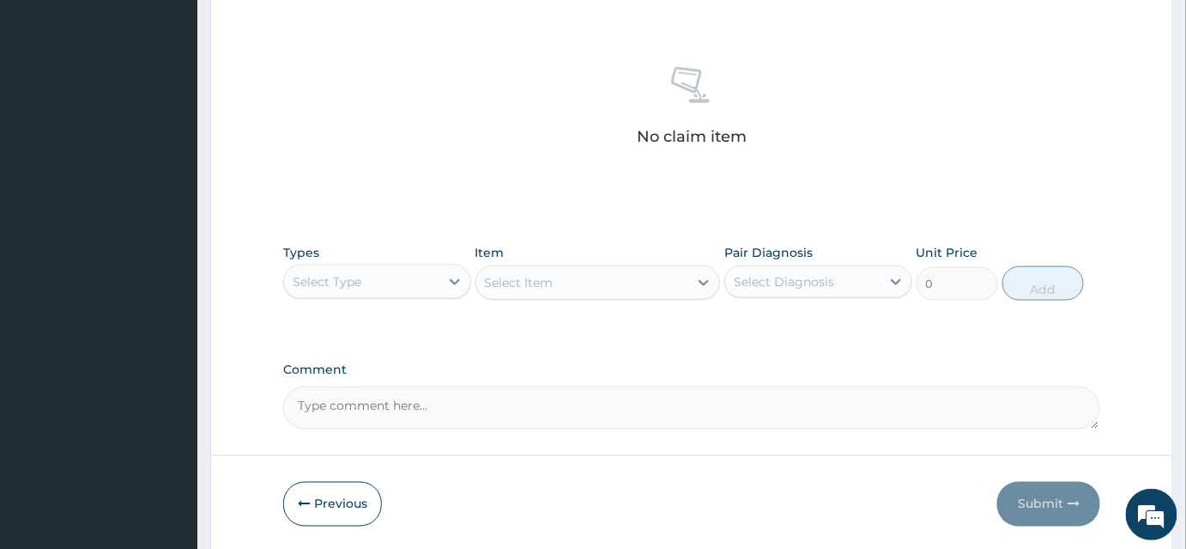
scroll to position [687, 0]
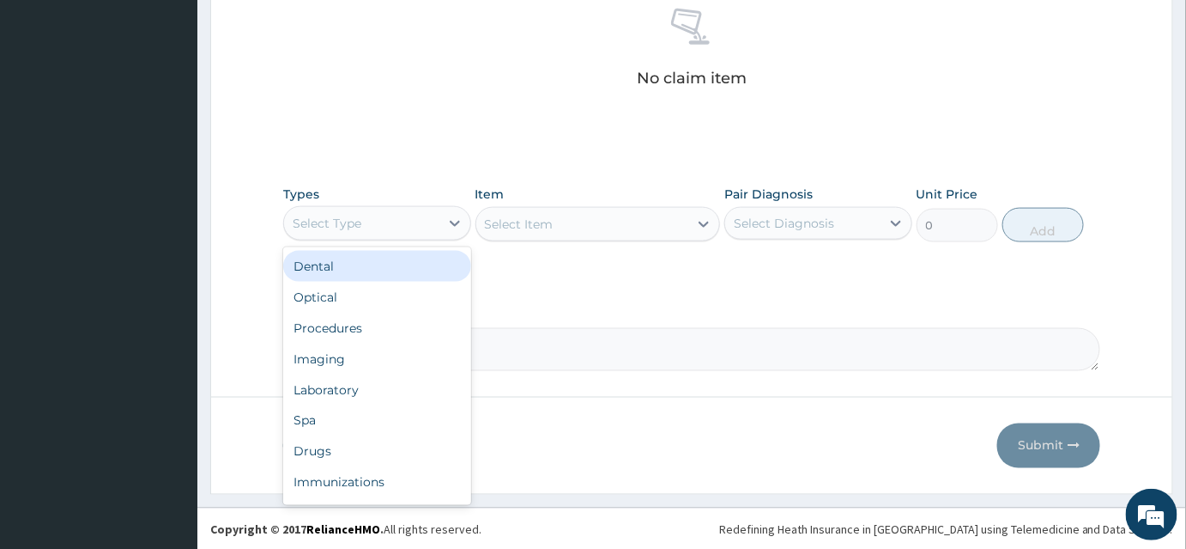
click at [371, 233] on div "Select Type" at bounding box center [361, 222] width 155 height 27
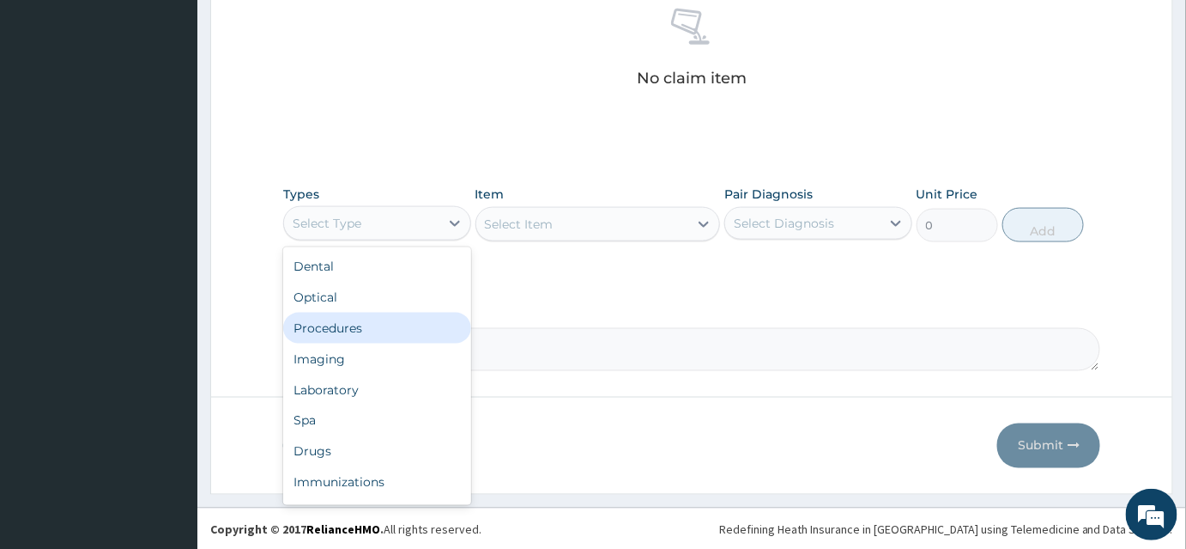
drag, startPoint x: 345, startPoint y: 324, endPoint x: 485, endPoint y: 275, distance: 148.5
click at [347, 325] on div "Procedures" at bounding box center [377, 327] width 188 height 31
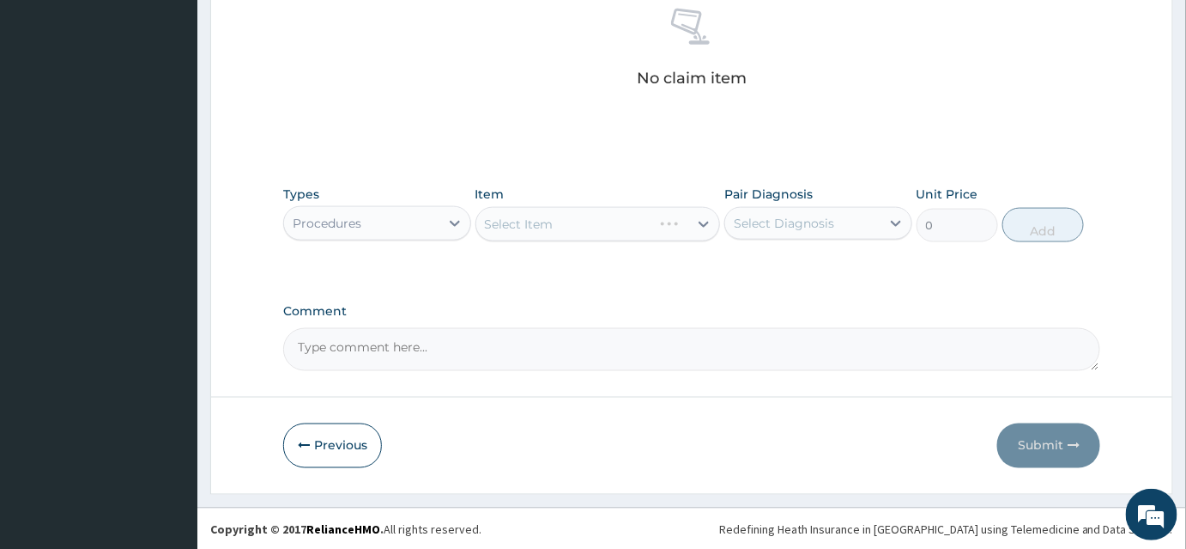
click at [556, 226] on div "Select Item" at bounding box center [598, 224] width 245 height 34
click at [558, 225] on div "Select Item" at bounding box center [598, 224] width 245 height 34
click at [633, 224] on div "Select Item" at bounding box center [598, 224] width 245 height 34
click at [593, 223] on div "Select Item" at bounding box center [598, 224] width 245 height 34
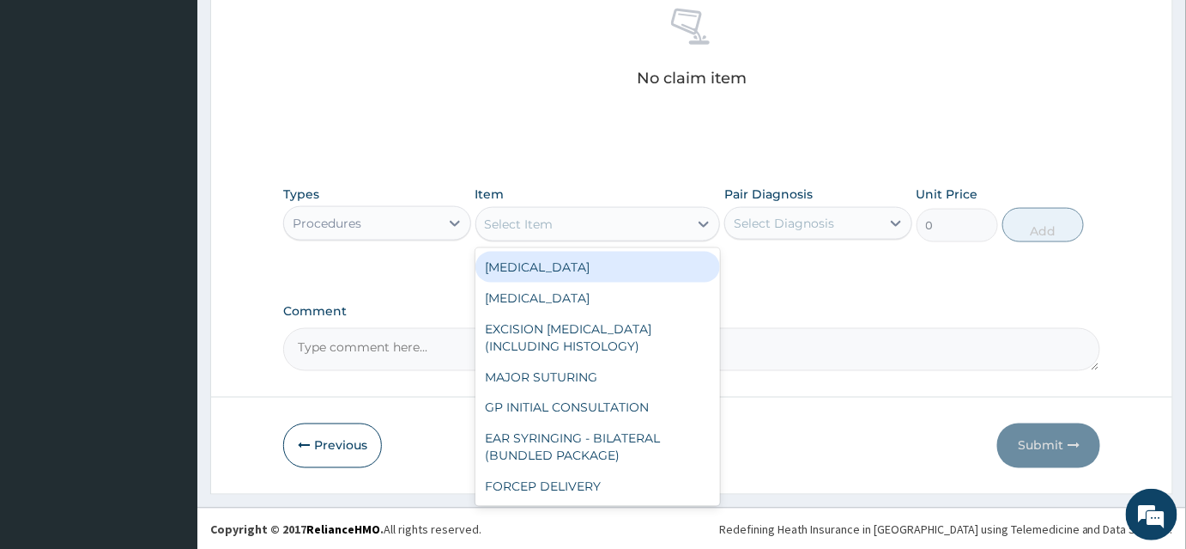
click at [555, 230] on div "Select Item" at bounding box center [582, 223] width 213 height 27
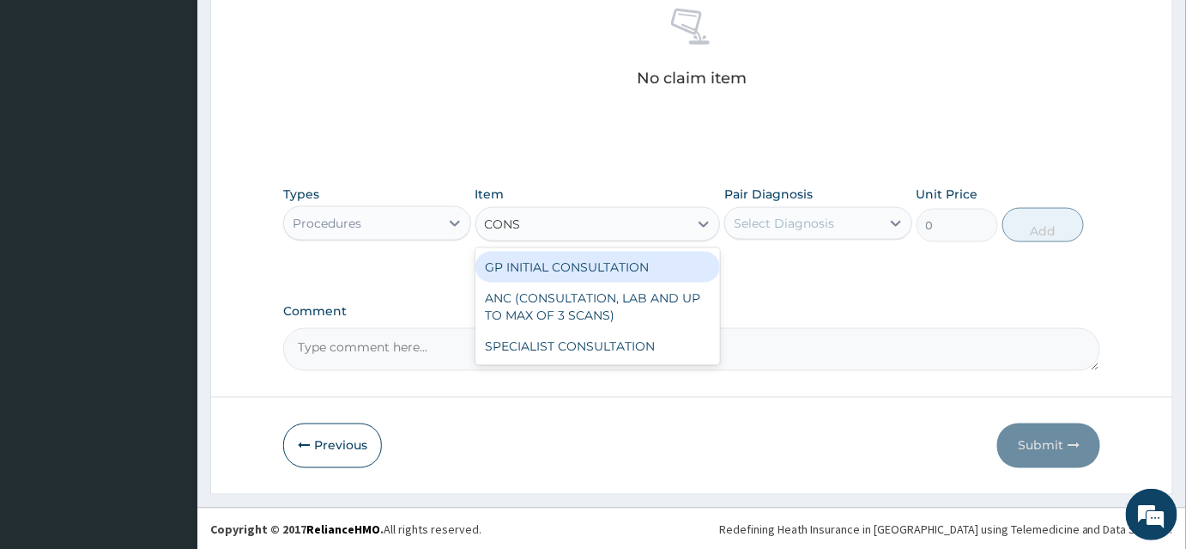
type input "CONSU"
click at [570, 269] on div "GP INITIAL CONSULTATION" at bounding box center [598, 267] width 245 height 31
type input "2000"
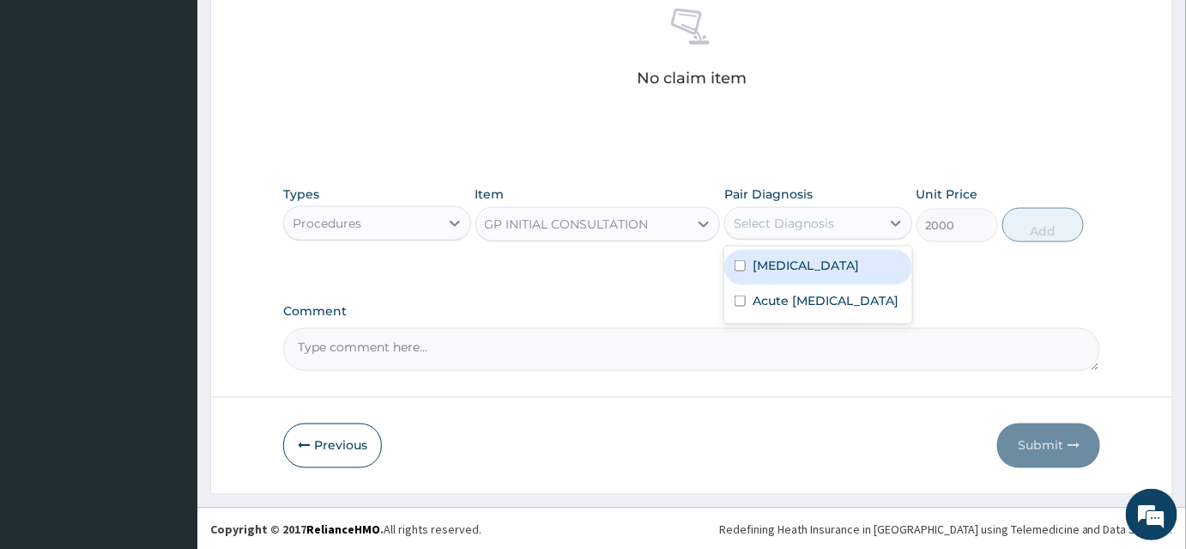
click at [826, 223] on div "Select Diagnosis" at bounding box center [784, 223] width 100 height 17
drag, startPoint x: 783, startPoint y: 263, endPoint x: 956, endPoint y: 256, distance: 173.5
click at [788, 262] on label "Malaria" at bounding box center [806, 265] width 106 height 17
checkbox input "true"
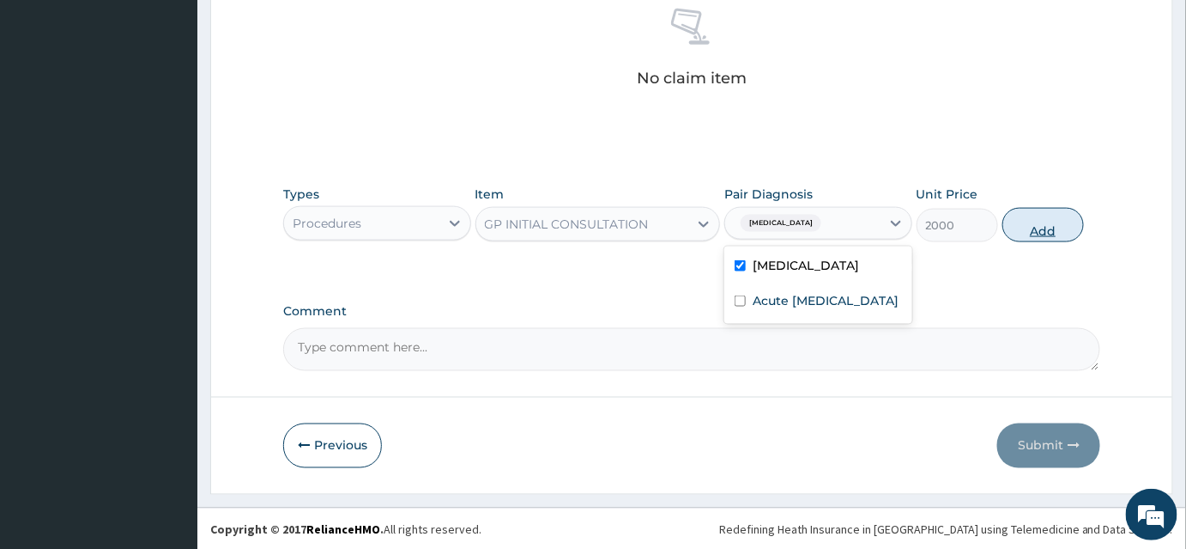
click at [1049, 233] on button "Add" at bounding box center [1044, 225] width 82 height 34
type input "0"
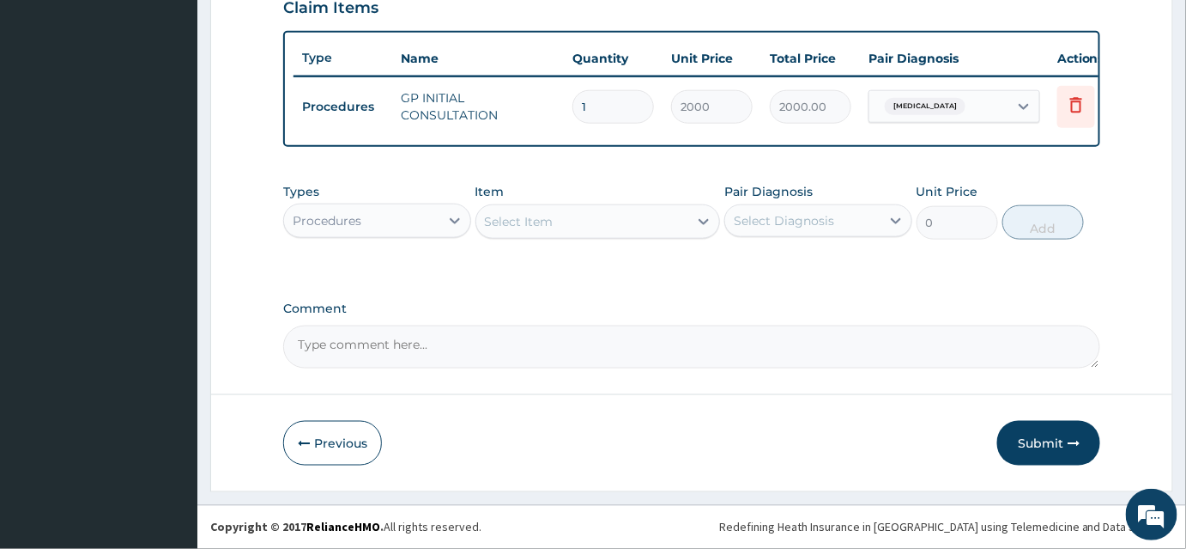
scroll to position [615, 0]
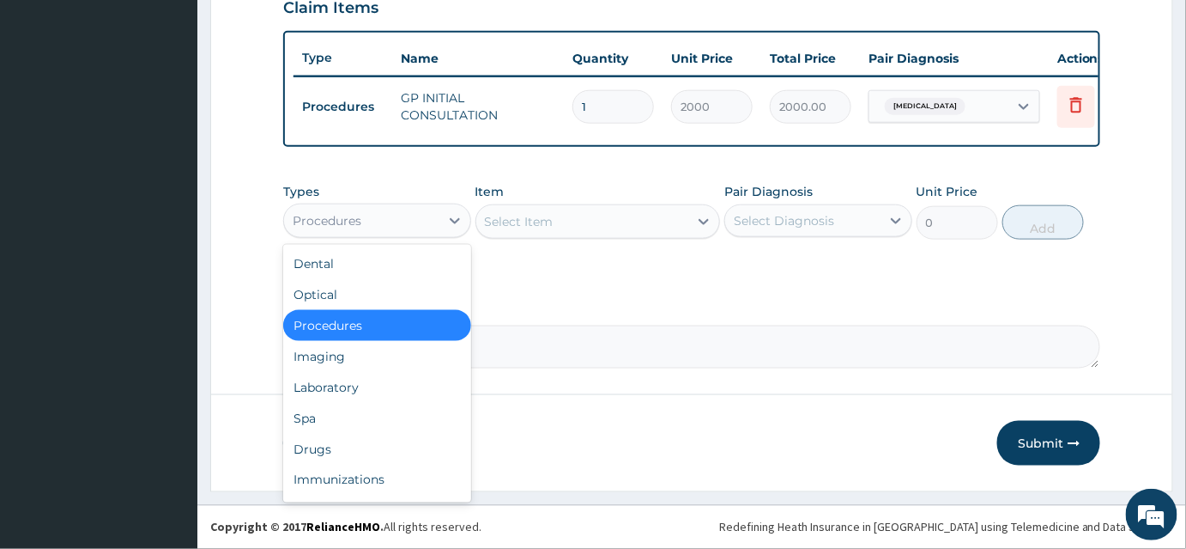
click at [385, 233] on div "Procedures" at bounding box center [361, 220] width 155 height 27
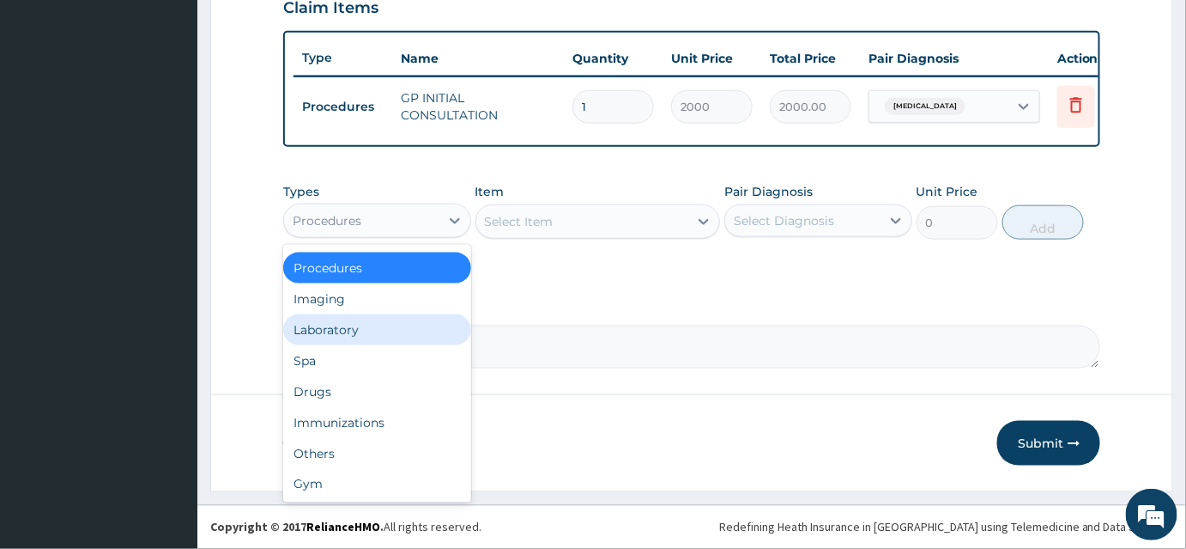
click at [343, 329] on div "Laboratory" at bounding box center [377, 329] width 188 height 31
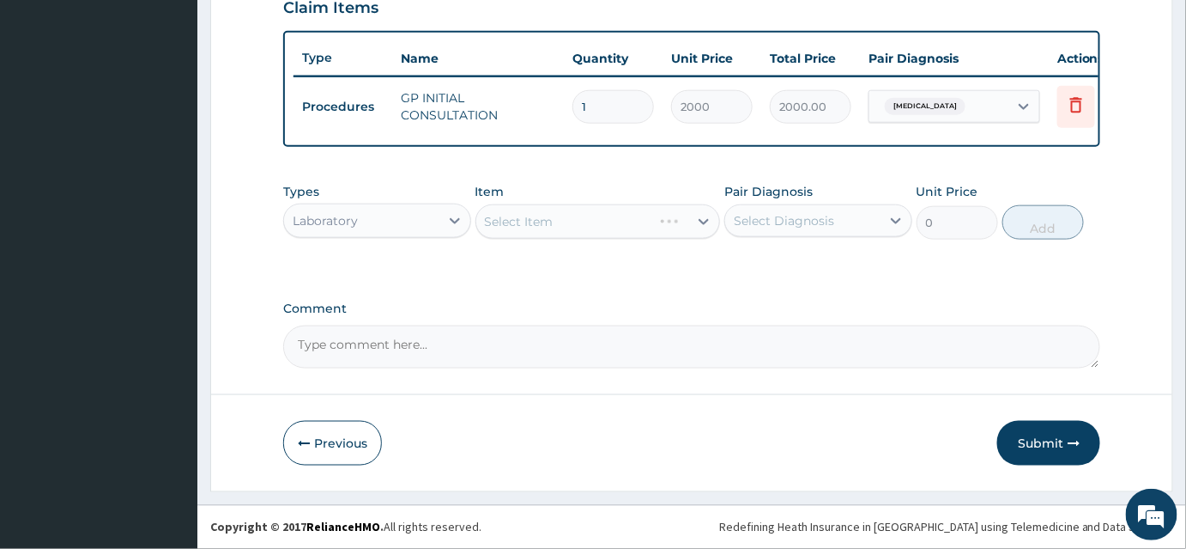
click at [506, 233] on div "Select Item" at bounding box center [598, 221] width 245 height 34
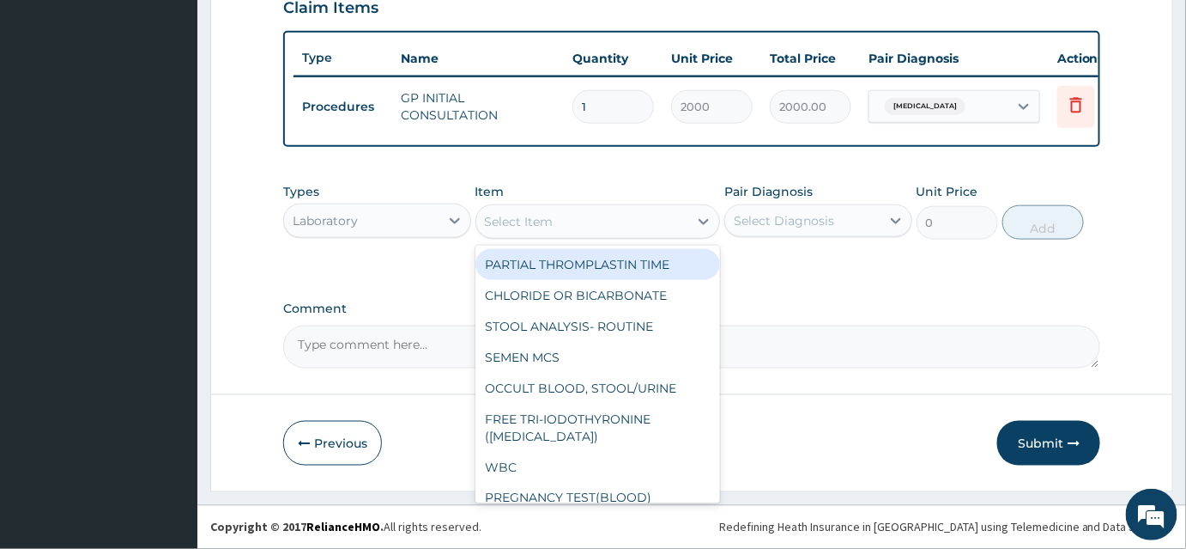
click at [577, 232] on div "Select Item" at bounding box center [582, 221] width 213 height 27
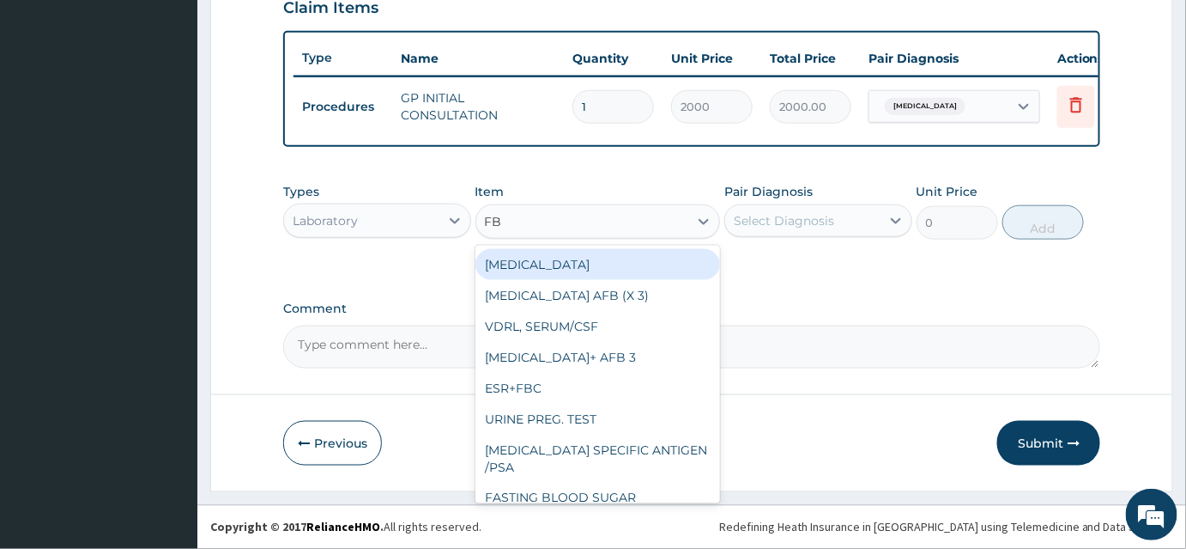
type input "FBC"
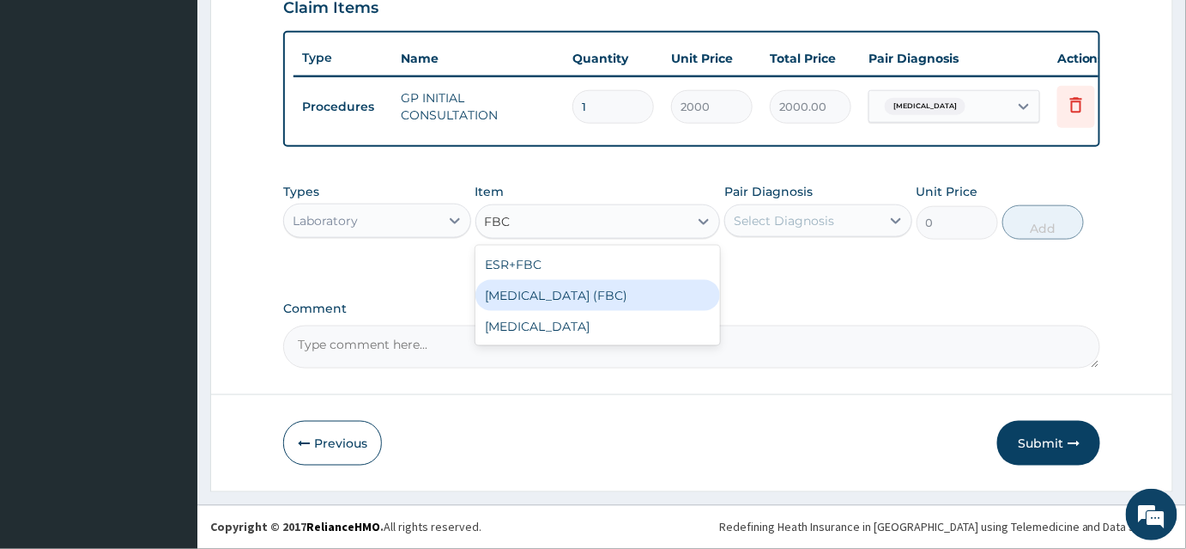
drag, startPoint x: 531, startPoint y: 301, endPoint x: 639, endPoint y: 288, distance: 108.2
click at [533, 301] on div "FULL BLOOD COUNT (FBC)" at bounding box center [598, 295] width 245 height 31
type input "5000"
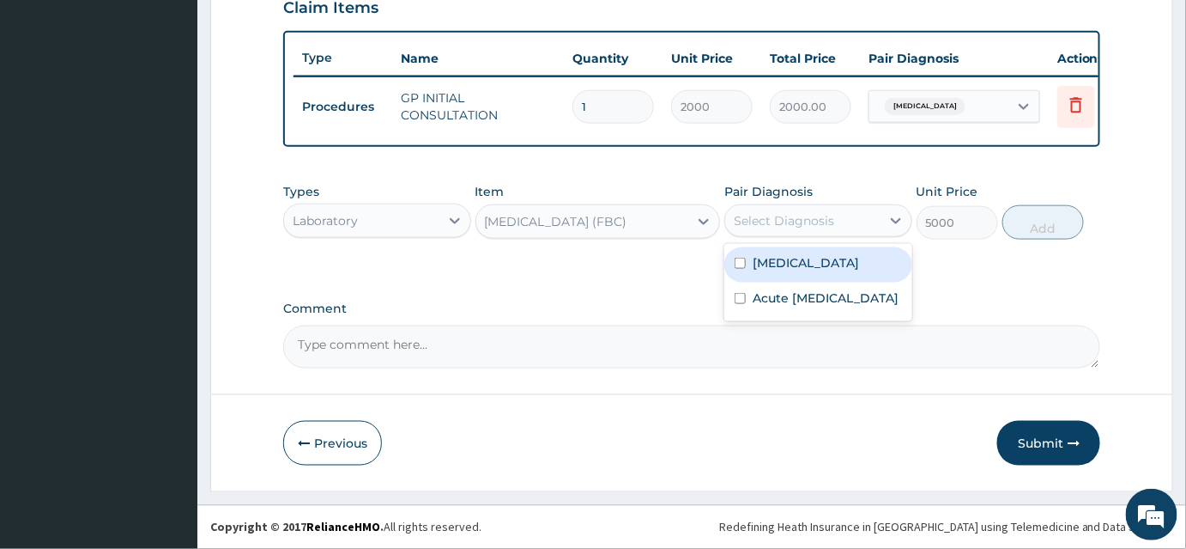
click at [851, 223] on div "Select Diagnosis" at bounding box center [802, 220] width 155 height 27
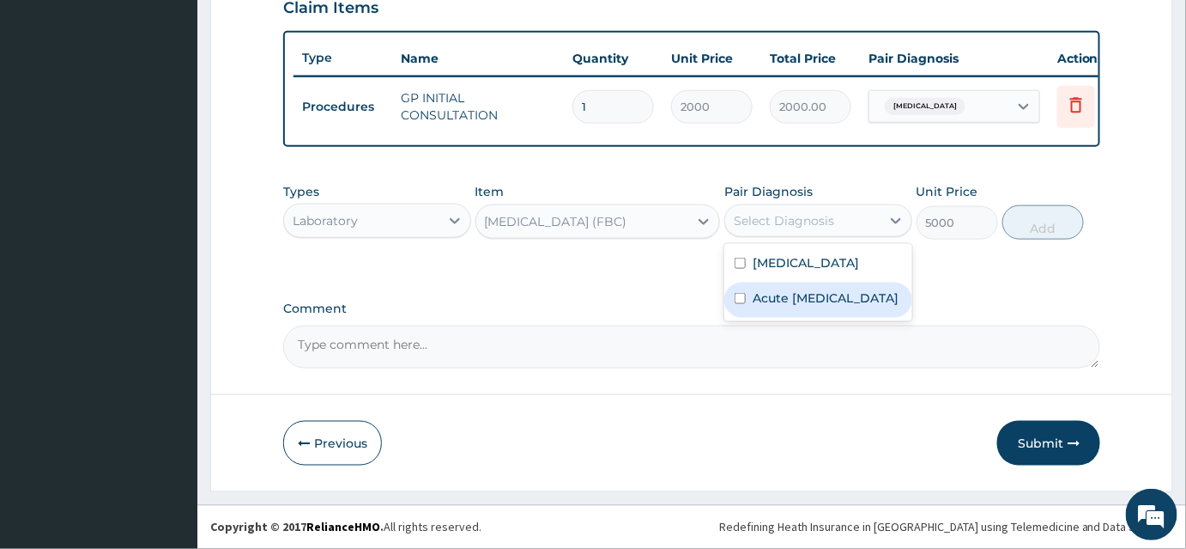
click at [806, 291] on label "Acute upper respiratory infection" at bounding box center [826, 297] width 146 height 17
checkbox input "true"
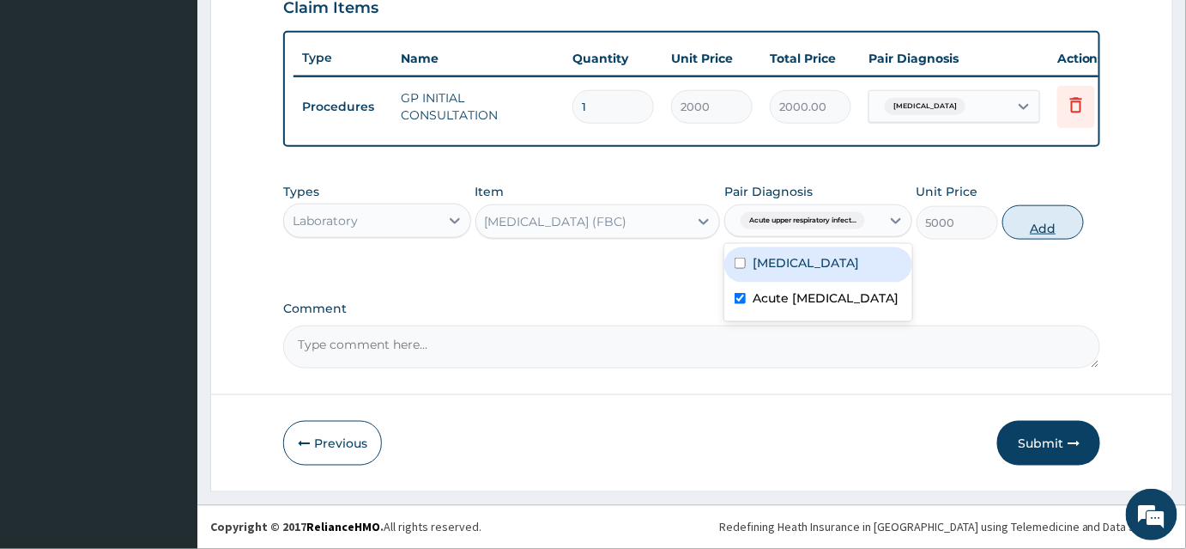
click at [1035, 221] on button "Add" at bounding box center [1044, 222] width 82 height 34
type input "0"
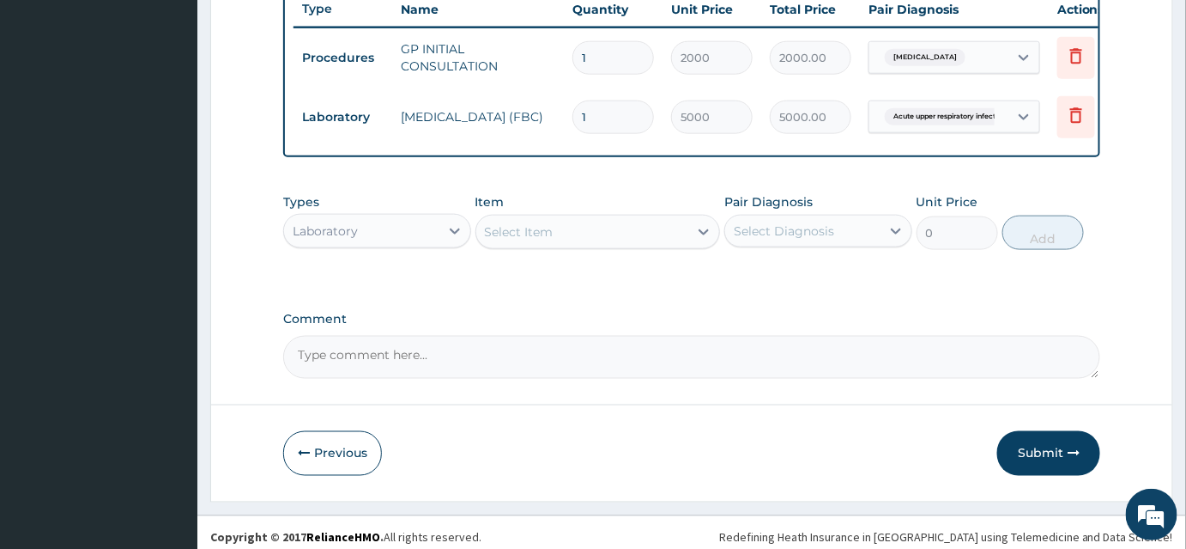
scroll to position [675, 0]
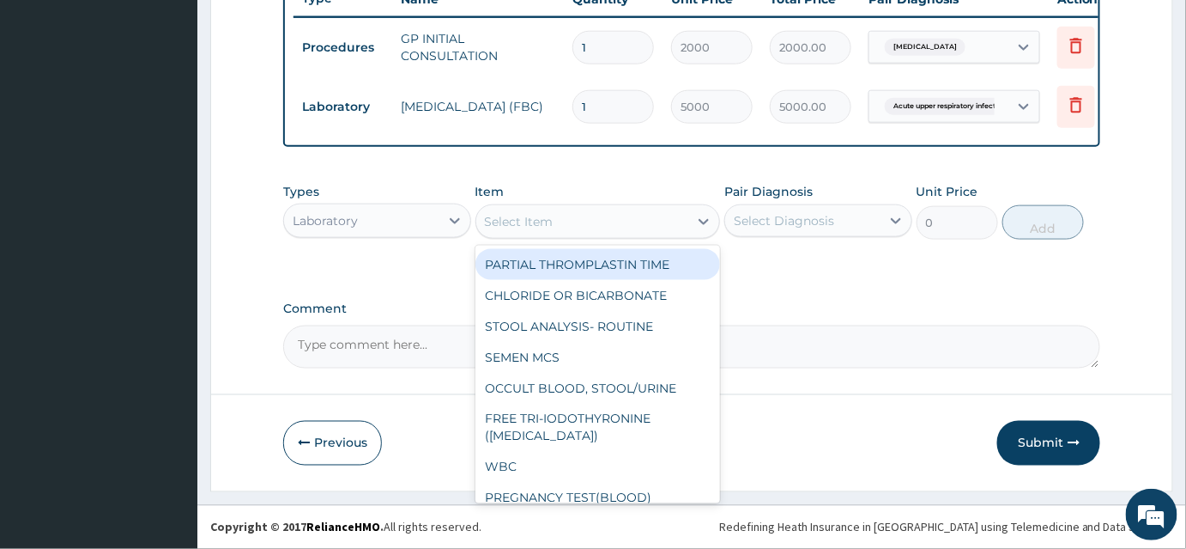
click at [501, 226] on div "Select Item" at bounding box center [519, 221] width 69 height 17
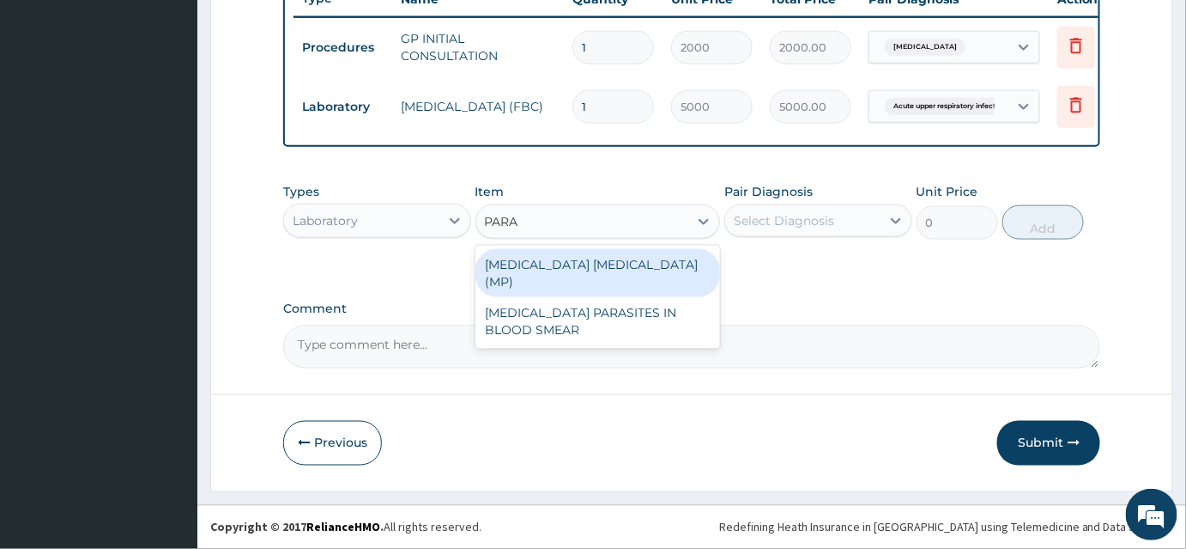
type input "PARAS"
click at [530, 264] on div "MALARIA PARASITE (MP)" at bounding box center [598, 273] width 245 height 48
type input "2000"
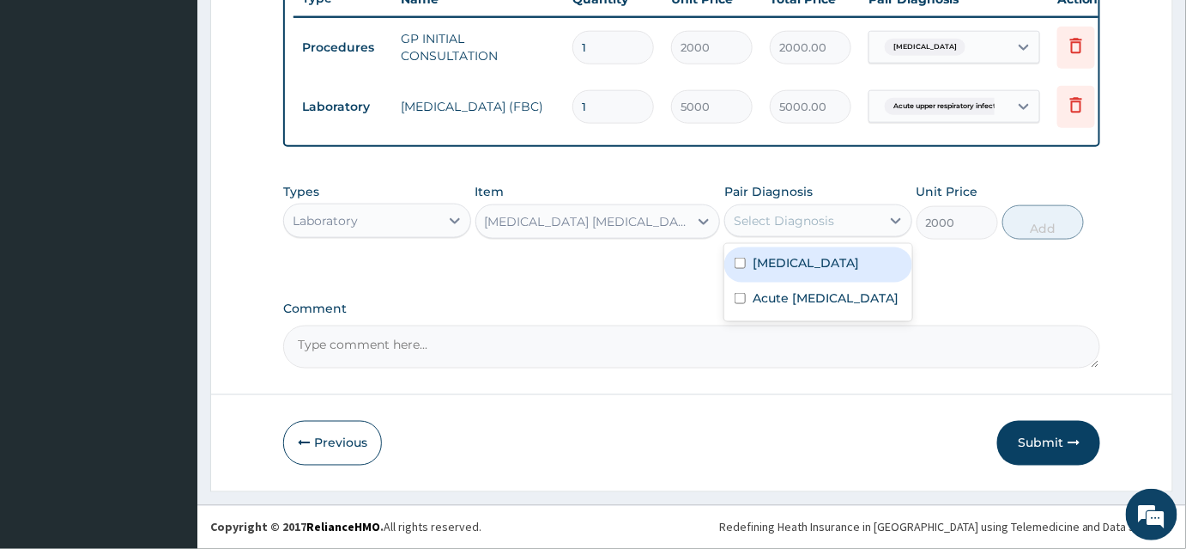
click at [805, 228] on div "Select Diagnosis" at bounding box center [784, 220] width 100 height 17
click at [810, 264] on div "Malaria" at bounding box center [818, 264] width 188 height 35
checkbox input "true"
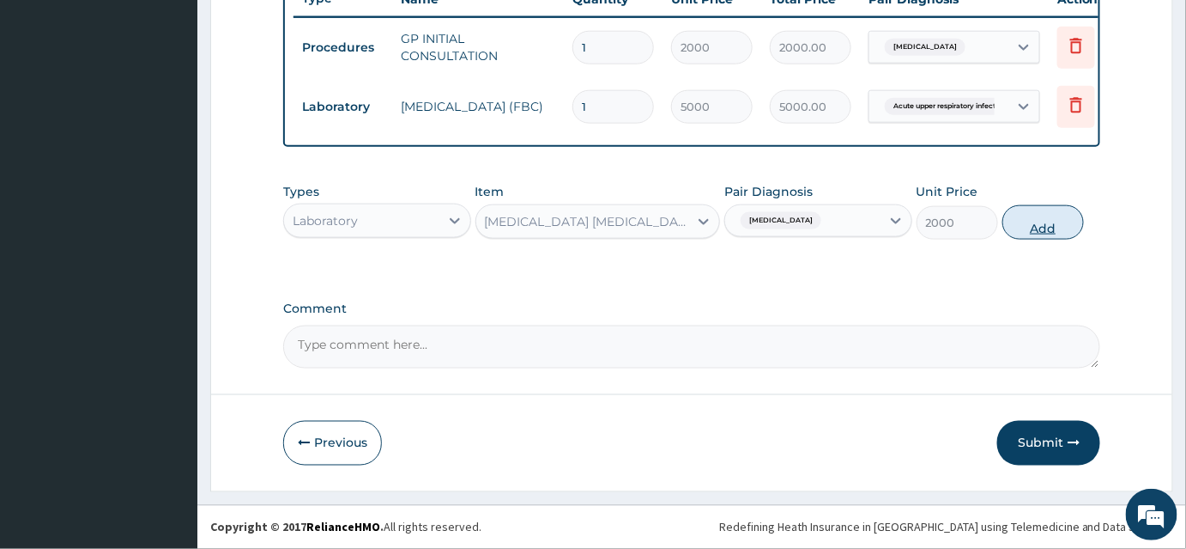
click at [1058, 226] on button "Add" at bounding box center [1044, 222] width 82 height 34
type input "0"
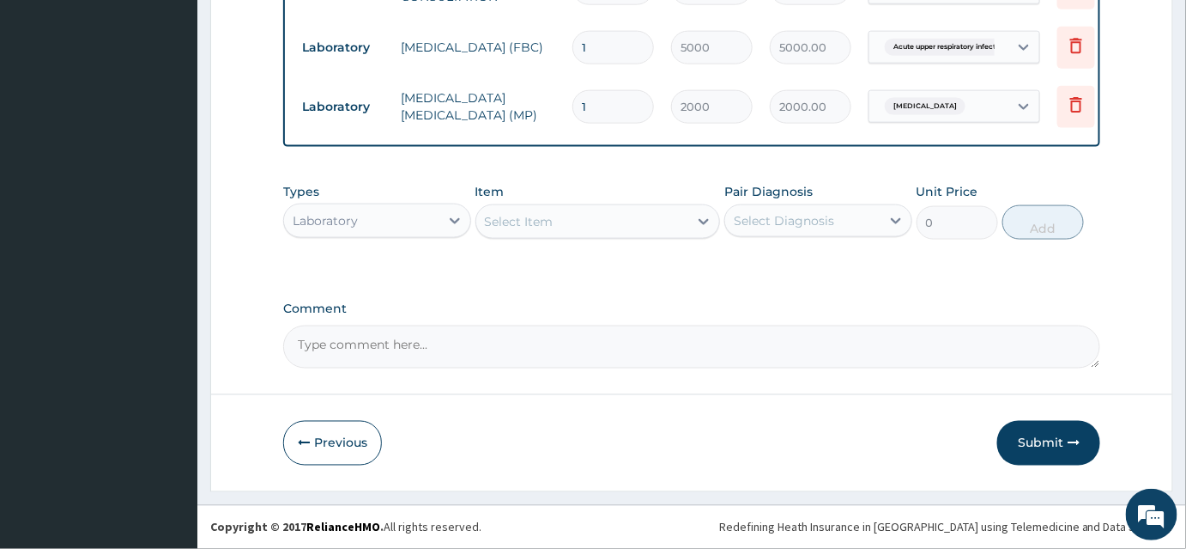
scroll to position [735, 0]
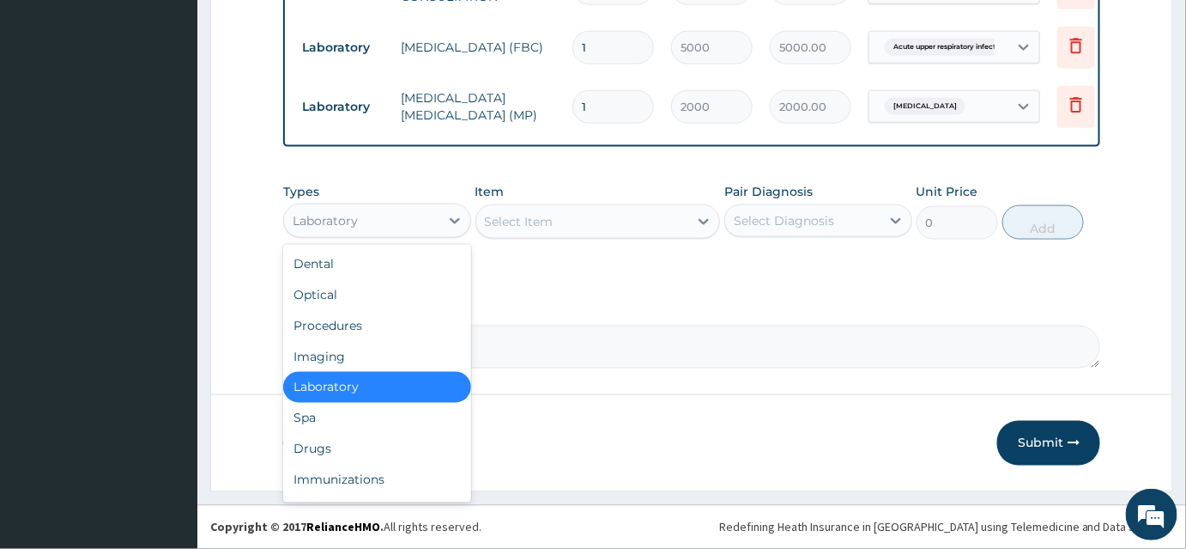
click at [364, 227] on div "Laboratory" at bounding box center [361, 220] width 155 height 27
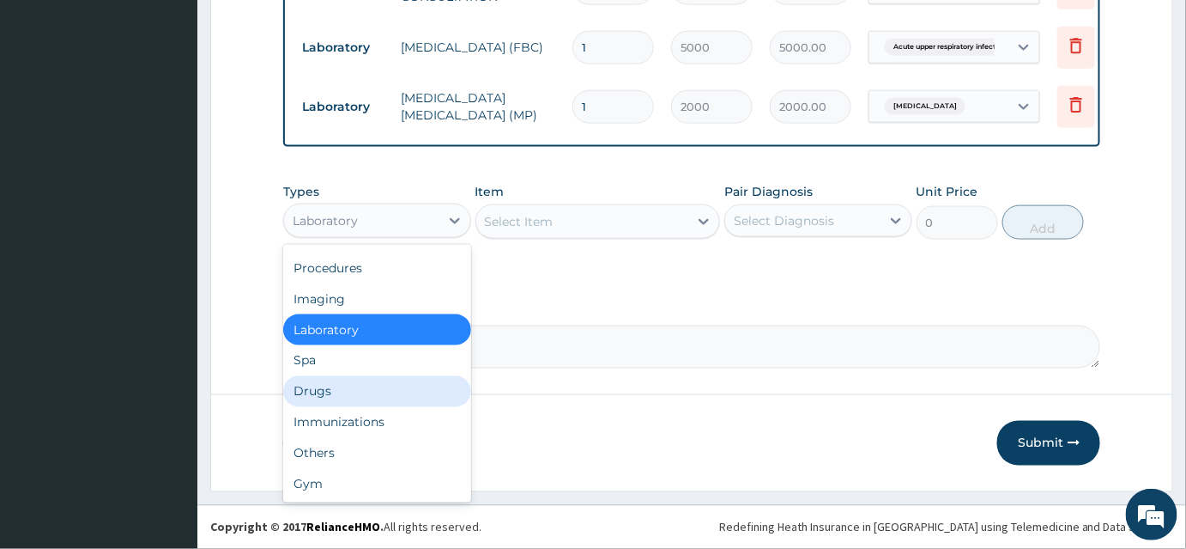
drag, startPoint x: 335, startPoint y: 393, endPoint x: 512, endPoint y: 330, distance: 188.7
click at [335, 393] on div "Drugs" at bounding box center [377, 391] width 188 height 31
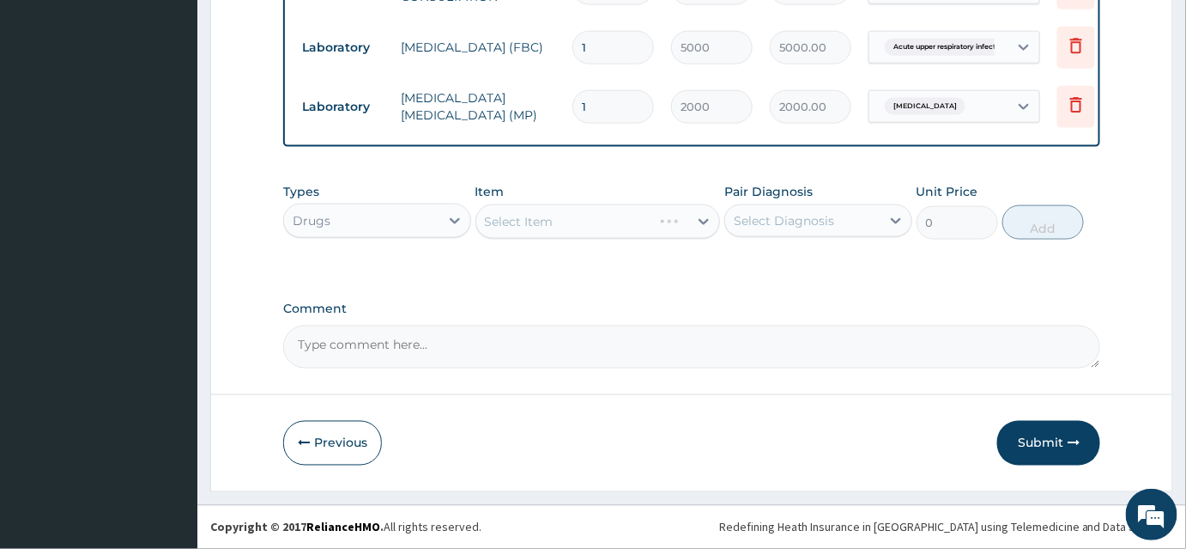
click at [539, 229] on div "Select Item" at bounding box center [598, 221] width 245 height 34
click at [549, 227] on div "Select Item" at bounding box center [598, 221] width 245 height 34
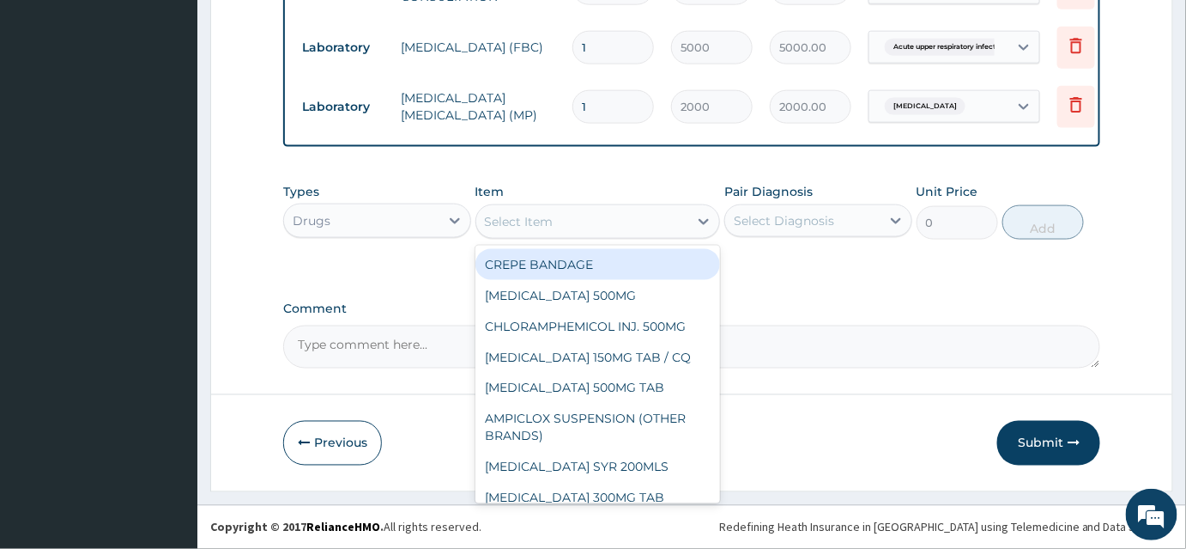
click at [549, 227] on div "Select Item" at bounding box center [519, 221] width 69 height 17
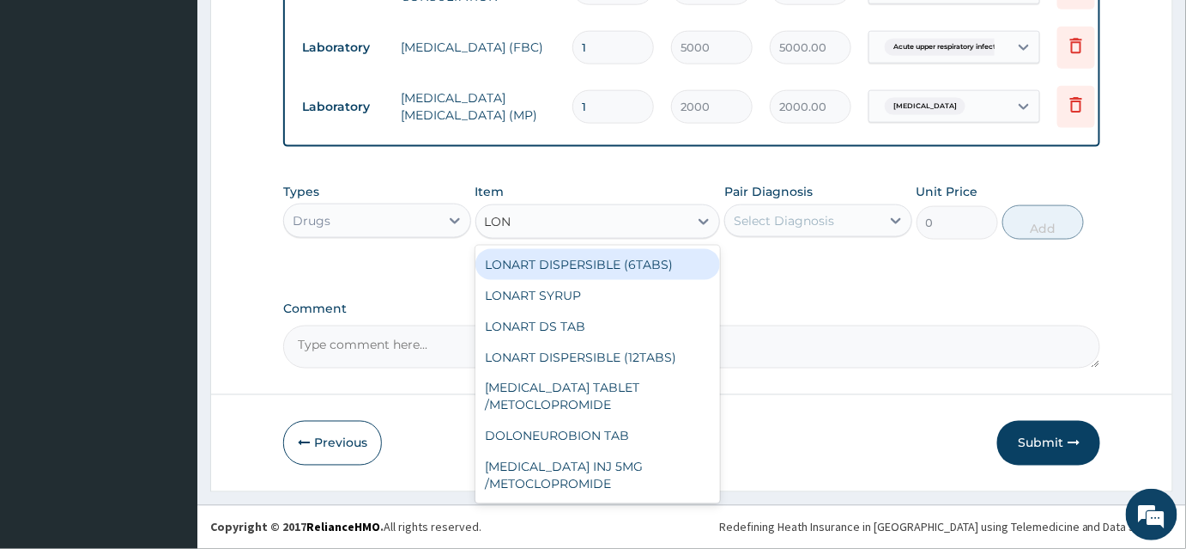
type input "LONA"
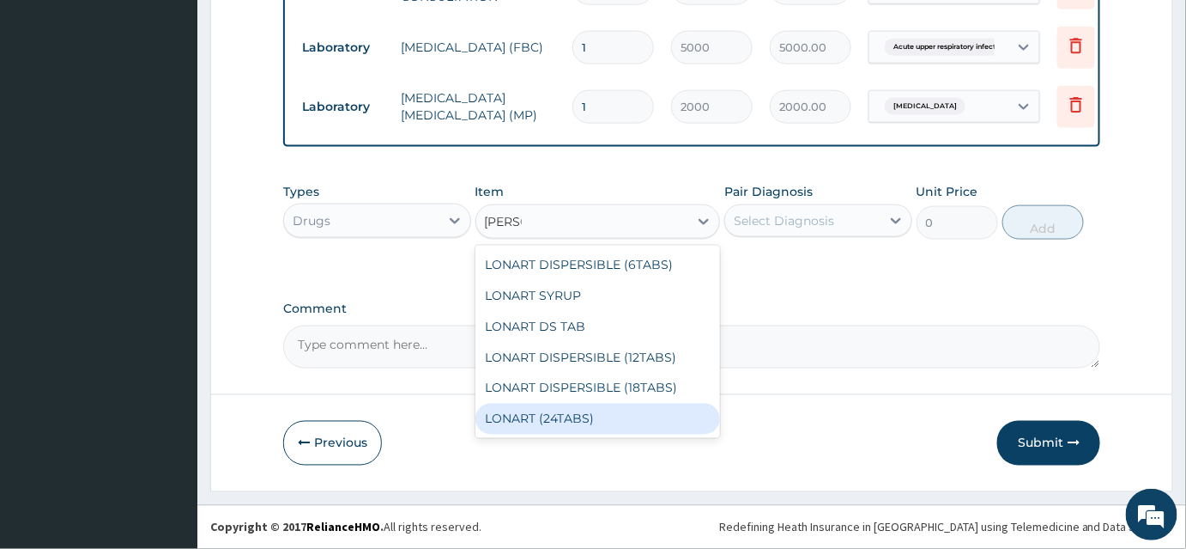
click at [559, 421] on div "LONART (24TABS)" at bounding box center [598, 418] width 245 height 31
type input "1800"
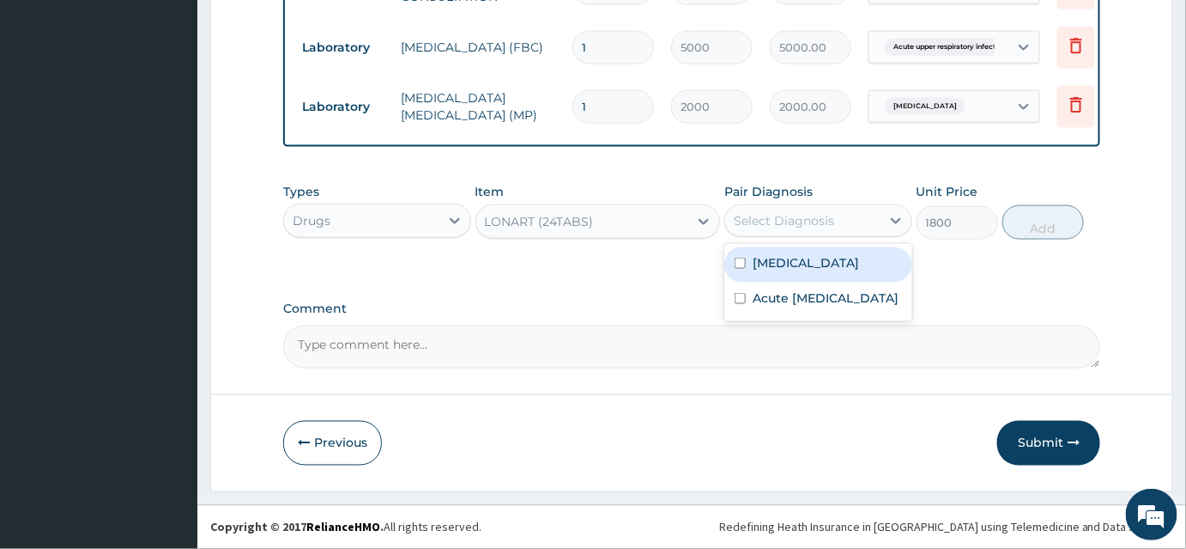
click at [761, 226] on div "Select Diagnosis" at bounding box center [784, 220] width 100 height 17
click at [785, 270] on label "Malaria" at bounding box center [806, 262] width 106 height 17
checkbox input "true"
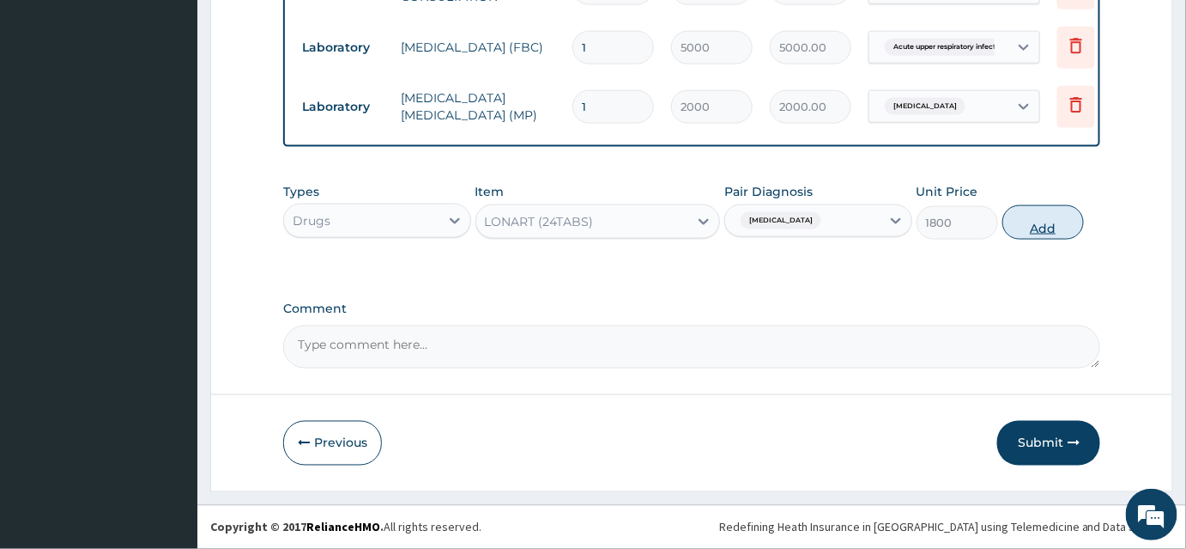
click at [1047, 227] on button "Add" at bounding box center [1044, 222] width 82 height 34
type input "0"
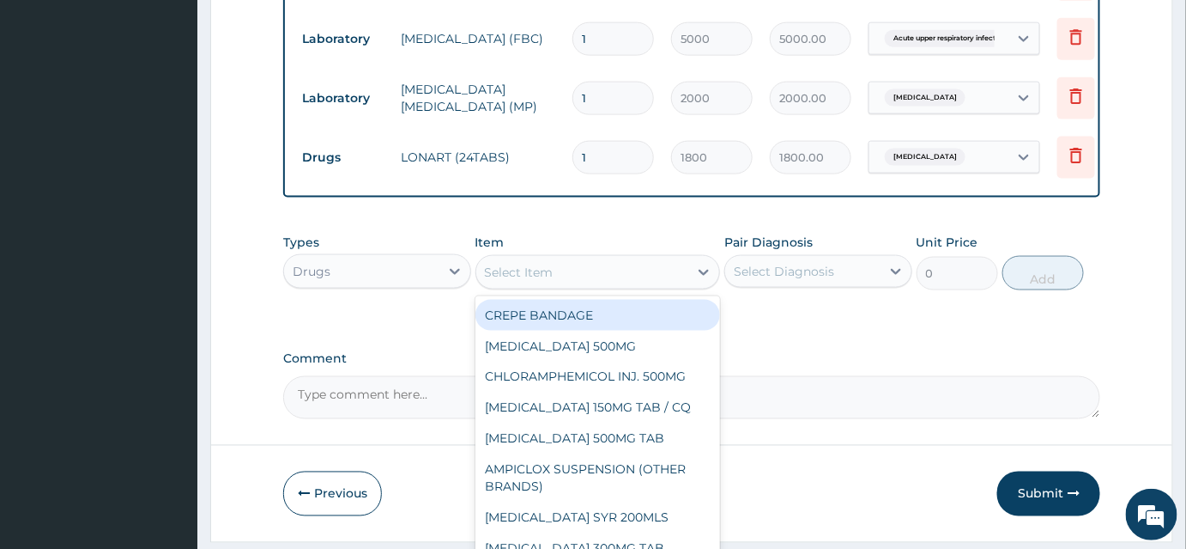
click at [536, 281] on div "Select Item" at bounding box center [519, 272] width 69 height 17
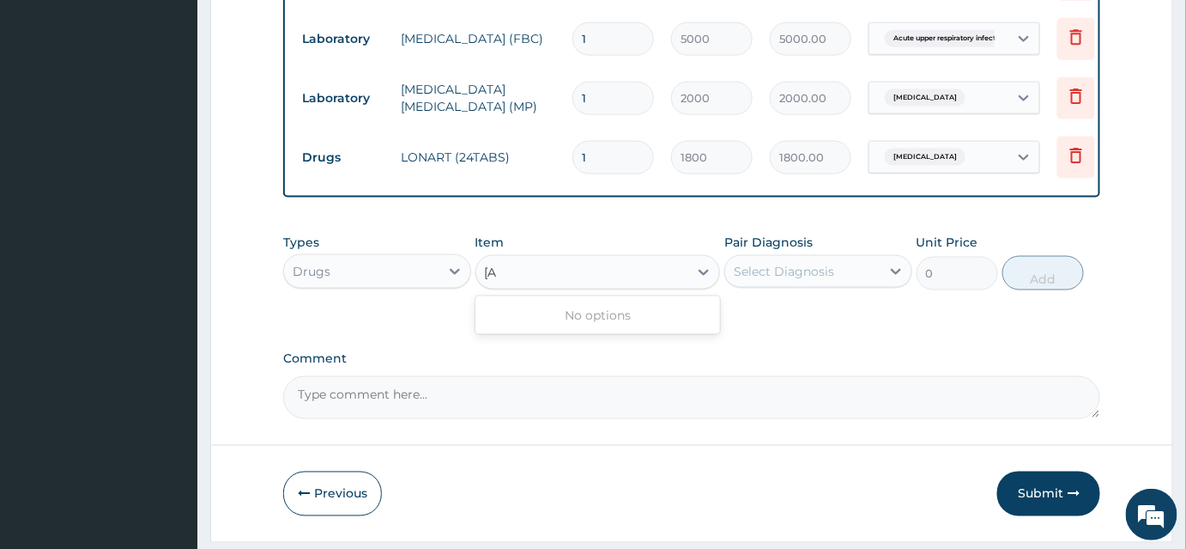
type input "["
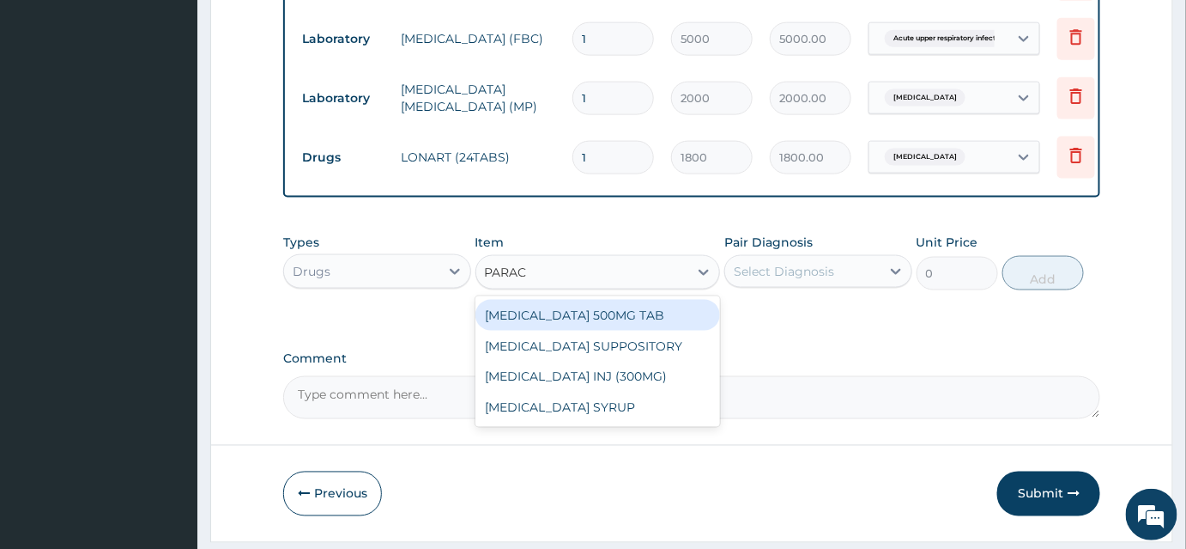
type input "PARACE"
click at [588, 326] on div "PARACETAMOL 500MG TAB" at bounding box center [598, 315] width 245 height 31
type input "15"
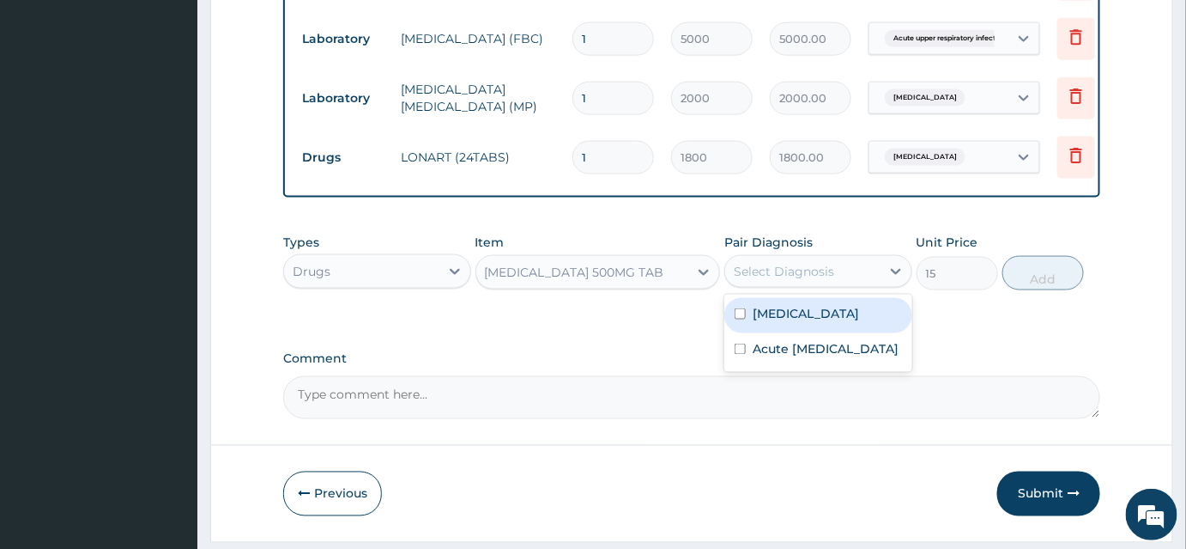
click at [798, 280] on div "Select Diagnosis" at bounding box center [784, 271] width 100 height 17
drag, startPoint x: 786, startPoint y: 329, endPoint x: 997, endPoint y: 333, distance: 211.2
click at [791, 322] on label "Malaria" at bounding box center [806, 313] width 106 height 17
checkbox input "true"
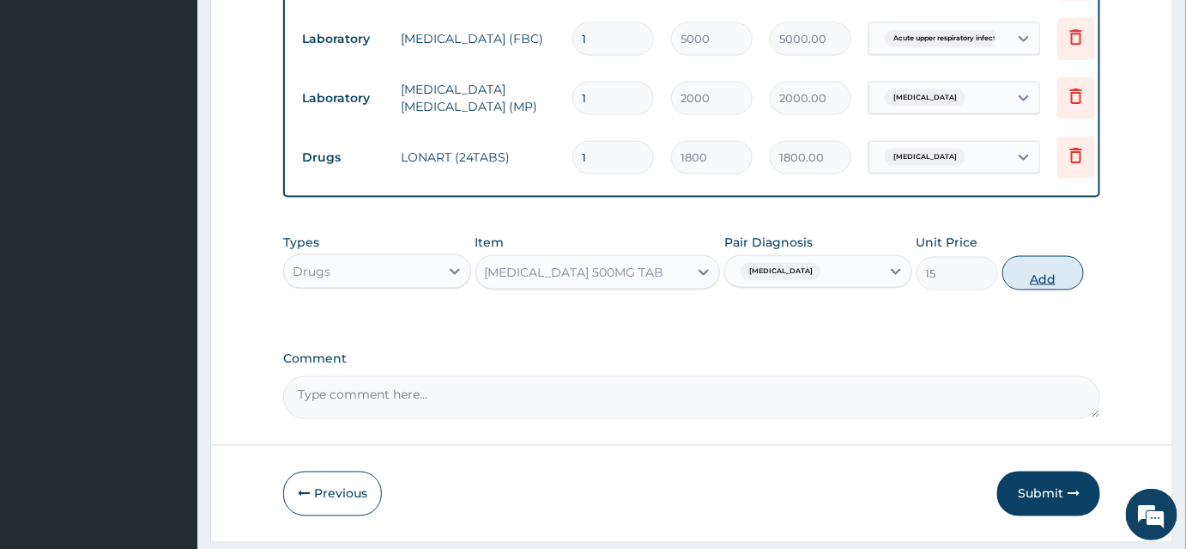
click at [1063, 285] on button "Add" at bounding box center [1044, 273] width 82 height 34
type input "0"
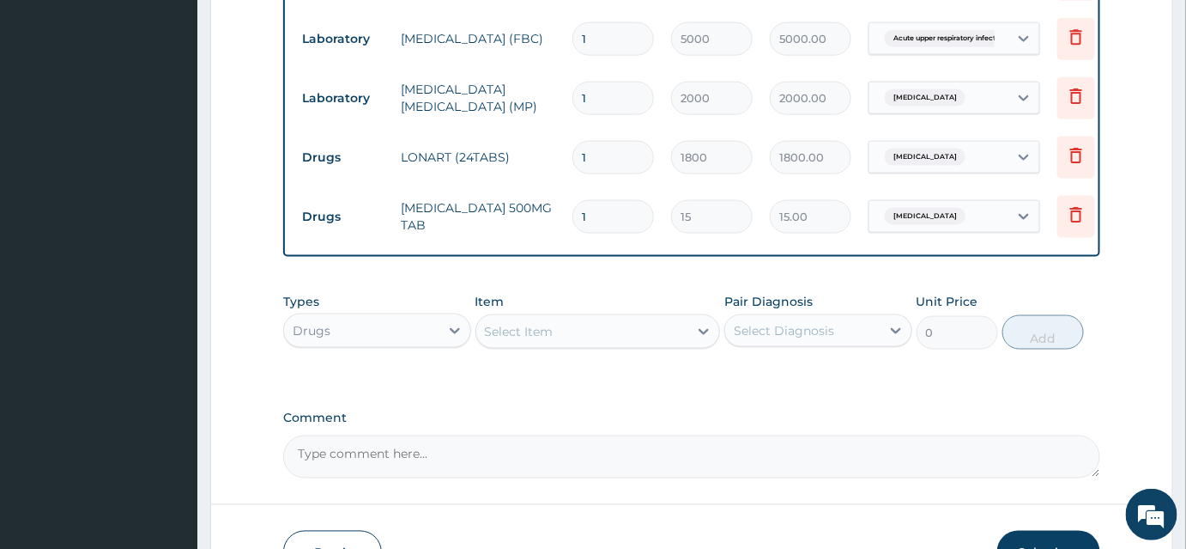
drag, startPoint x: 605, startPoint y: 224, endPoint x: 596, endPoint y: 227, distance: 10.0
click at [604, 224] on input "1" at bounding box center [614, 216] width 82 height 33
type input "0.00"
type input "9"
type input "135.00"
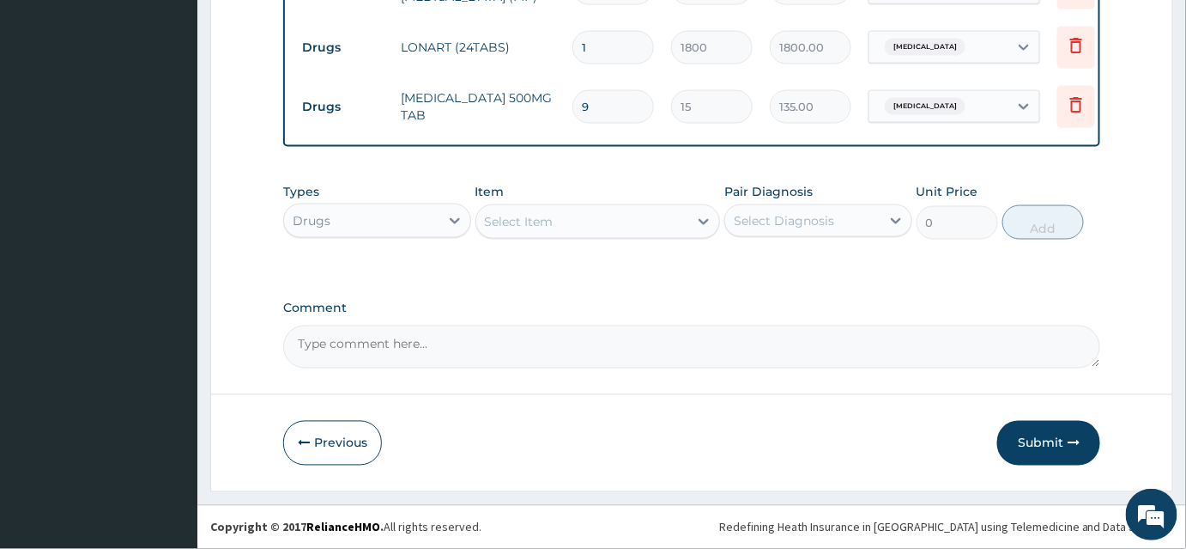
scroll to position [854, 0]
type input "9"
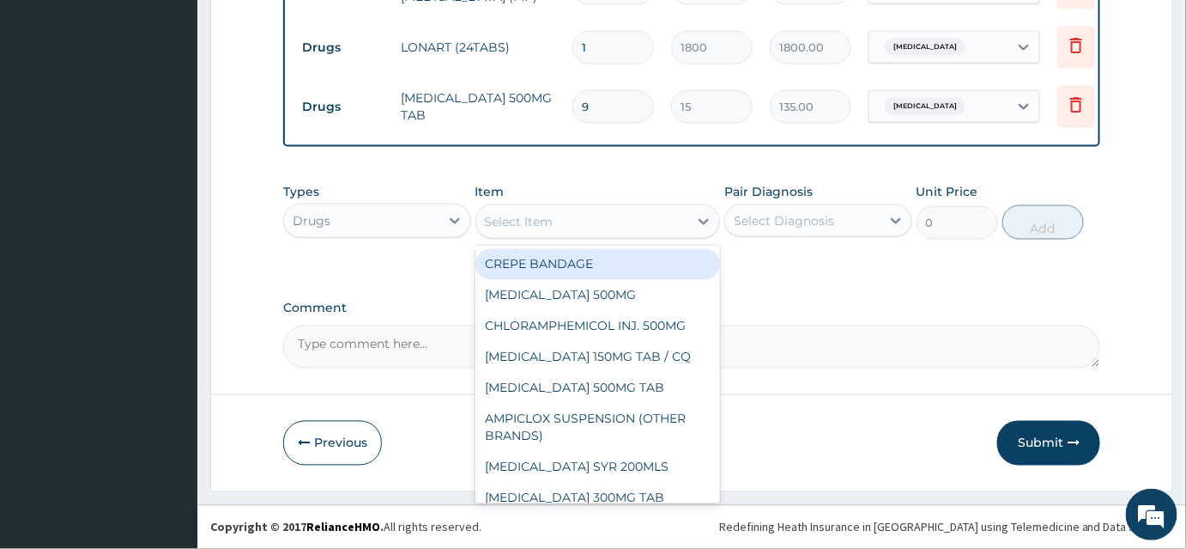
click at [537, 227] on div "Select Item" at bounding box center [519, 221] width 69 height 17
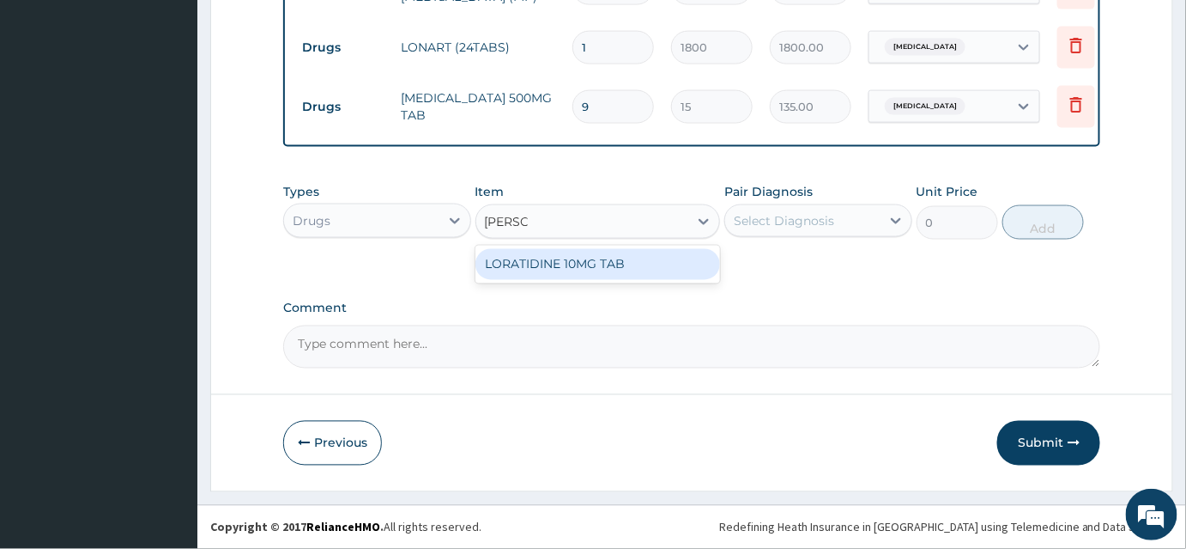
type input "LORAT"
click at [546, 271] on div "LORATIDINE 10MG TAB" at bounding box center [598, 264] width 245 height 31
type input "50"
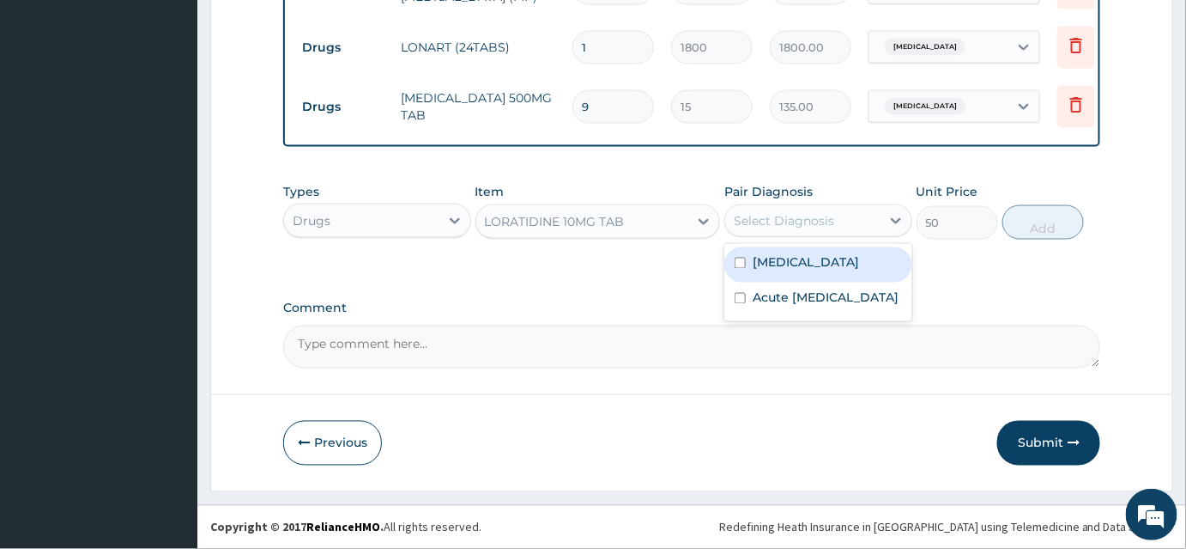
click at [786, 223] on div "Select Diagnosis" at bounding box center [784, 220] width 100 height 17
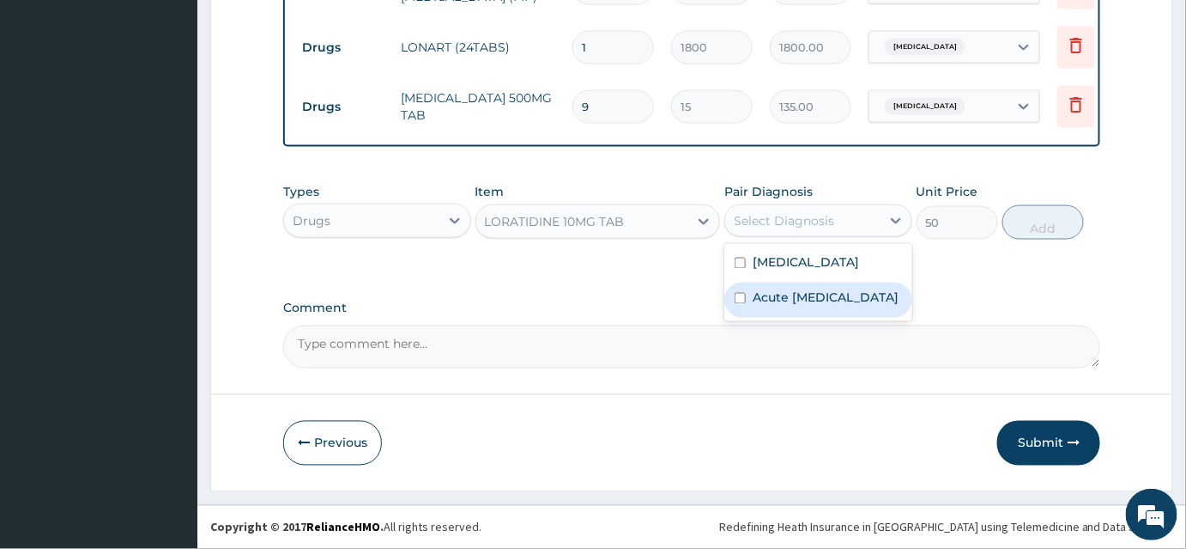
click at [791, 301] on label "Acute upper respiratory infection" at bounding box center [826, 297] width 146 height 17
checkbox input "true"
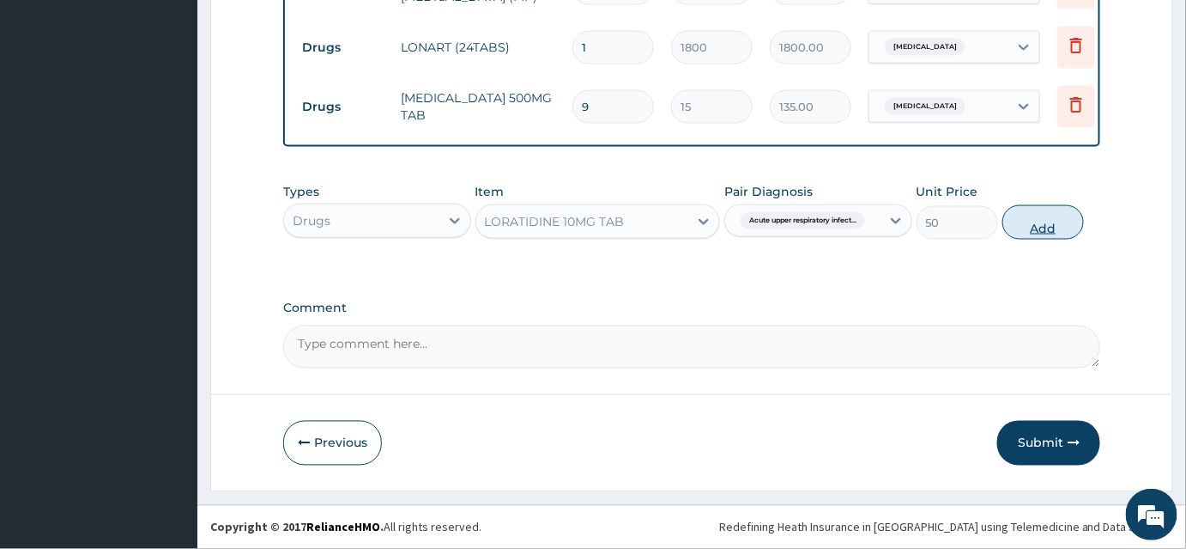
click at [1035, 223] on button "Add" at bounding box center [1044, 222] width 82 height 34
type input "0"
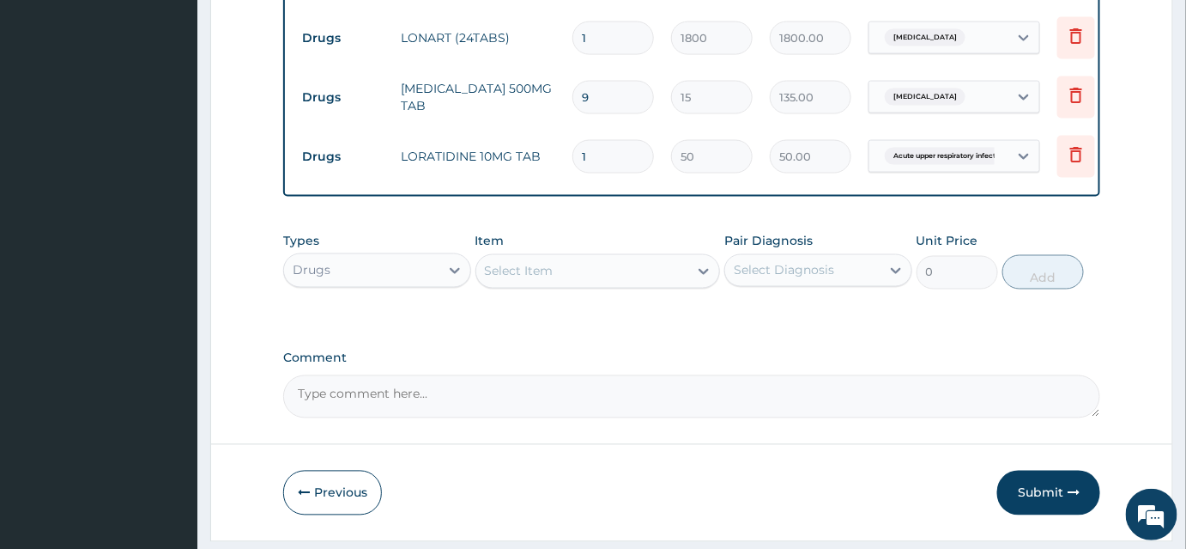
type input "0.00"
type input "5"
type input "250.00"
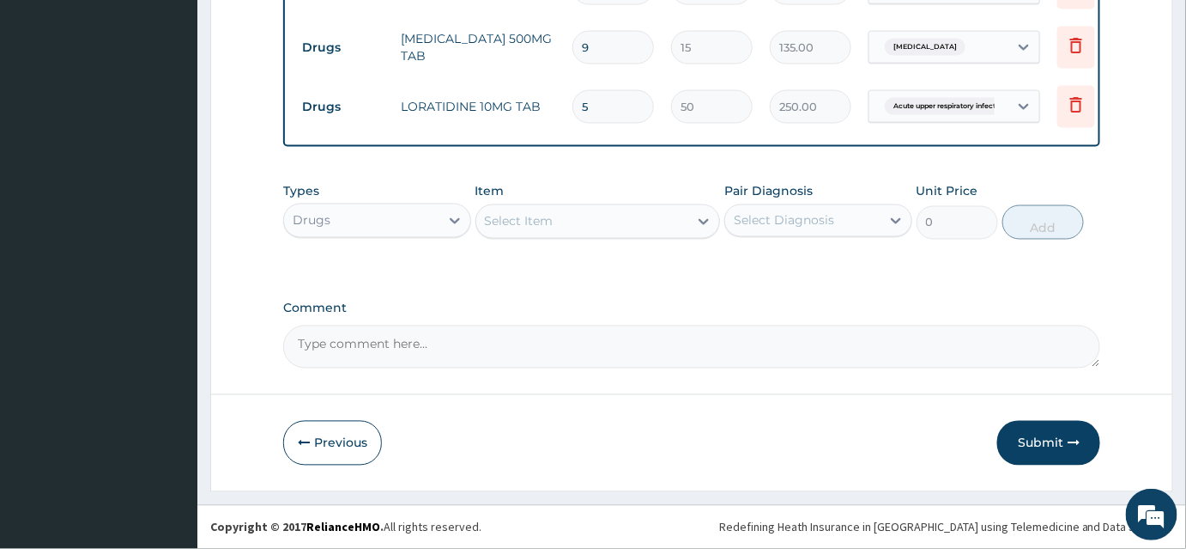
scroll to position [913, 0]
type input "5"
click at [1029, 446] on button "Submit" at bounding box center [1048, 443] width 103 height 45
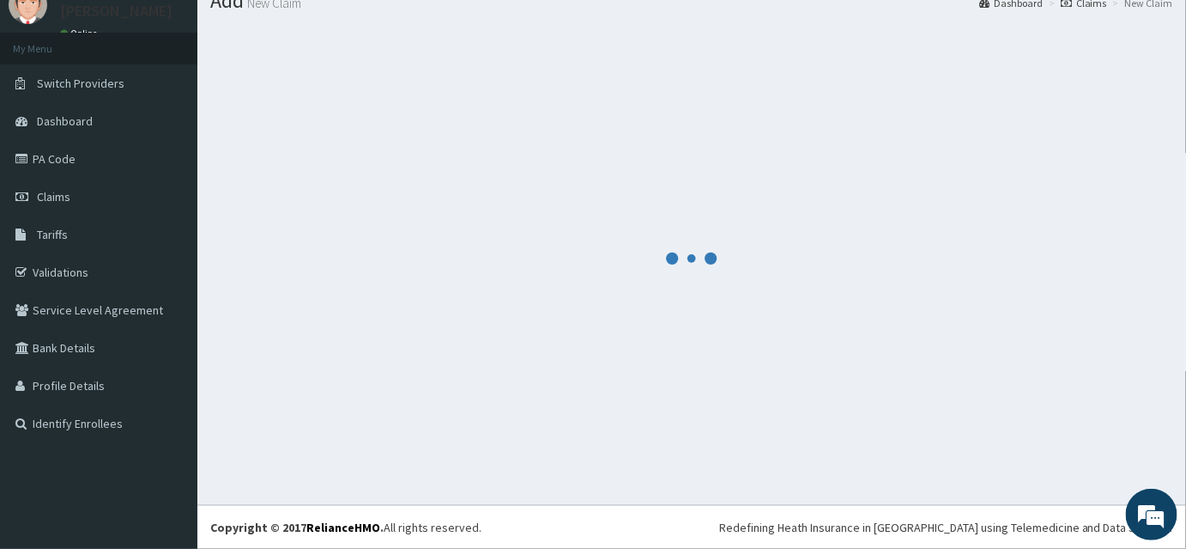
scroll to position [65, 0]
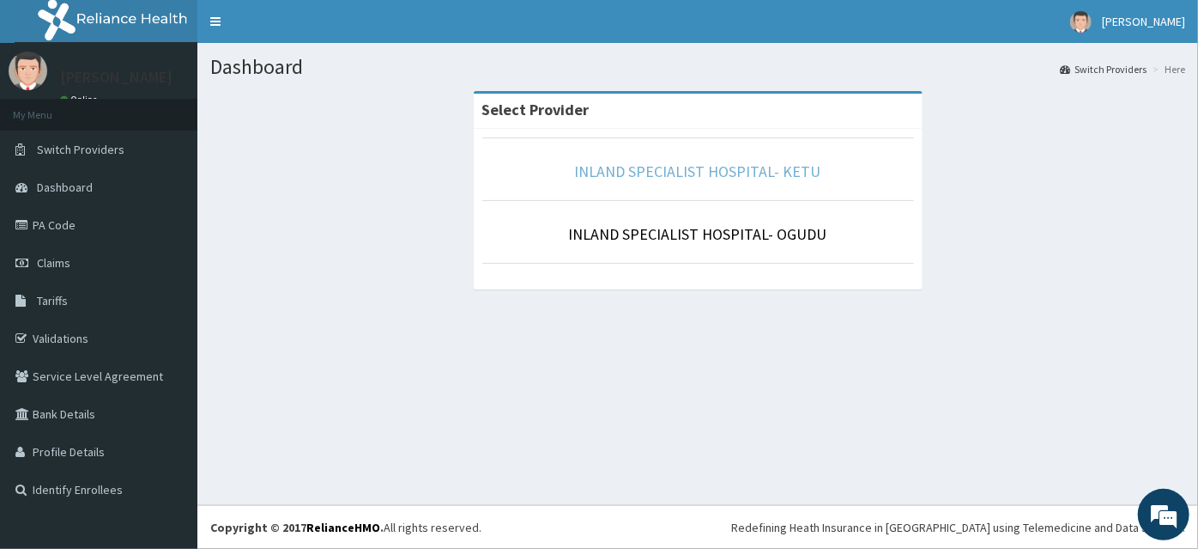
click at [664, 167] on link "INLAND SPECIALIST HOSPITAL- KETU" at bounding box center [698, 171] width 246 height 20
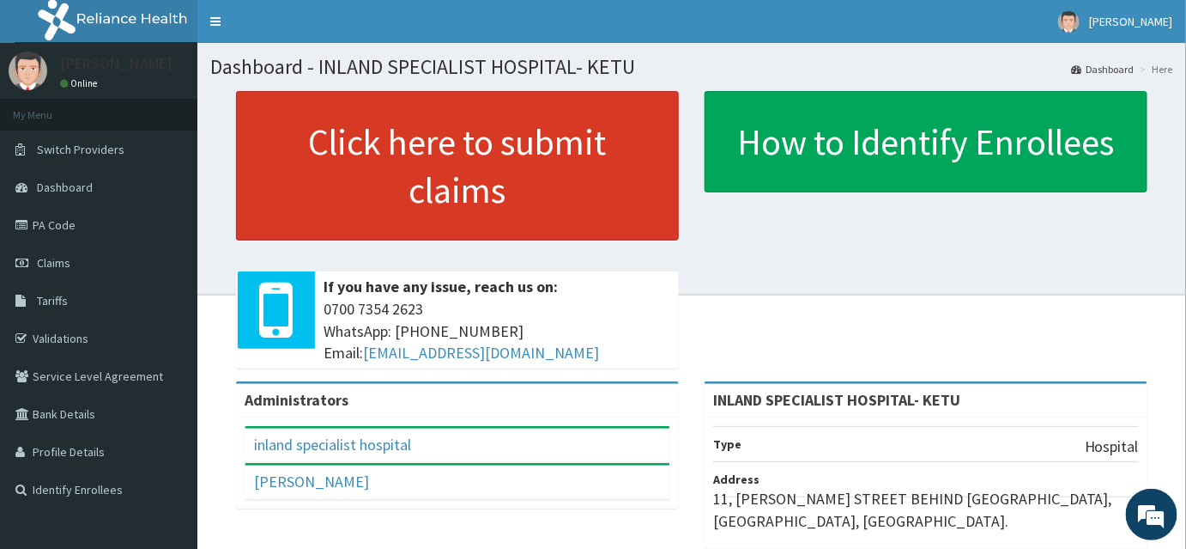
click at [367, 199] on link "Click here to submit claims" at bounding box center [457, 165] width 443 height 149
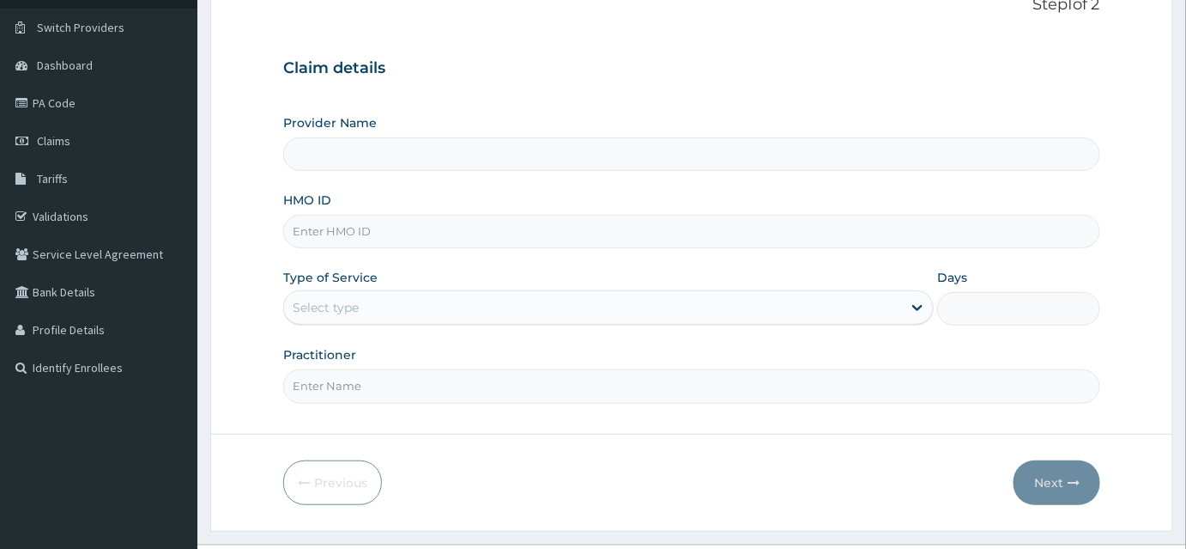
type input "INLAND SPECIALIST HOSPITAL- KETU"
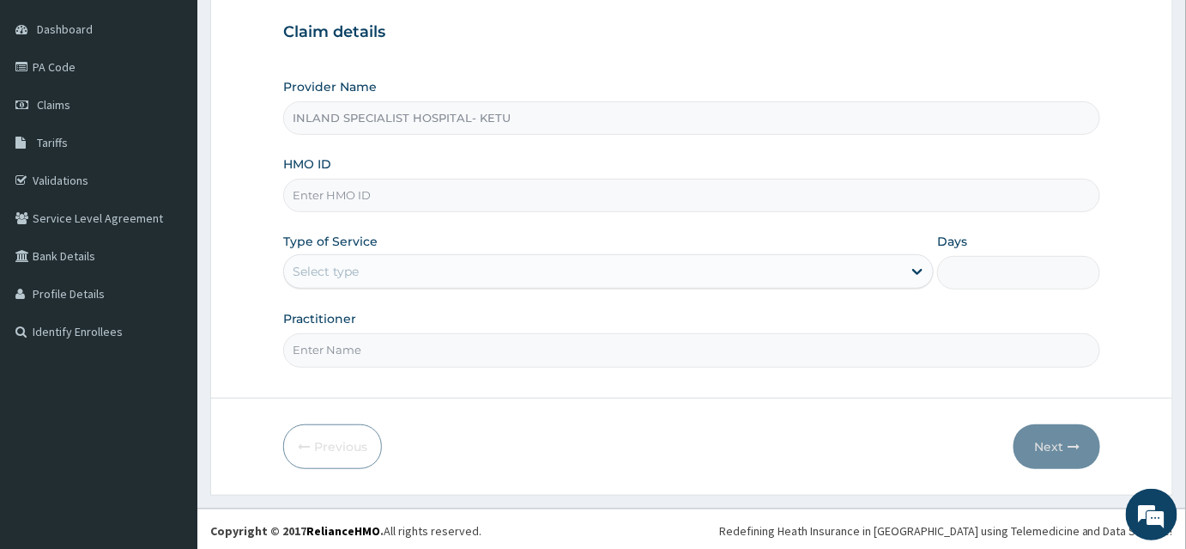
scroll to position [160, 0]
click at [358, 195] on input "HMO ID" at bounding box center [691, 193] width 817 height 33
type input "DGB/10066/A"
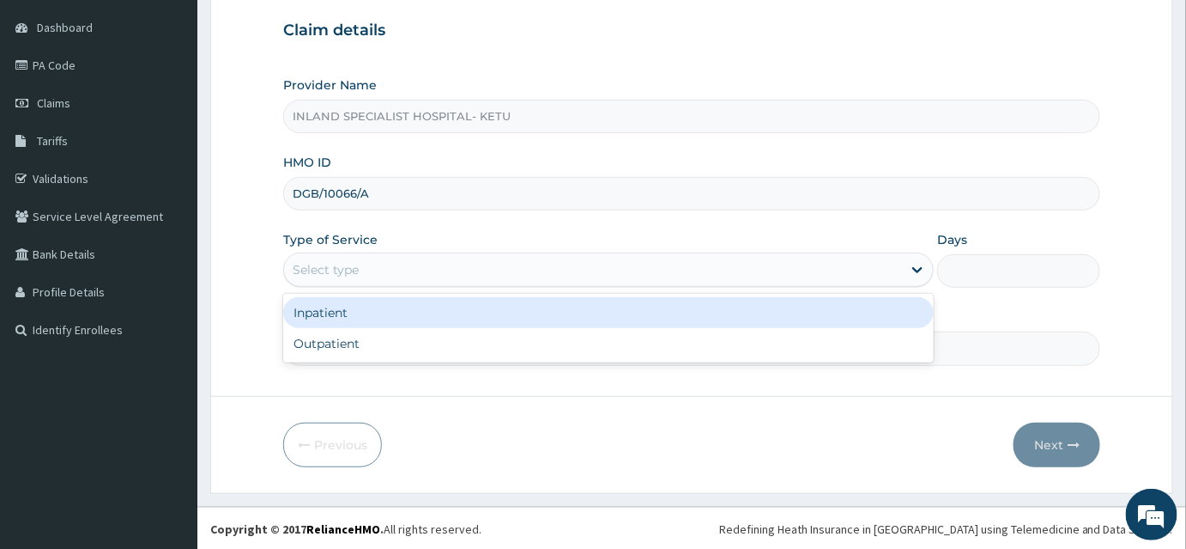
click at [371, 277] on div "Select type" at bounding box center [593, 269] width 618 height 27
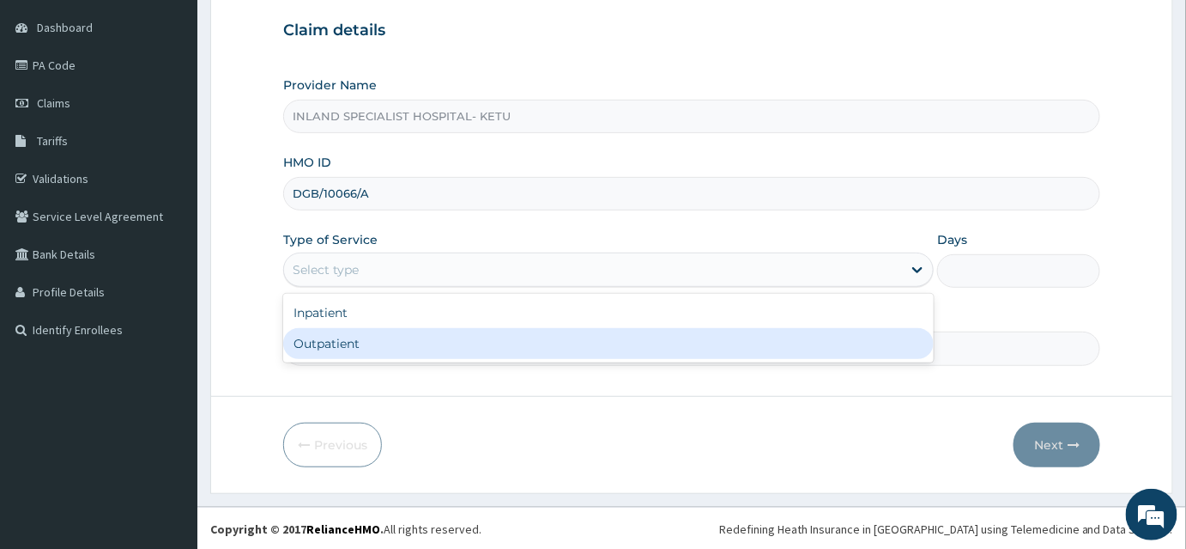
click at [359, 336] on div "Outpatient" at bounding box center [608, 343] width 651 height 31
type input "1"
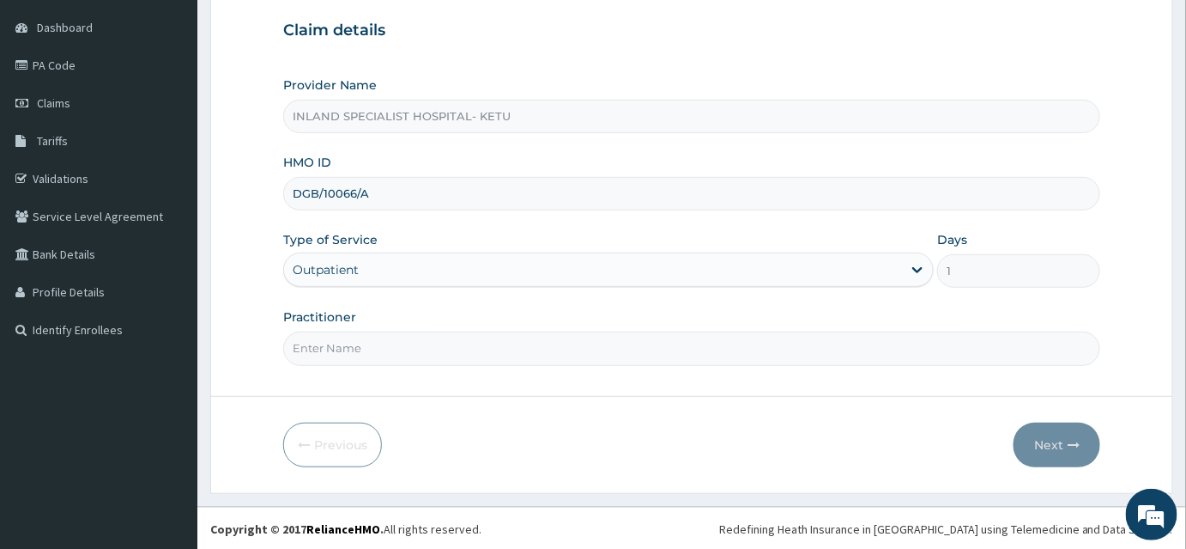
click at [355, 348] on input "Practitioner" at bounding box center [691, 347] width 817 height 33
type input "DR OMOGBEMI"
click at [1048, 443] on button "Next" at bounding box center [1057, 444] width 87 height 45
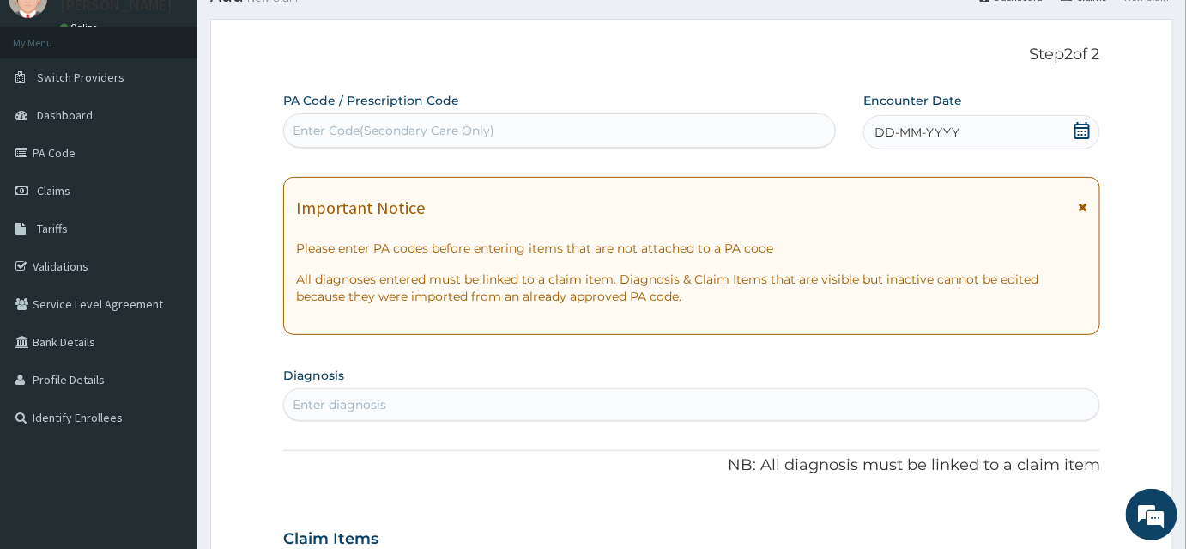
scroll to position [4, 0]
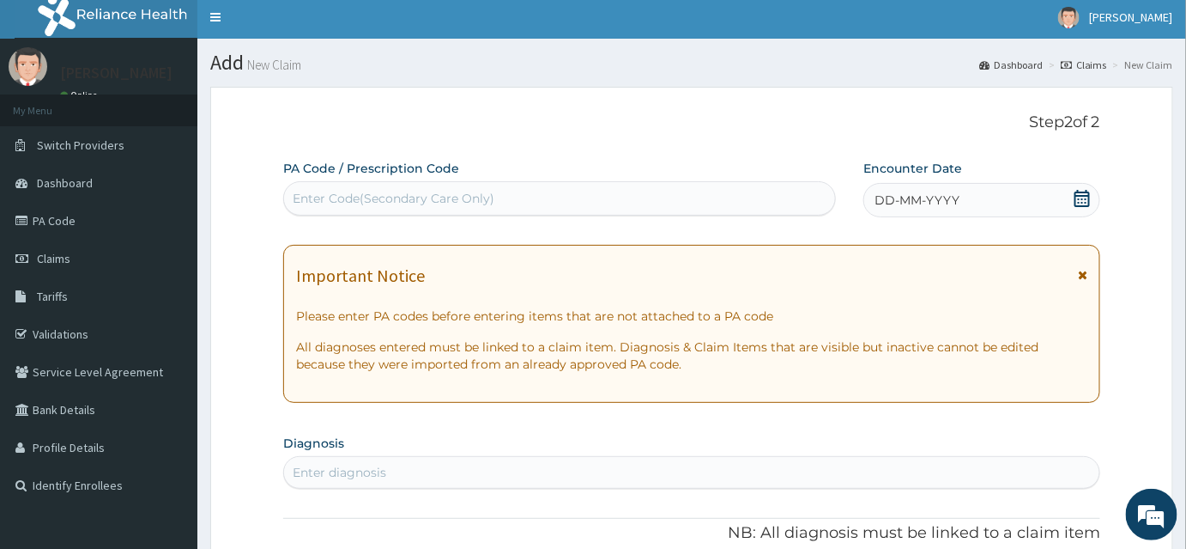
click at [1076, 196] on icon at bounding box center [1082, 198] width 15 height 17
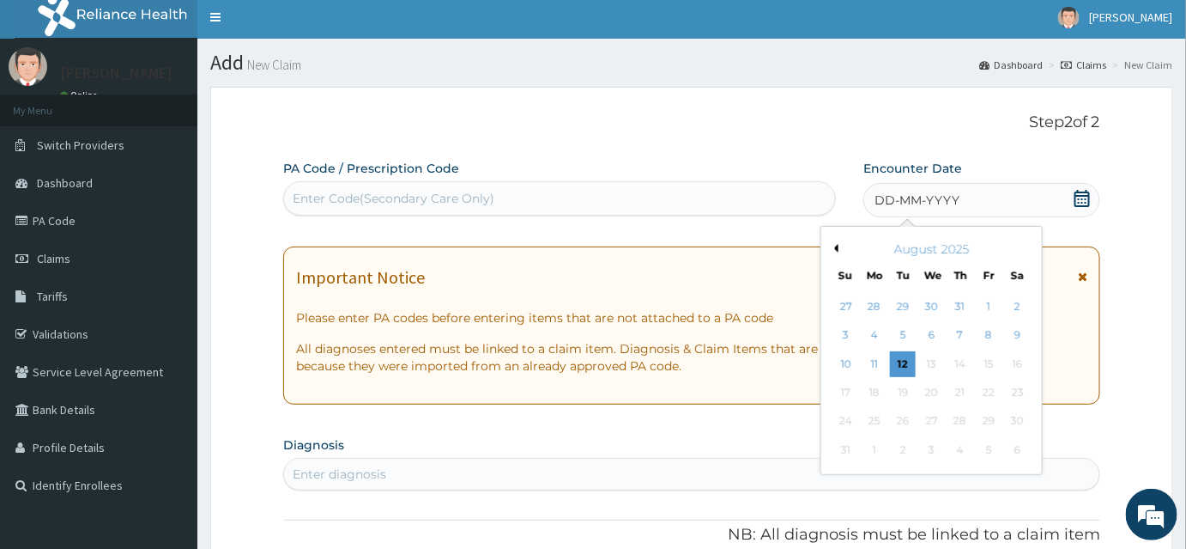
drag, startPoint x: 881, startPoint y: 370, endPoint x: 699, endPoint y: 285, distance: 200.8
click at [880, 369] on div "11" at bounding box center [875, 364] width 26 height 26
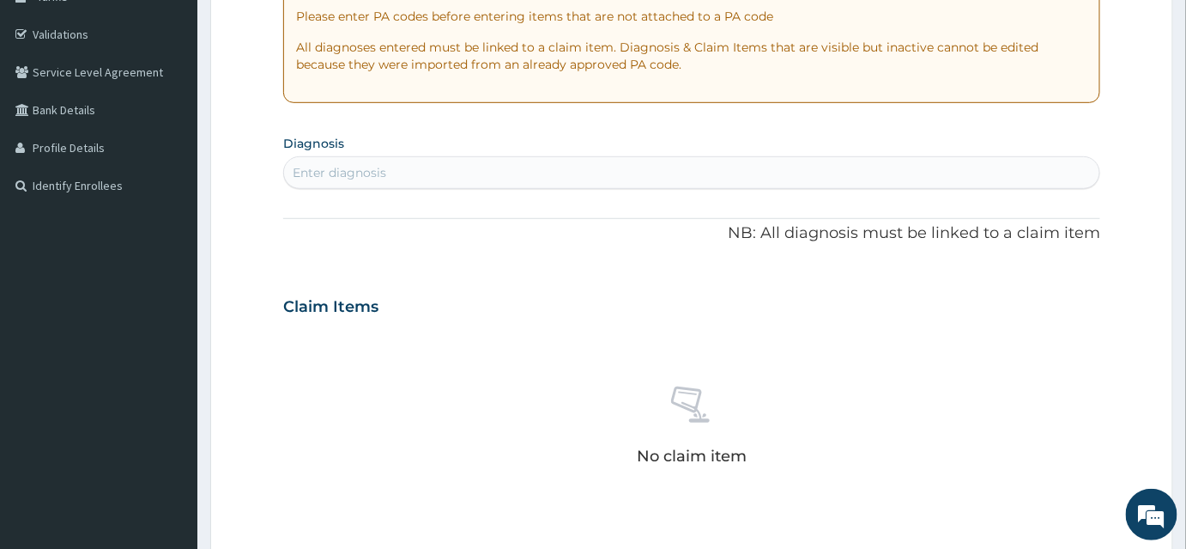
scroll to position [394, 0]
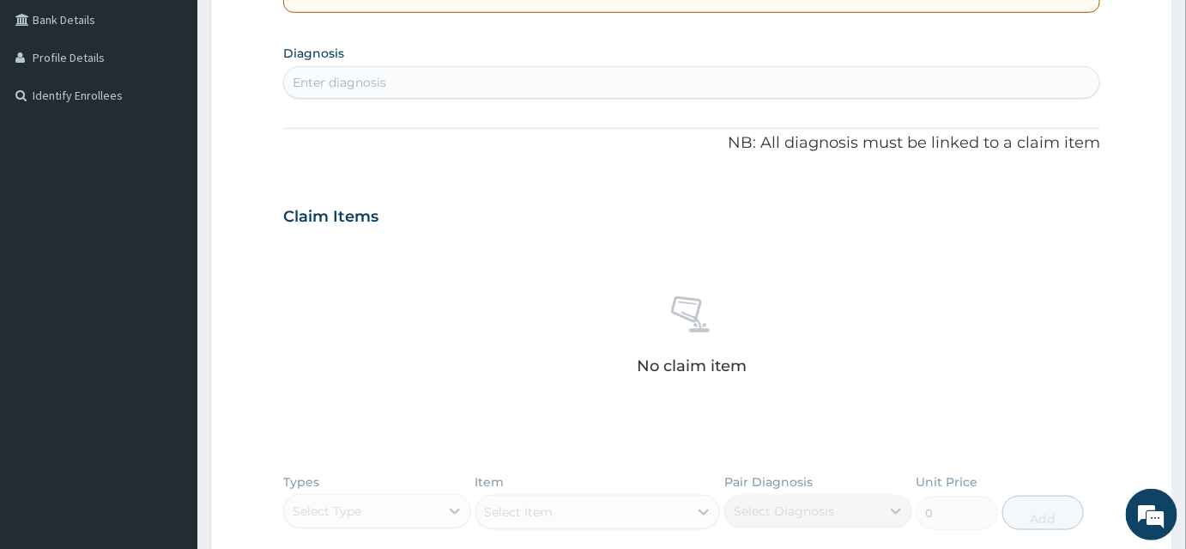
click at [350, 77] on div "Enter diagnosis" at bounding box center [340, 82] width 94 height 17
type input "N"
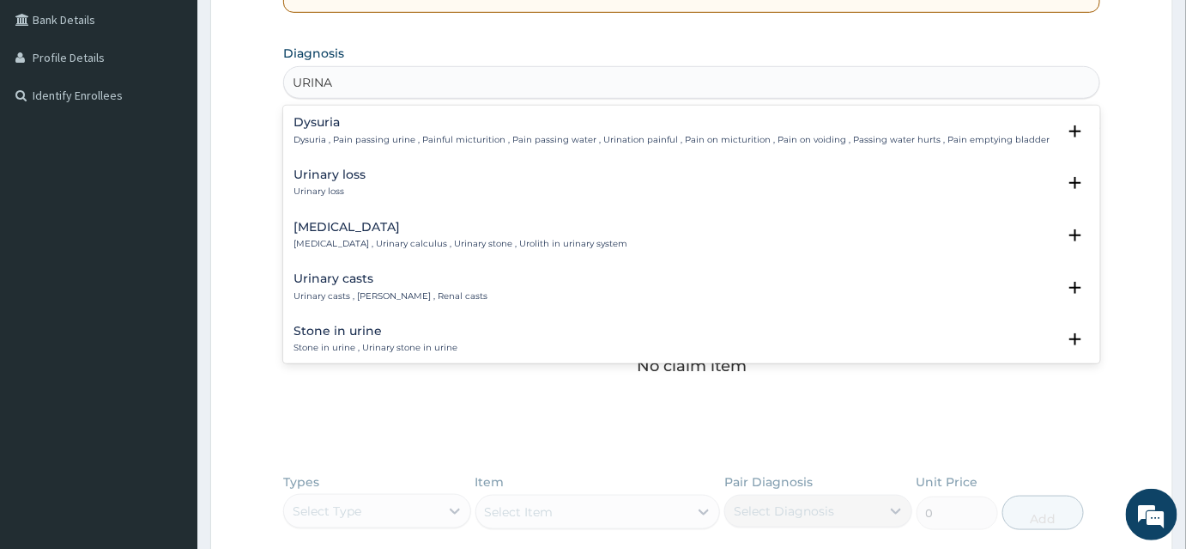
type input "URINAL"
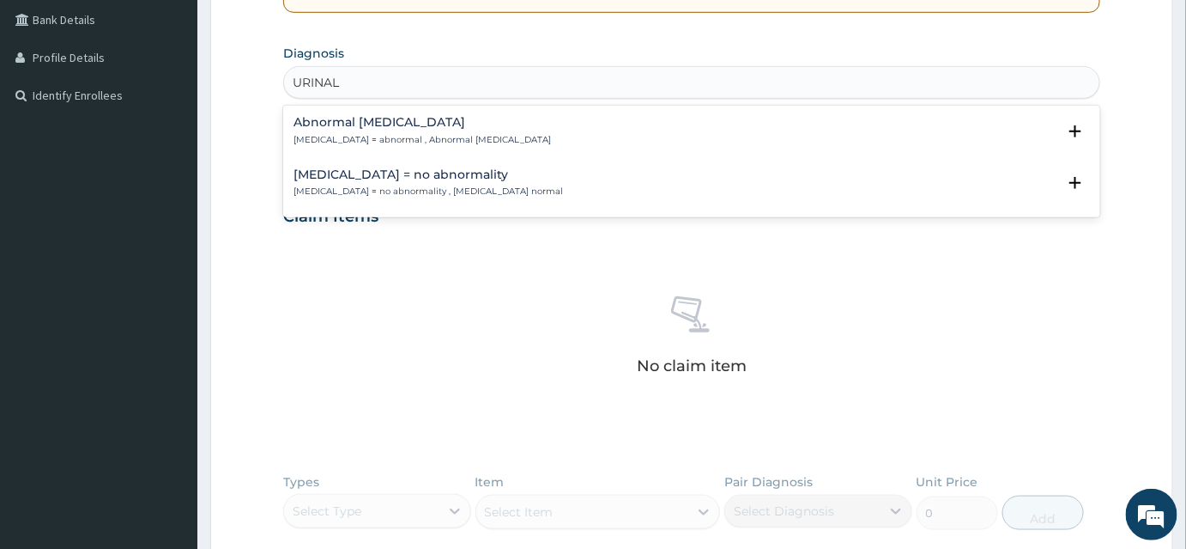
click at [332, 139] on p "Urinalysis = abnormal , Abnormal urinalysis" at bounding box center [423, 140] width 258 height 12
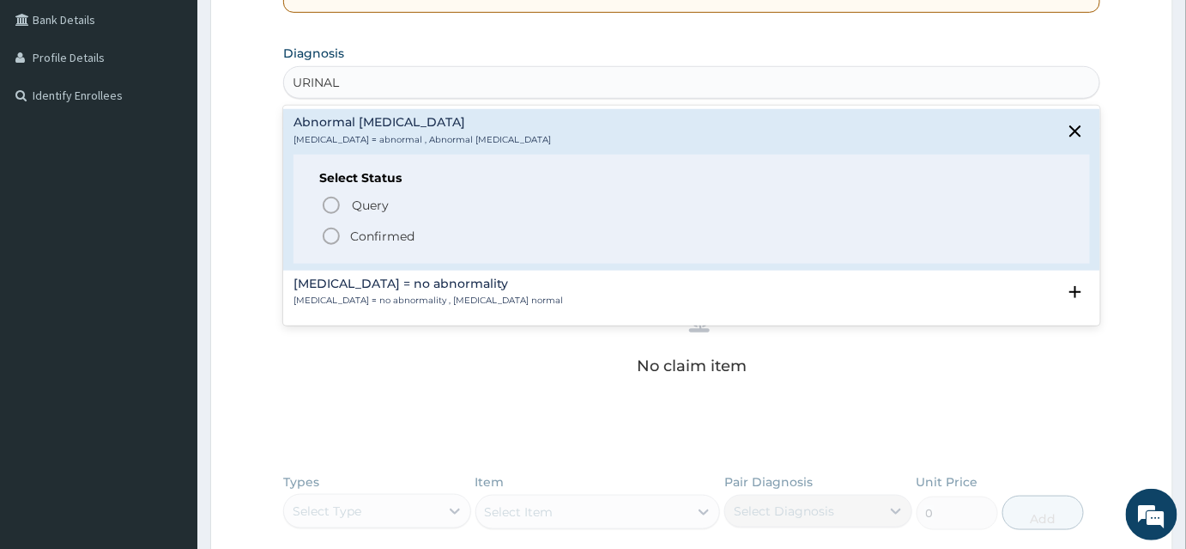
click at [327, 239] on icon "status option filled" at bounding box center [331, 236] width 21 height 21
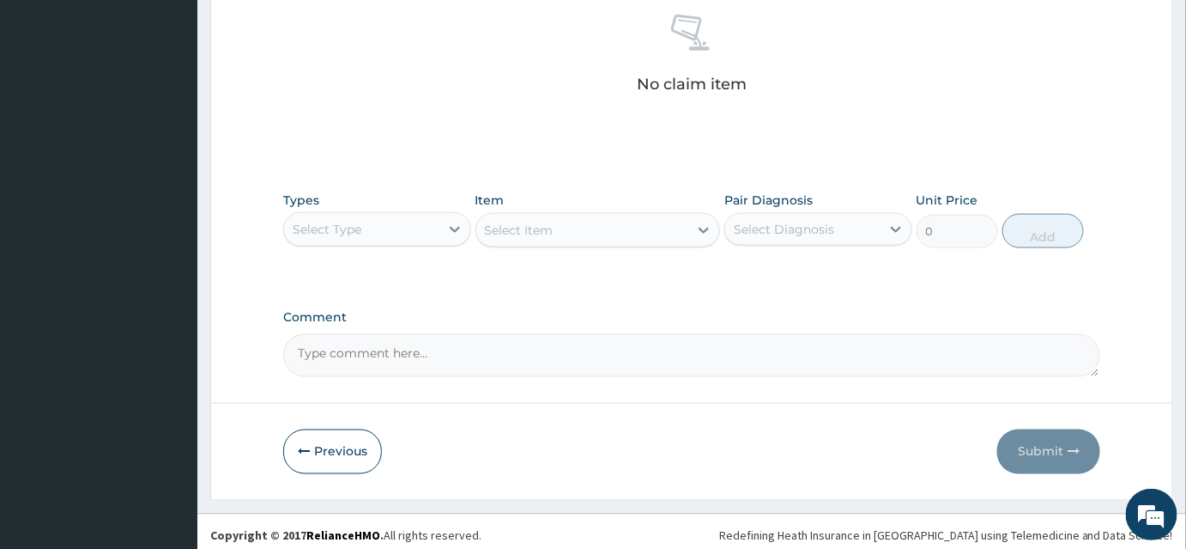
scroll to position [687, 0]
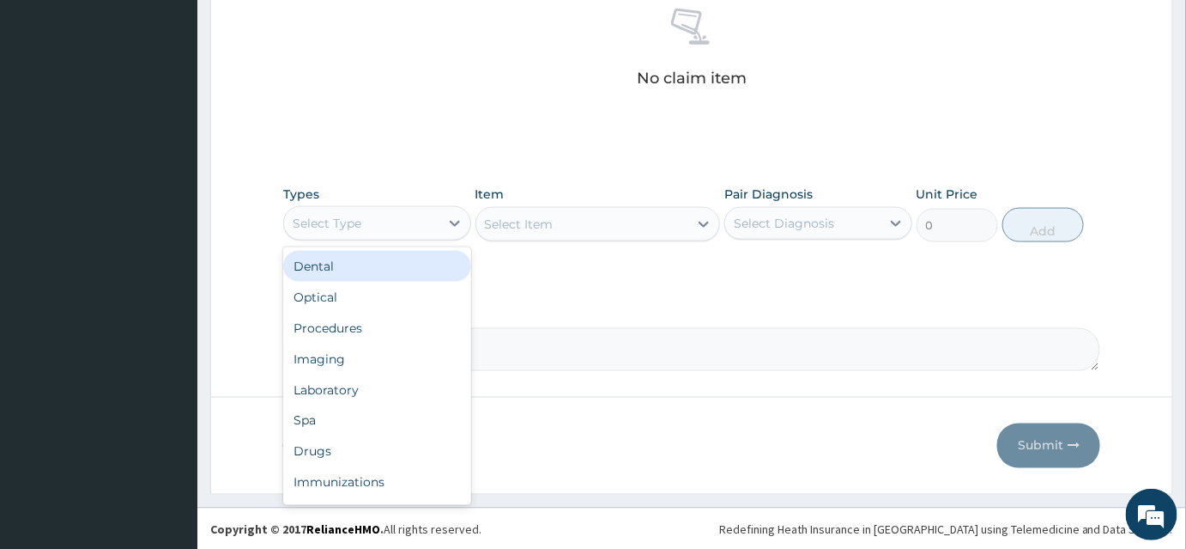
click at [370, 216] on div "Select Type" at bounding box center [361, 222] width 155 height 27
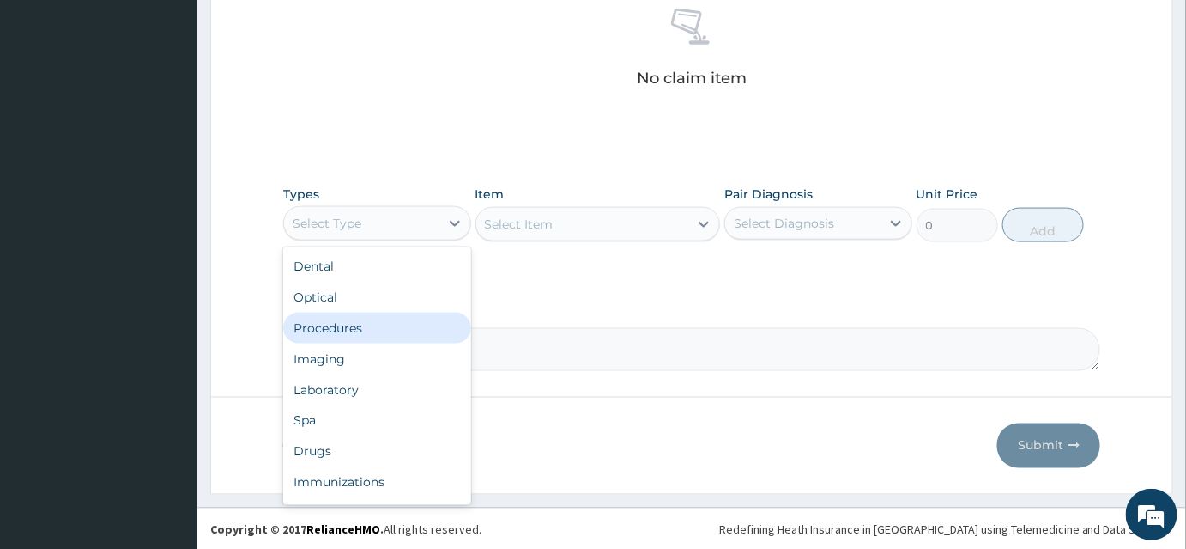
drag, startPoint x: 323, startPoint y: 330, endPoint x: 391, endPoint y: 307, distance: 71.4
click at [324, 330] on div "Procedures" at bounding box center [377, 327] width 188 height 31
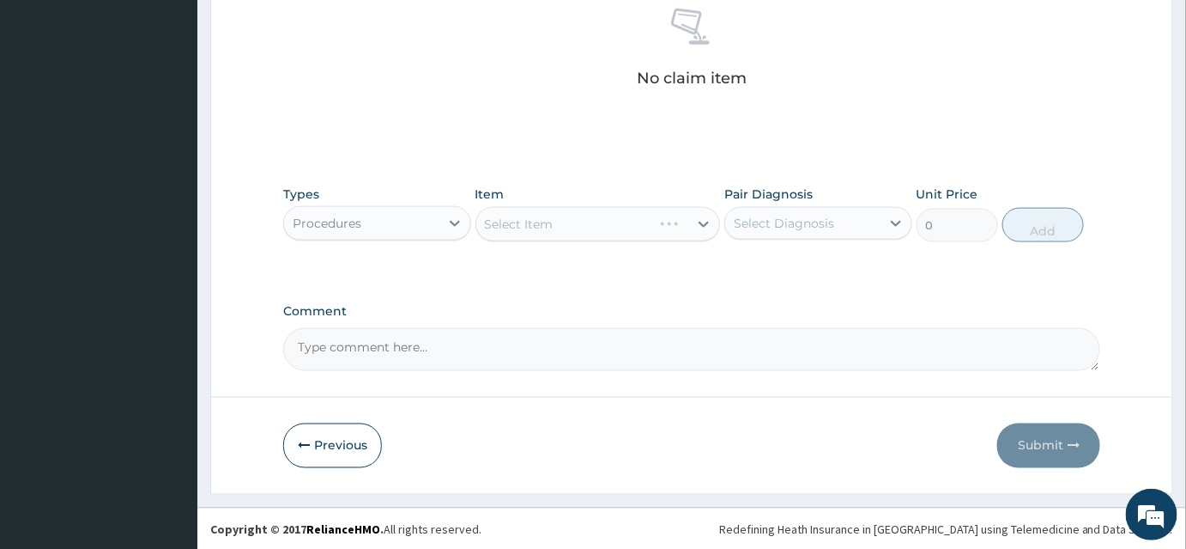
click at [548, 209] on div "Select Item" at bounding box center [598, 224] width 245 height 34
click at [547, 226] on div "Select Item" at bounding box center [598, 224] width 245 height 34
click at [633, 221] on div "Select Item" at bounding box center [598, 224] width 245 height 34
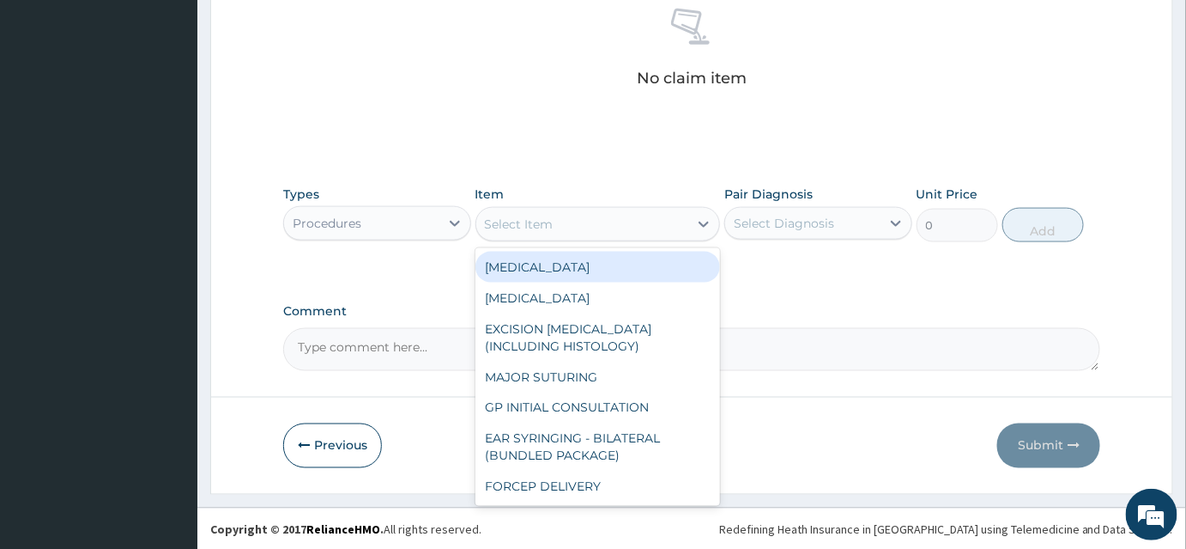
click at [609, 222] on div "Select Item" at bounding box center [582, 223] width 213 height 27
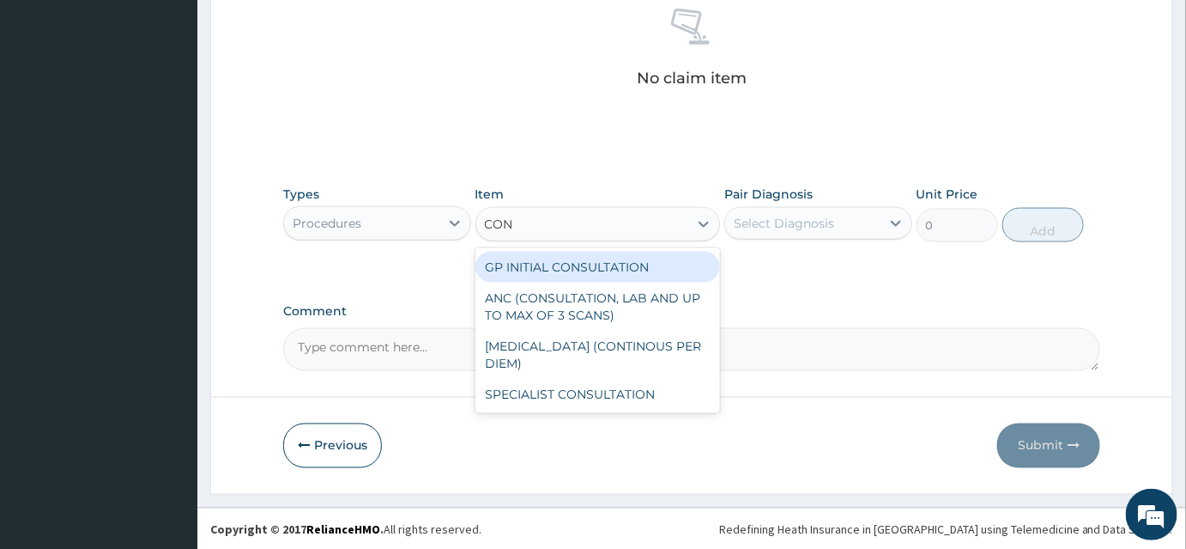
type input "CONS"
click at [576, 264] on div "GP INITIAL CONSULTATION" at bounding box center [598, 267] width 245 height 31
type input "2000"
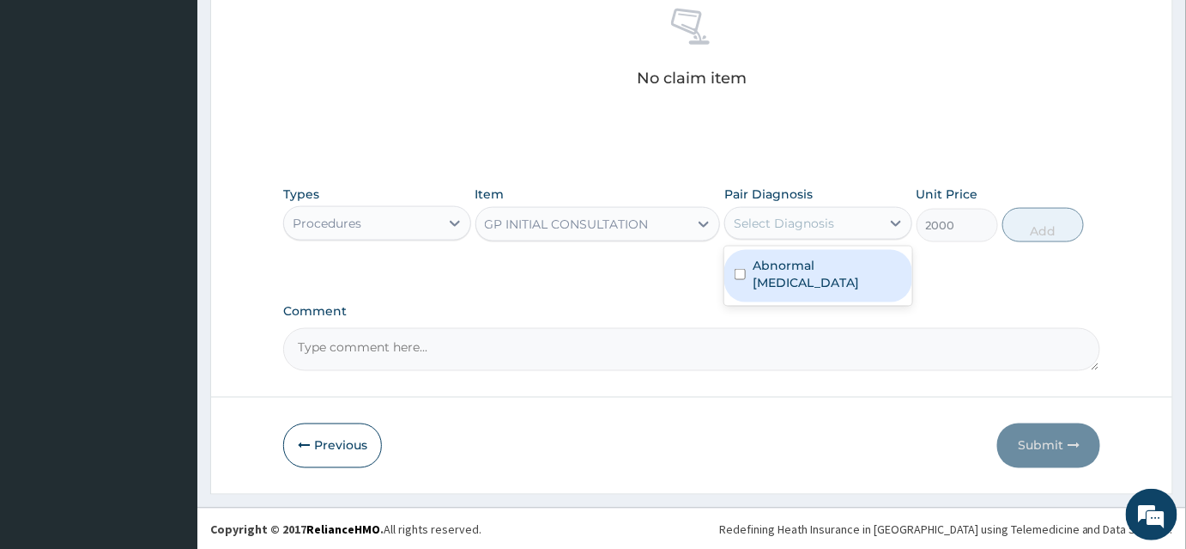
click at [792, 211] on div "Select Diagnosis" at bounding box center [802, 222] width 155 height 27
click at [803, 266] on label "Abnormal urinalysis" at bounding box center [827, 274] width 149 height 34
checkbox input "true"
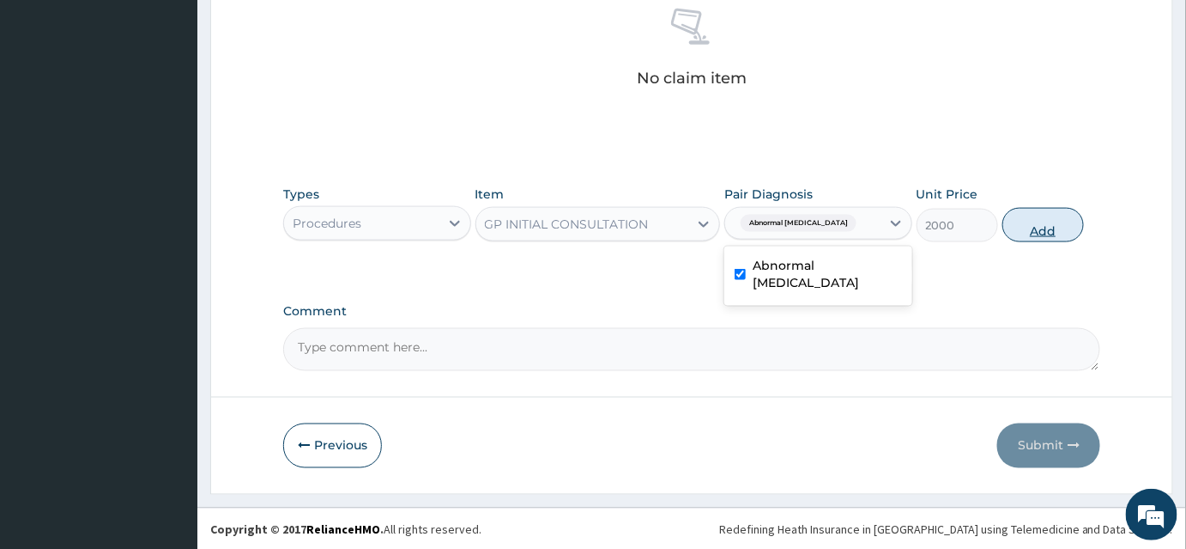
click at [1045, 230] on button "Add" at bounding box center [1044, 225] width 82 height 34
type input "0"
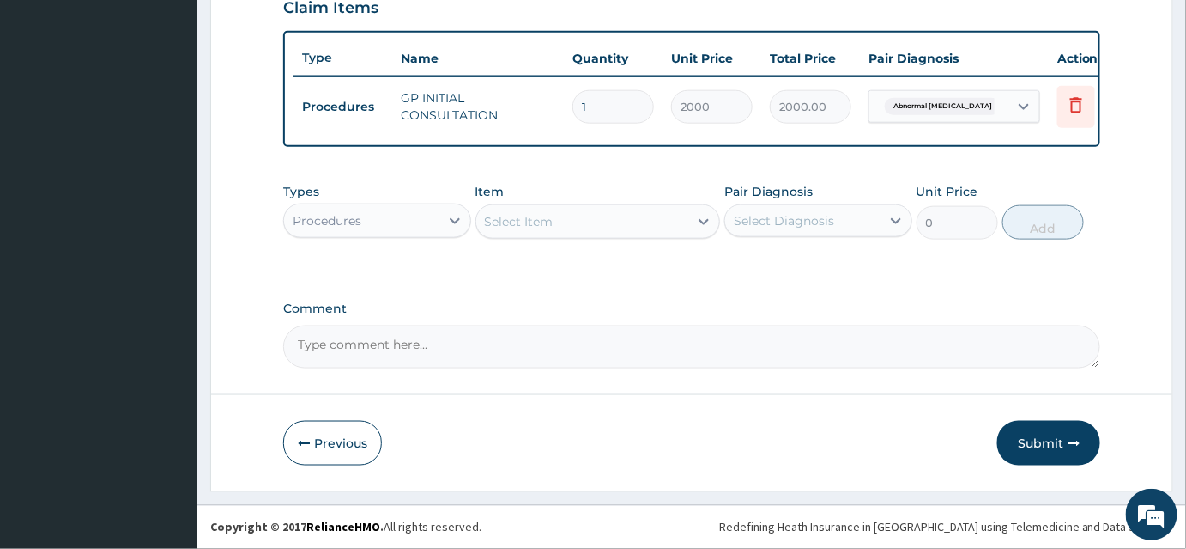
scroll to position [615, 0]
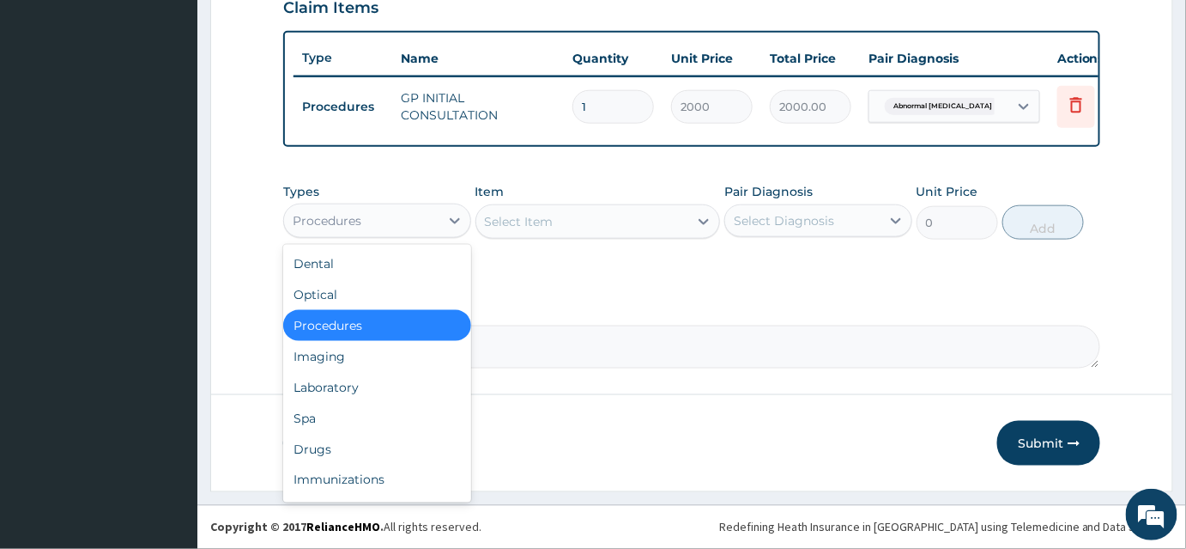
click at [419, 216] on div "Procedures" at bounding box center [361, 220] width 155 height 27
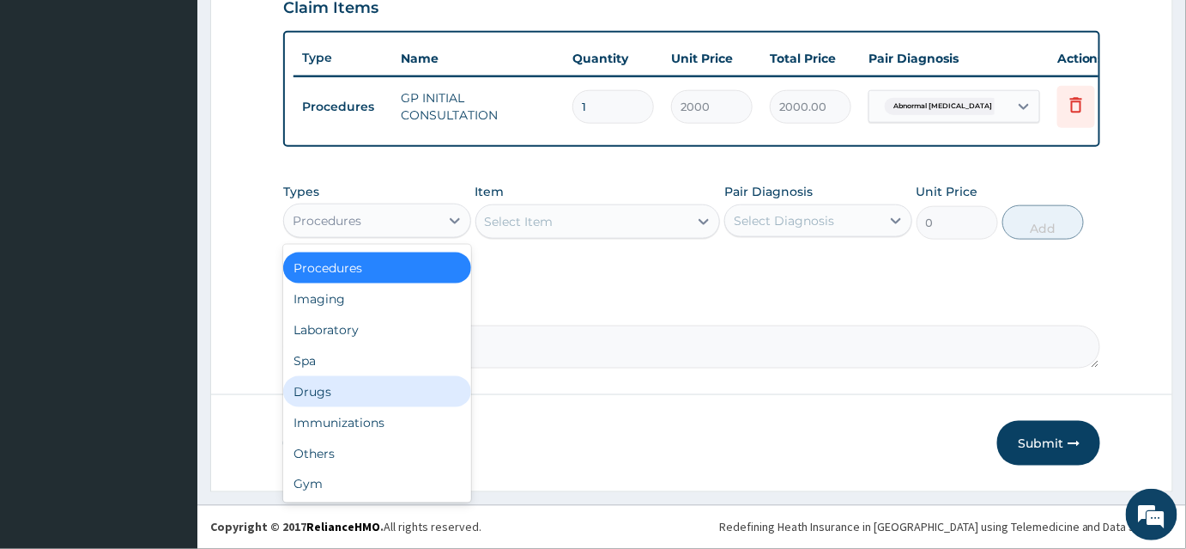
click at [317, 401] on div "Drugs" at bounding box center [377, 391] width 188 height 31
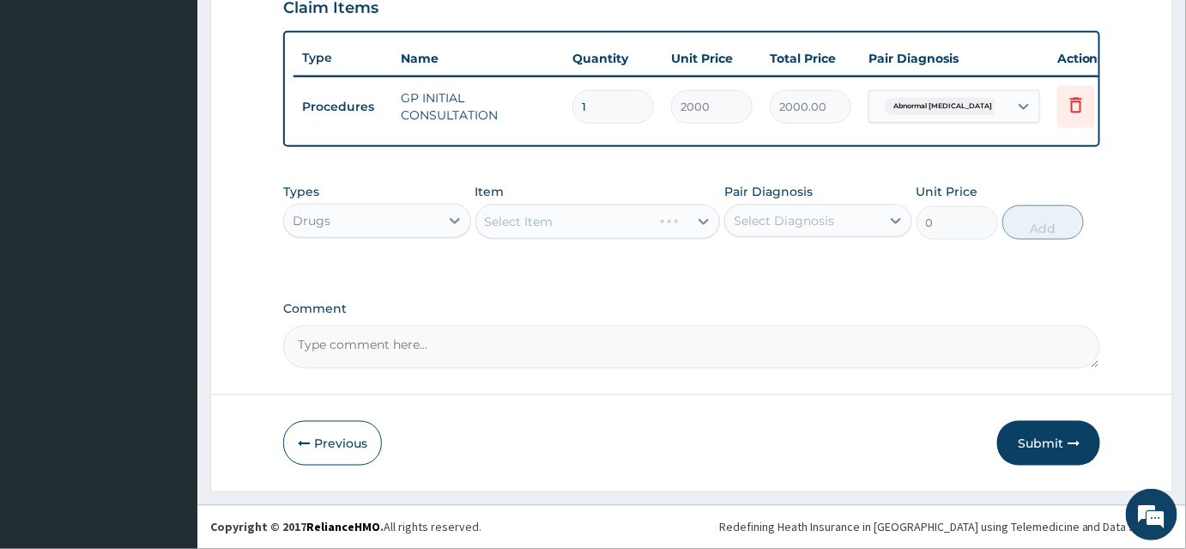
click at [539, 219] on div "Select Item" at bounding box center [598, 221] width 245 height 34
click at [543, 230] on div "Select Item" at bounding box center [598, 221] width 245 height 34
click at [601, 221] on div "Select Item" at bounding box center [598, 221] width 245 height 34
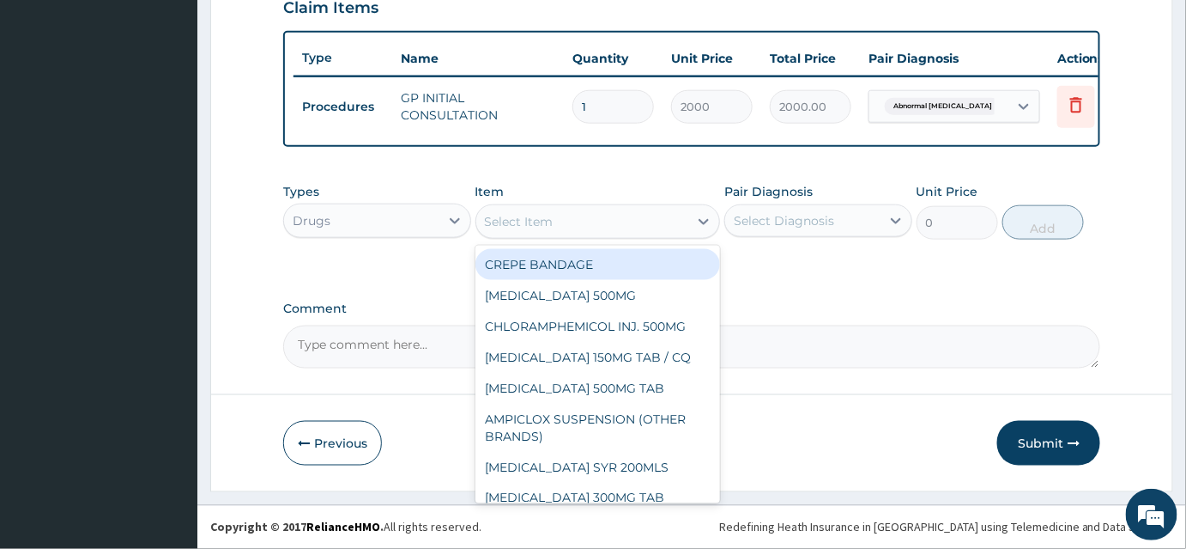
click at [601, 221] on div "Select Item" at bounding box center [582, 221] width 213 height 27
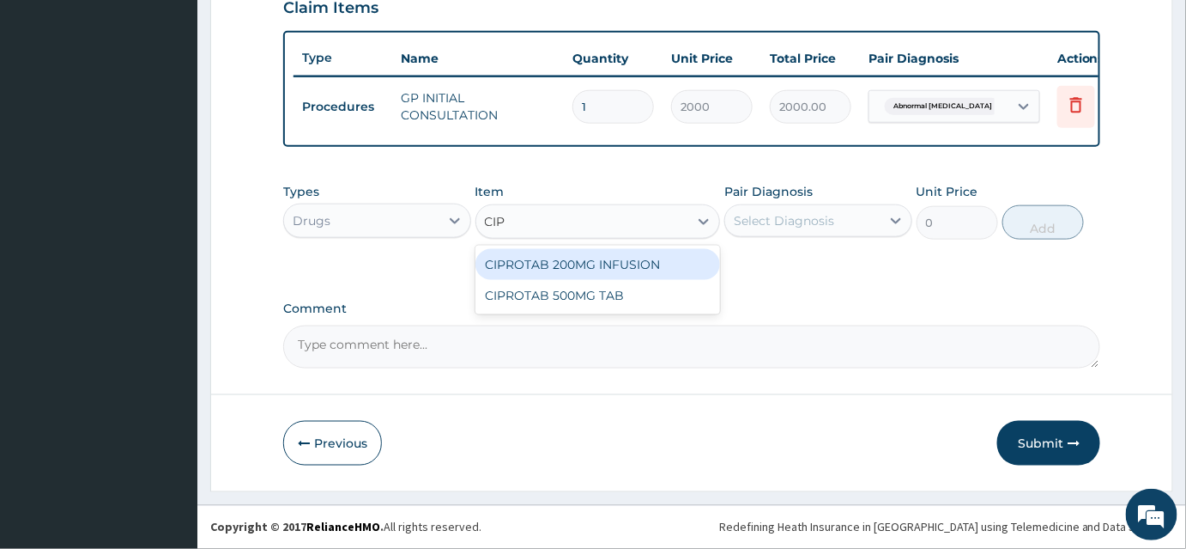
type input "CIPR"
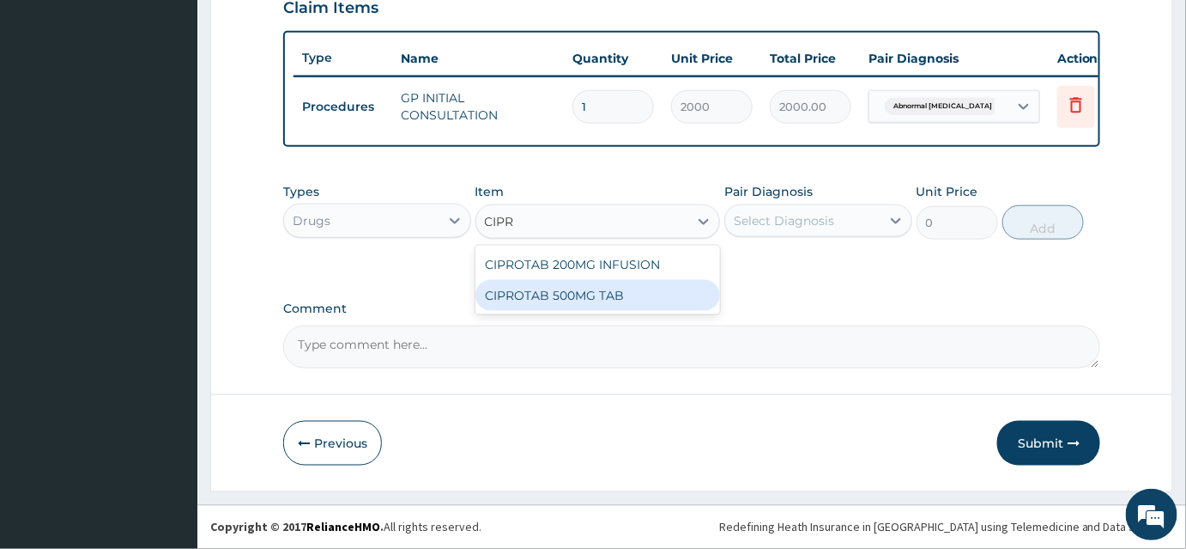
drag, startPoint x: 558, startPoint y: 303, endPoint x: 826, endPoint y: 239, distance: 275.4
click at [558, 301] on div "CIPROTAB 500MG TAB" at bounding box center [598, 295] width 245 height 31
type input "200"
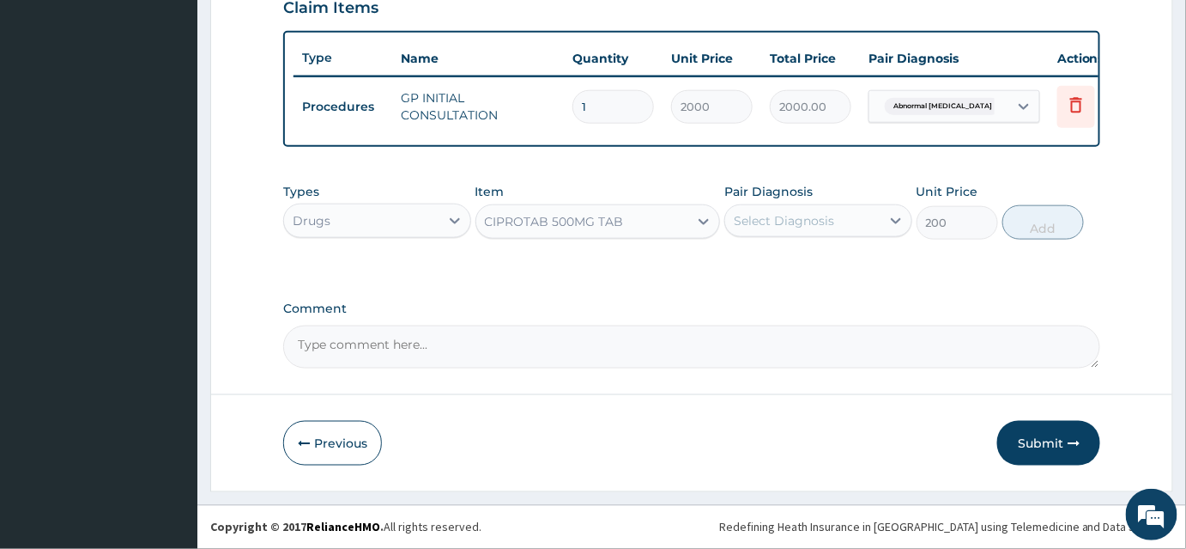
click at [840, 216] on div "Select Diagnosis" at bounding box center [802, 220] width 155 height 27
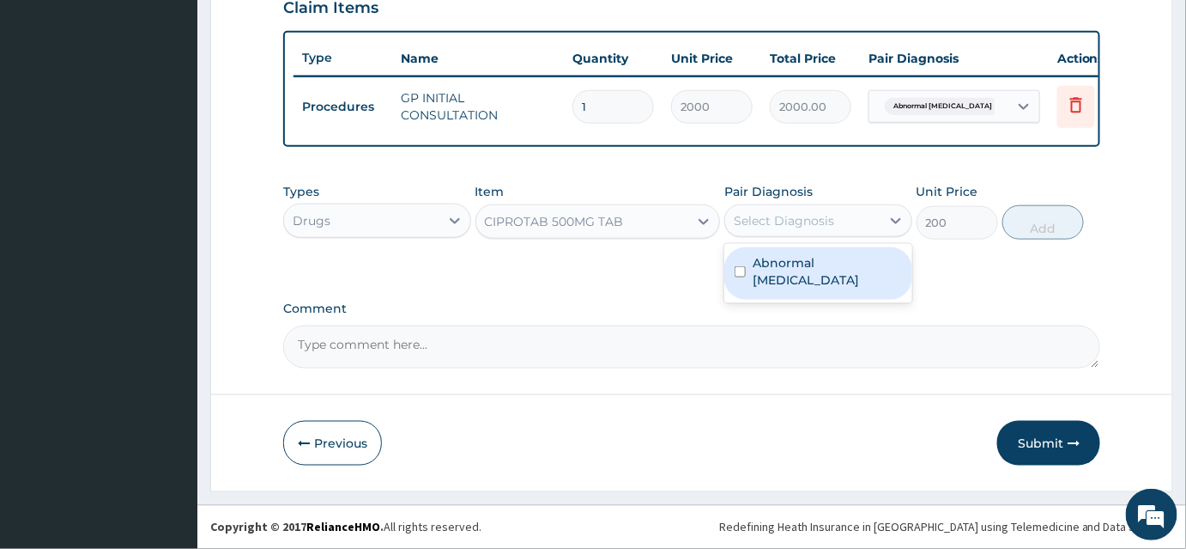
click at [835, 258] on label "Abnormal urinalysis" at bounding box center [827, 271] width 149 height 34
checkbox input "true"
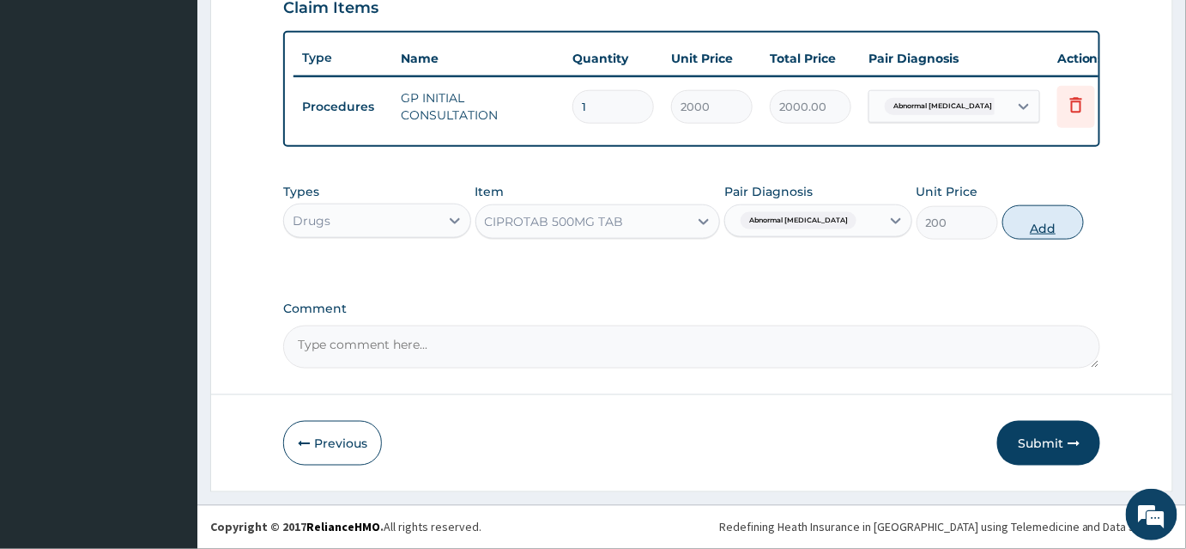
click at [1062, 223] on button "Add" at bounding box center [1044, 222] width 82 height 34
type input "0"
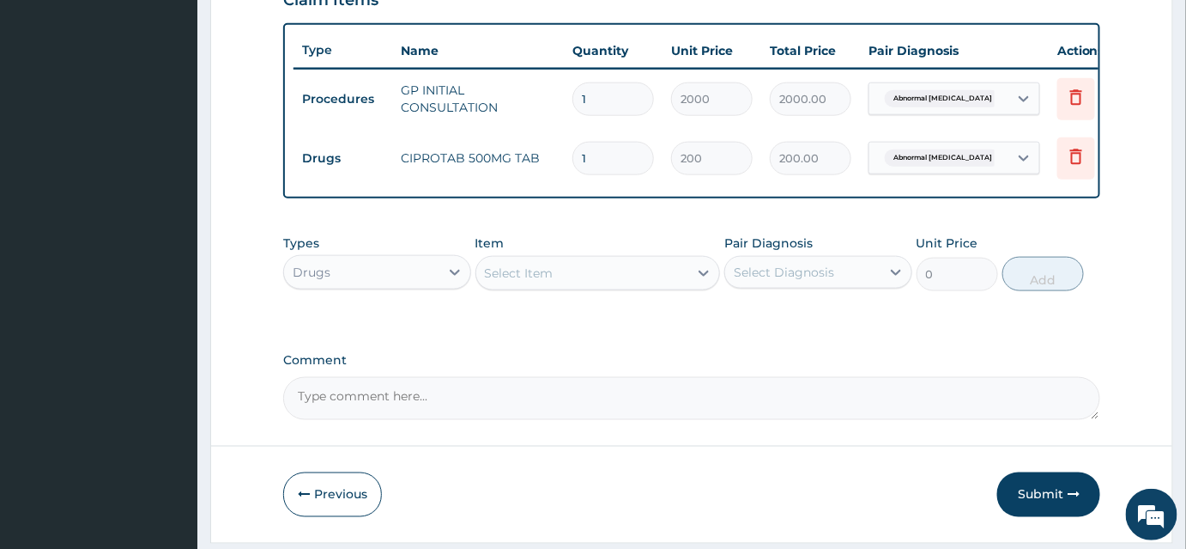
type input "14"
type input "2800.00"
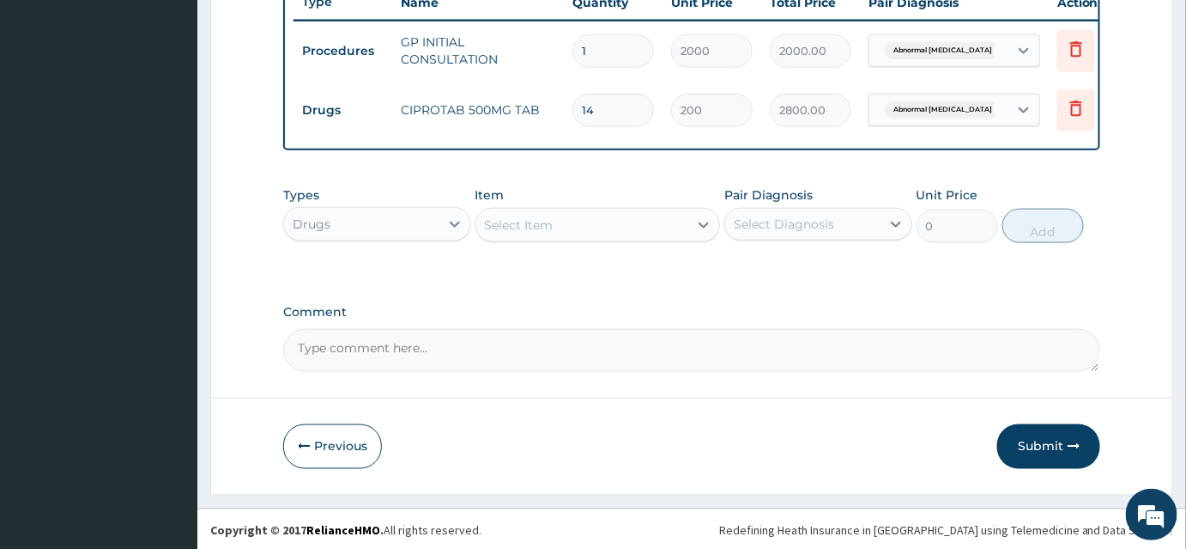
scroll to position [675, 0]
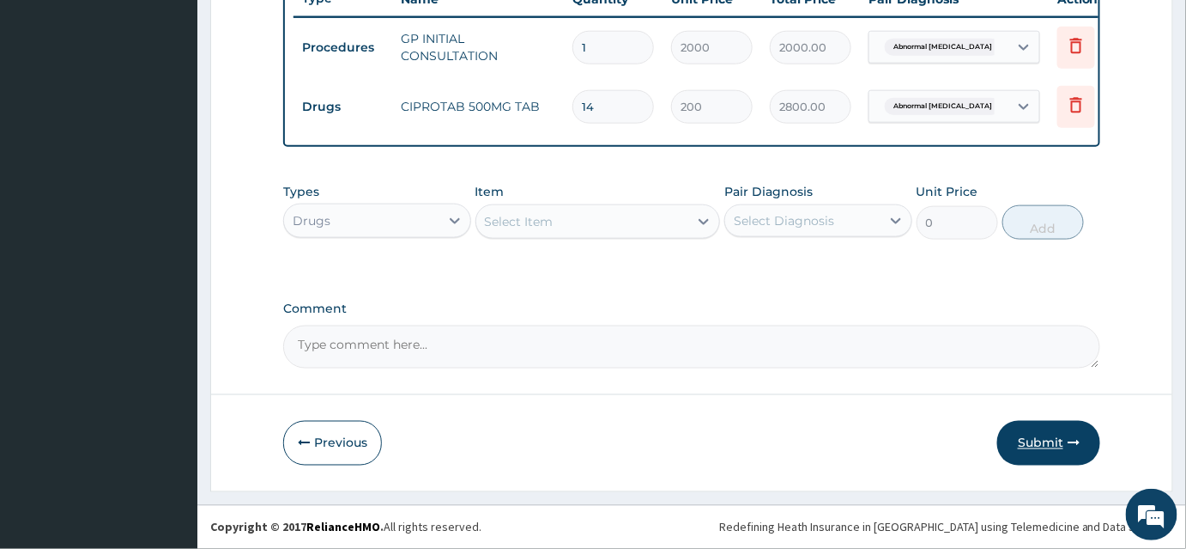
type input "14"
click at [1025, 438] on button "Submit" at bounding box center [1048, 443] width 103 height 45
